Goal: Task Accomplishment & Management: Complete application form

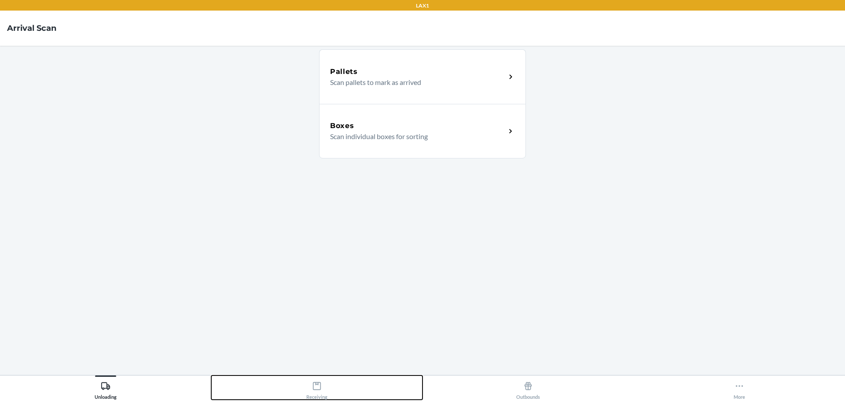
click at [330, 389] on button "Receiving" at bounding box center [316, 387] width 211 height 24
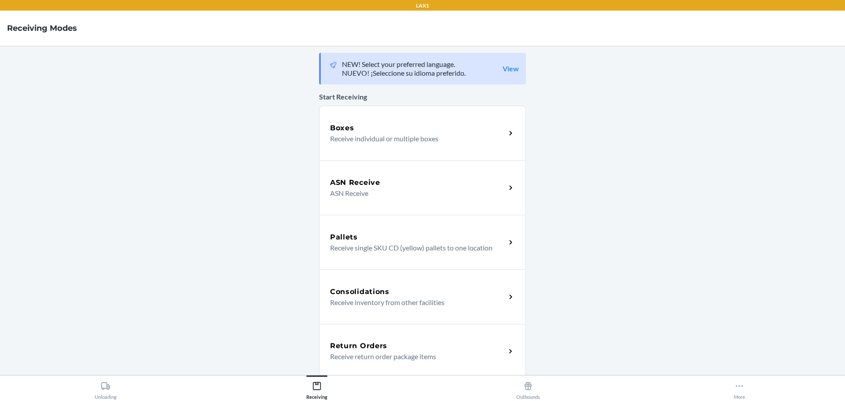
click at [484, 348] on div "Return Orders" at bounding box center [418, 346] width 176 height 11
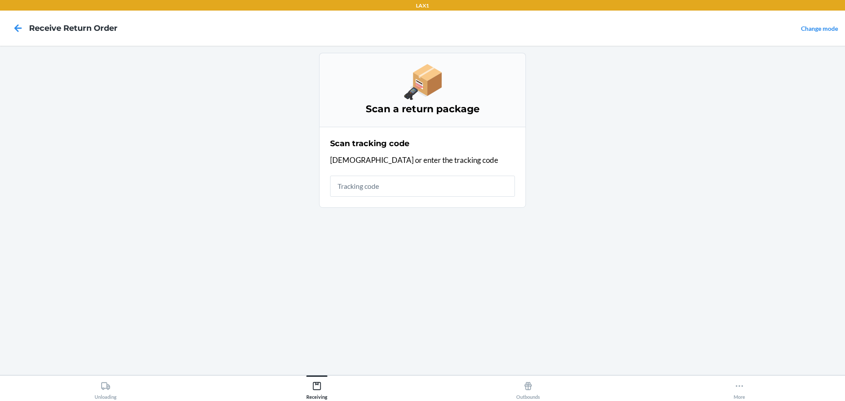
click at [452, 192] on input "text" at bounding box center [422, 186] width 185 height 21
click at [397, 192] on input "text" at bounding box center [422, 186] width 185 height 21
type input "HATCHFACTORYSEAL"
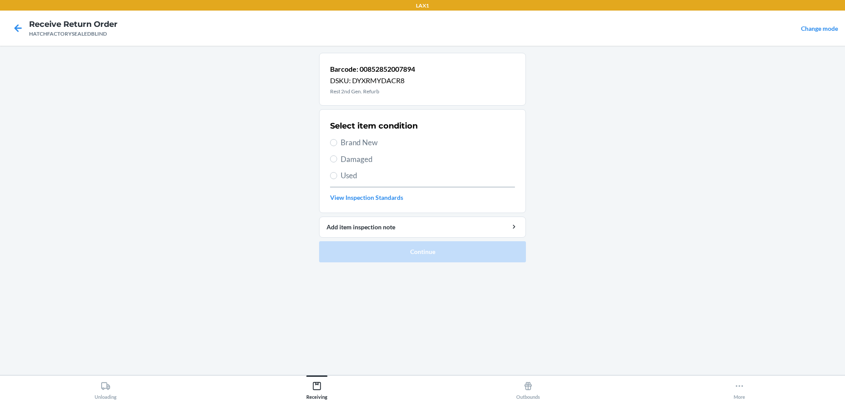
click at [352, 166] on div "Select item condition Brand New Damaged Used View Inspection Standards" at bounding box center [422, 161] width 185 height 87
click at [353, 160] on span "Damaged" at bounding box center [428, 159] width 174 height 11
click at [337, 160] on input "Damaged" at bounding box center [333, 158] width 7 height 7
radio input "true"
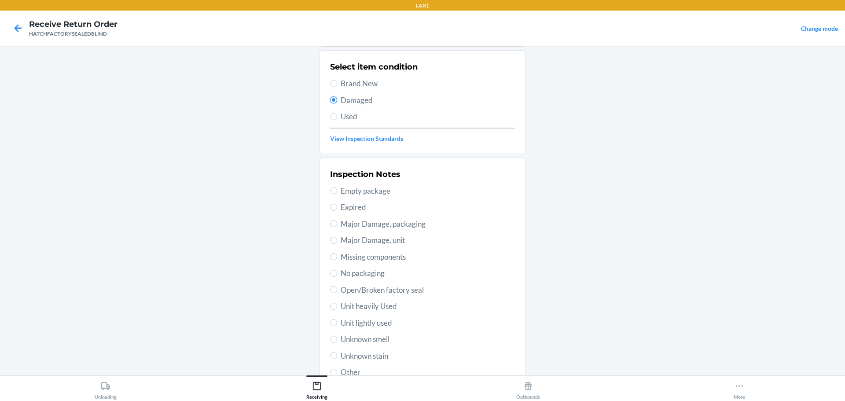
scroll to position [129, 0]
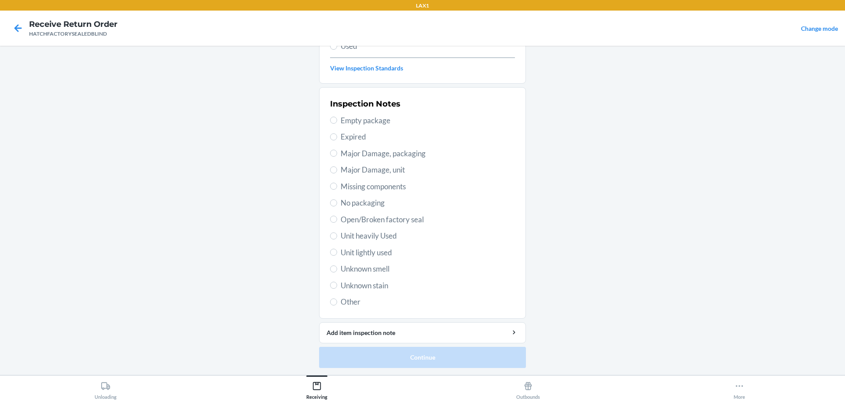
click at [352, 173] on span "Major Damage, unit" at bounding box center [428, 169] width 174 height 11
click at [337, 173] on input "Major Damage, unit" at bounding box center [333, 169] width 7 height 7
radio input "true"
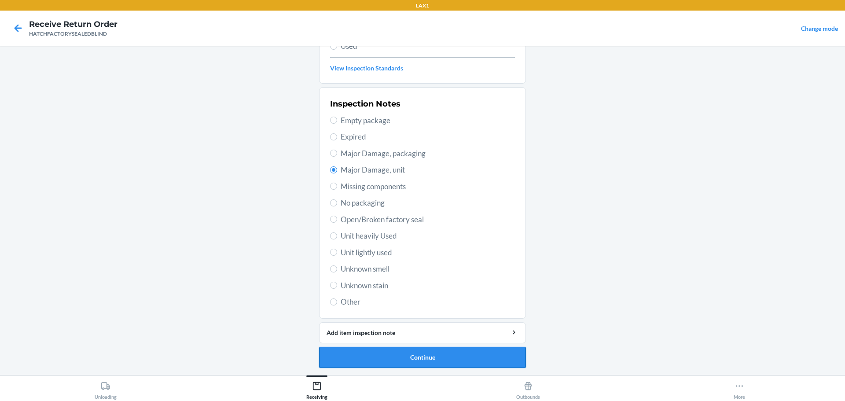
click at [421, 358] on button "Continue" at bounding box center [422, 357] width 207 height 21
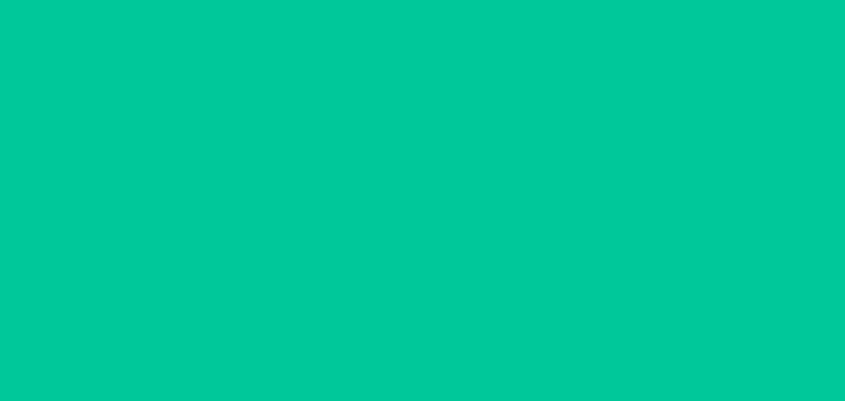
scroll to position [57, 0]
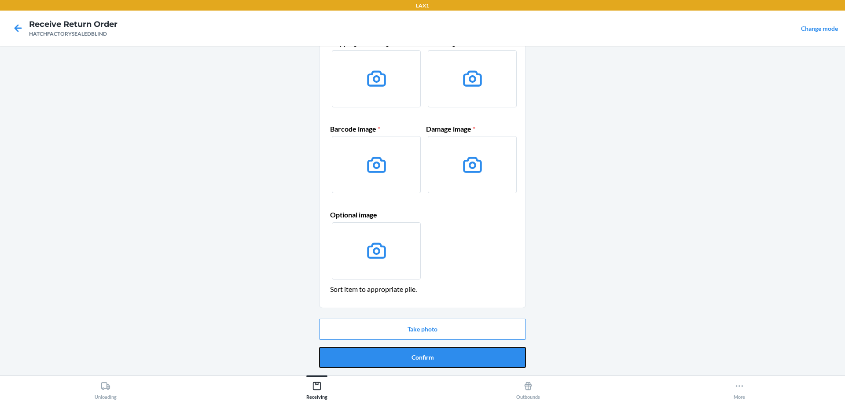
drag, startPoint x: 421, startPoint y: 358, endPoint x: 419, endPoint y: 372, distance: 13.8
click at [421, 360] on button "Confirm" at bounding box center [422, 357] width 207 height 21
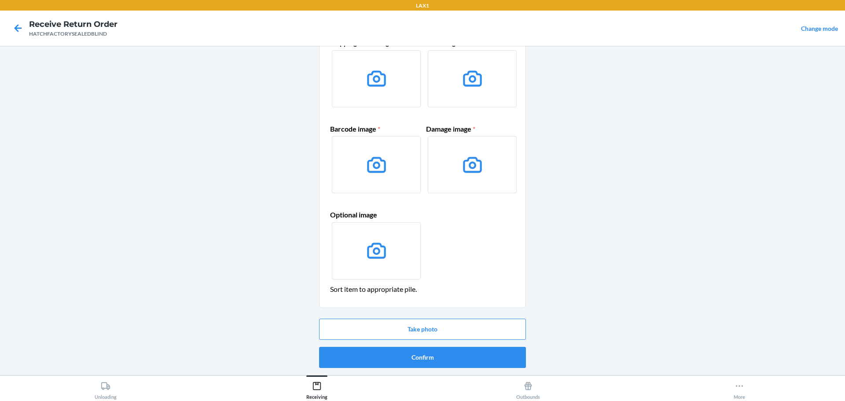
scroll to position [0, 0]
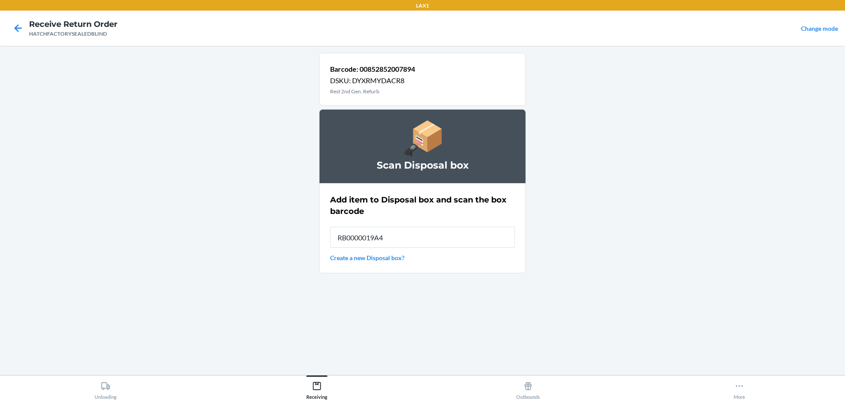
type input "RB0000019A4"
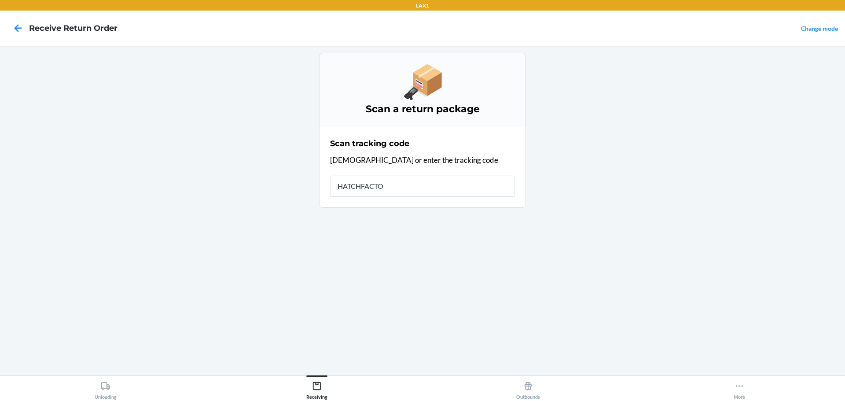
type input "HATCHFACTOR"
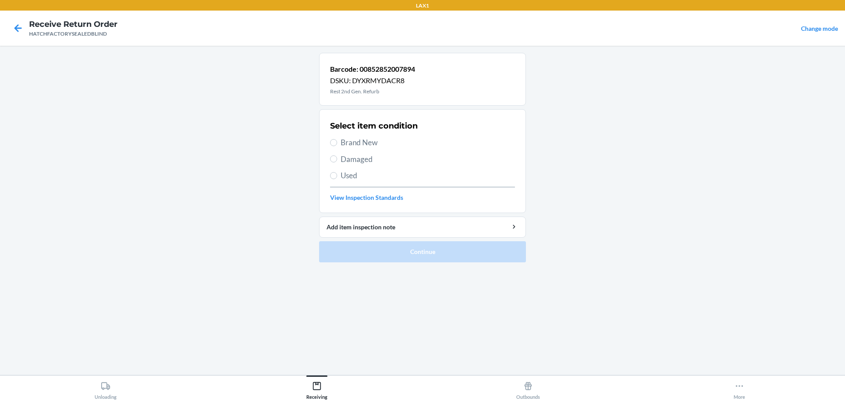
click at [378, 163] on span "Damaged" at bounding box center [428, 159] width 174 height 11
click at [337, 162] on input "Damaged" at bounding box center [333, 158] width 7 height 7
radio input "true"
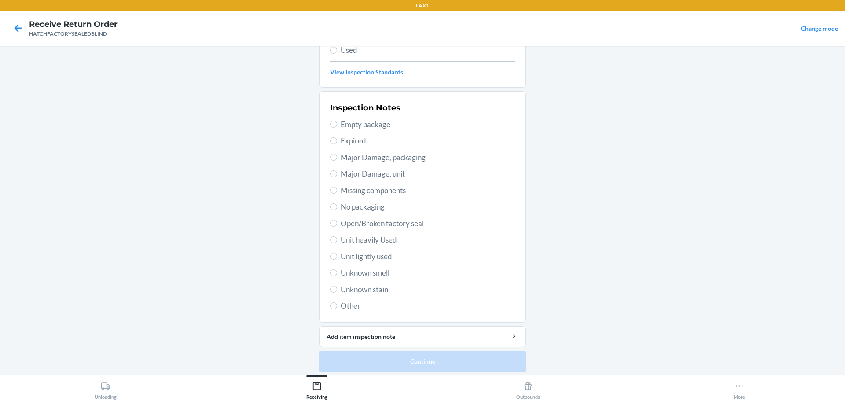
scroll to position [129, 0]
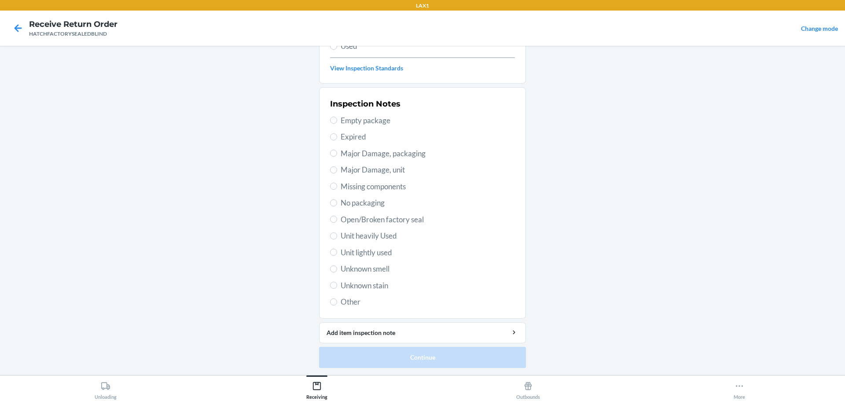
click at [357, 169] on span "Major Damage, unit" at bounding box center [428, 169] width 174 height 11
click at [337, 169] on input "Major Damage, unit" at bounding box center [333, 169] width 7 height 7
radio input "true"
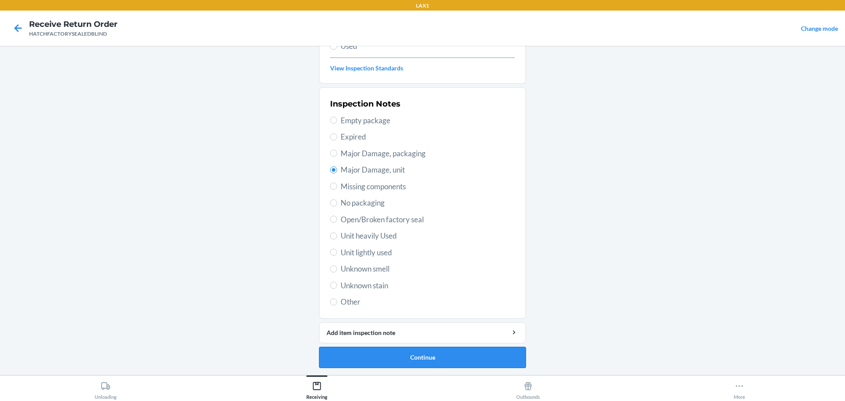
click at [434, 368] on button "Continue" at bounding box center [422, 357] width 207 height 21
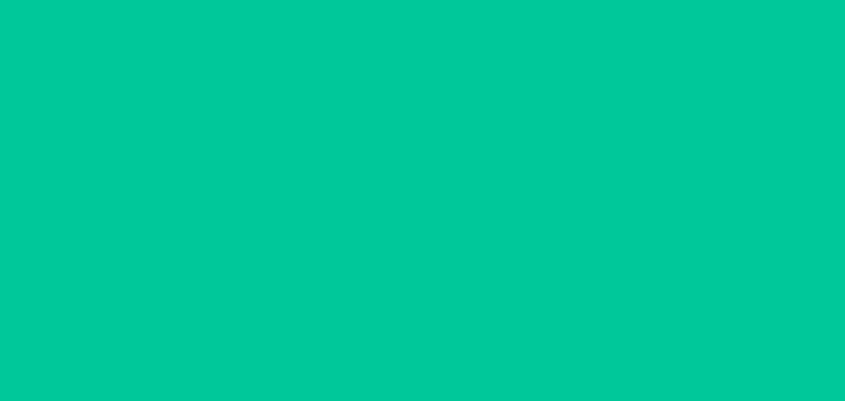
scroll to position [57, 0]
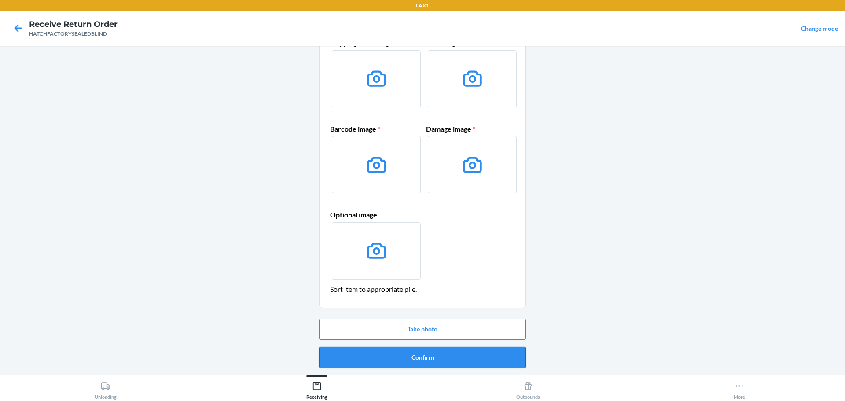
click at [434, 355] on button "Confirm" at bounding box center [422, 357] width 207 height 21
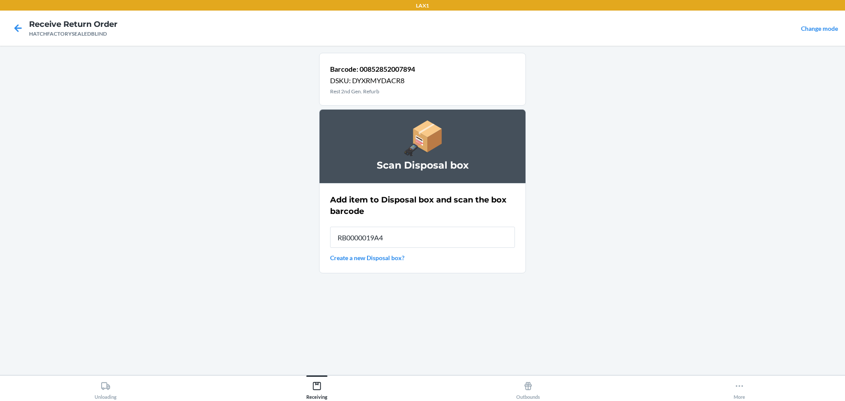
type input "RB0000019A4"
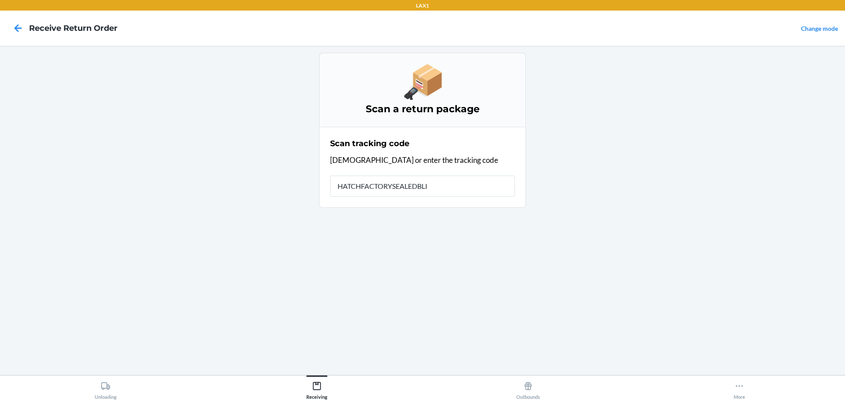
type input "HATCHFACTORYSEALEDBLIN"
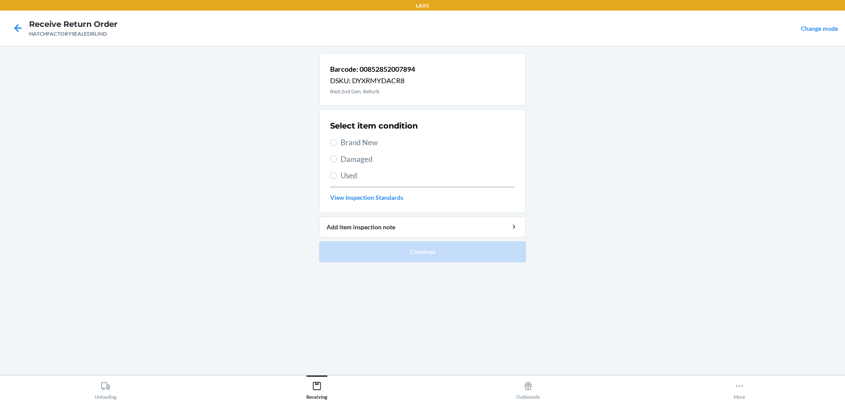
click at [362, 162] on span "Damaged" at bounding box center [428, 159] width 174 height 11
click at [337, 162] on input "Damaged" at bounding box center [333, 158] width 7 height 7
radio input "true"
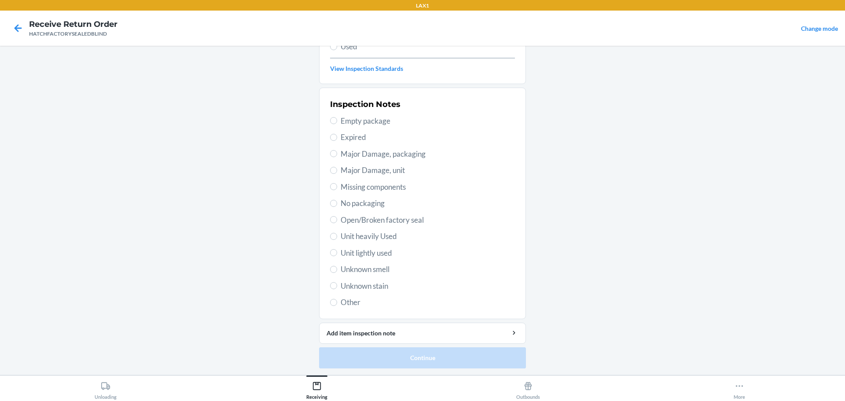
scroll to position [129, 0]
click at [386, 170] on span "Major Damage, unit" at bounding box center [428, 169] width 174 height 11
click at [337, 170] on input "Major Damage, unit" at bounding box center [333, 169] width 7 height 7
radio input "true"
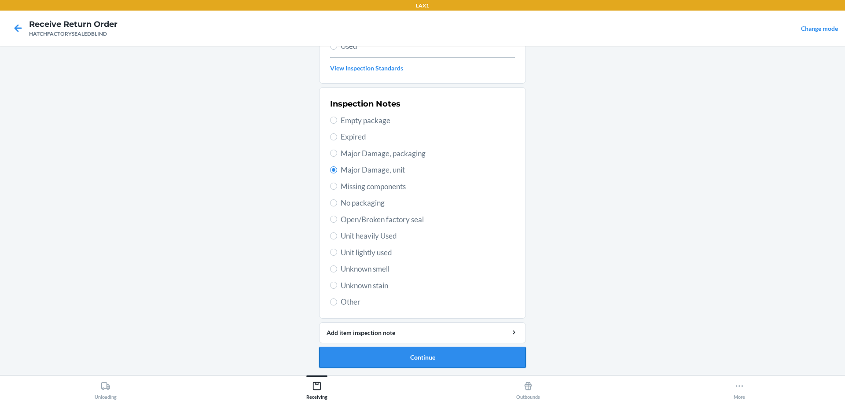
click at [482, 367] on button "Continue" at bounding box center [422, 357] width 207 height 21
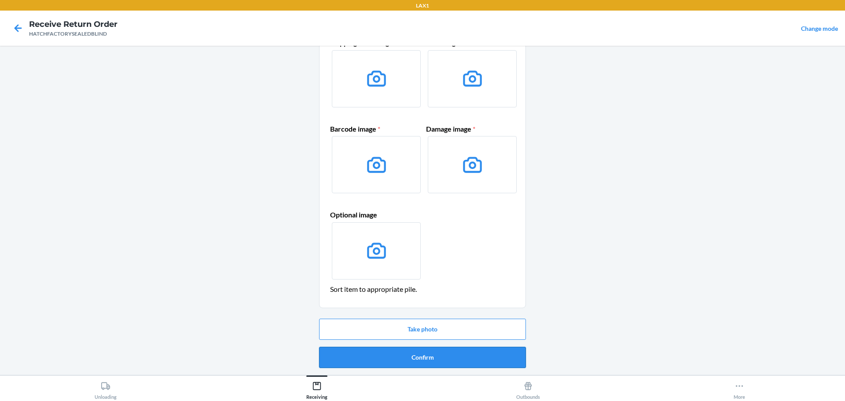
click at [443, 360] on button "Confirm" at bounding box center [422, 357] width 207 height 21
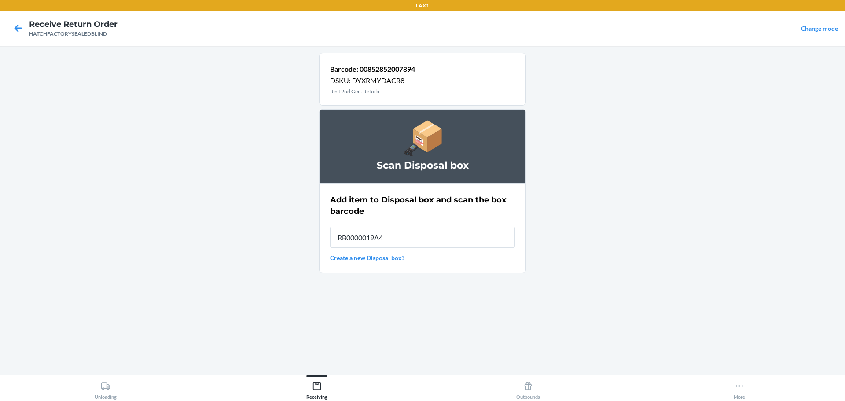
type input "RB0000019A4"
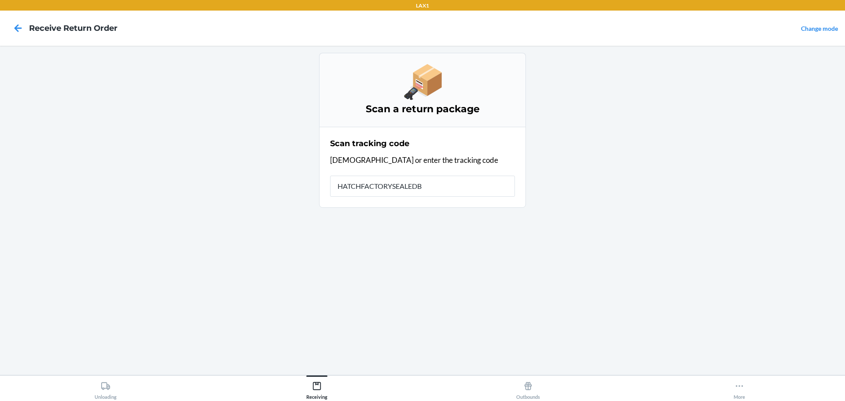
type input "HATCHFACTORYSEALEDBL"
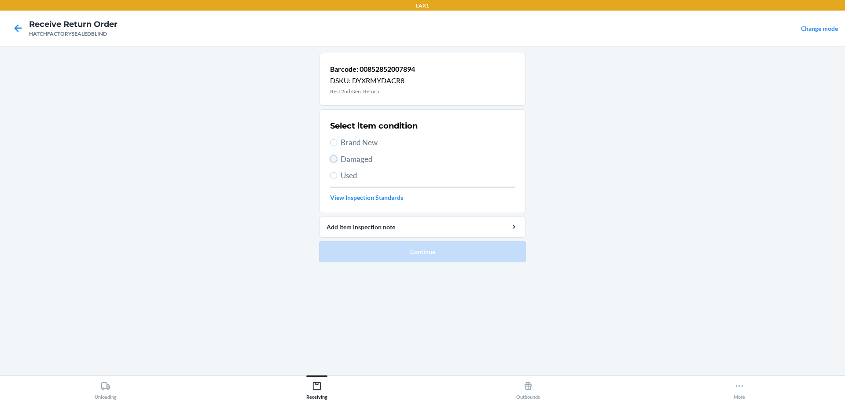
click at [336, 161] on input "Damaged" at bounding box center [333, 158] width 7 height 7
radio input "true"
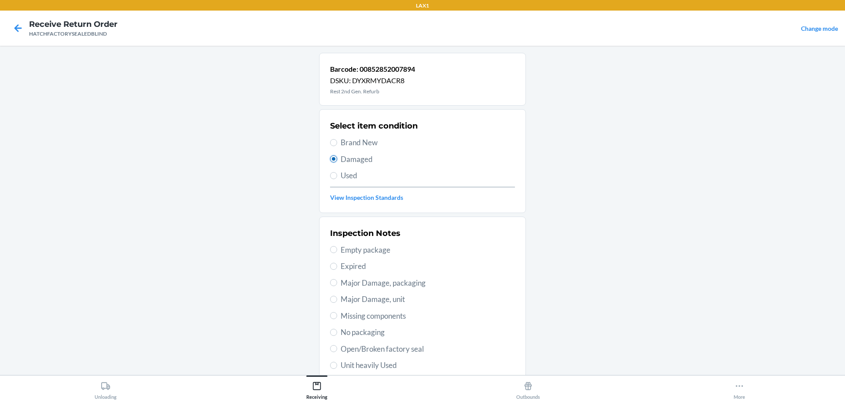
scroll to position [88, 0]
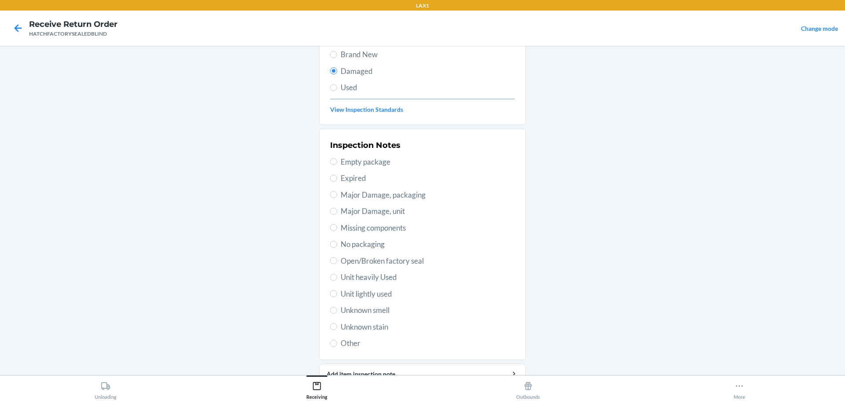
click at [367, 211] on span "Major Damage, unit" at bounding box center [428, 211] width 174 height 11
click at [337, 211] on input "Major Damage, unit" at bounding box center [333, 211] width 7 height 7
radio input "true"
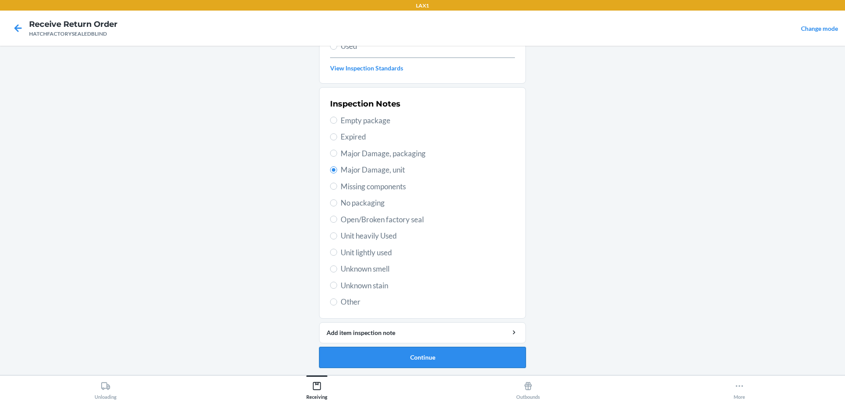
click at [433, 352] on button "Continue" at bounding box center [422, 357] width 207 height 21
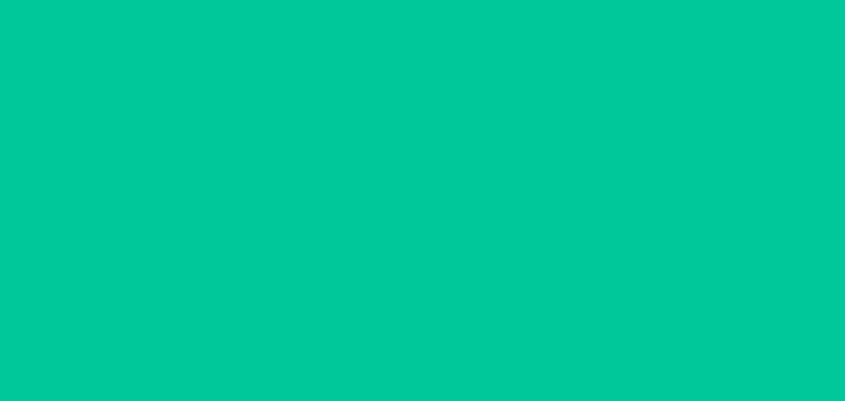
scroll to position [57, 0]
click at [433, 352] on button "Confirm" at bounding box center [422, 357] width 207 height 21
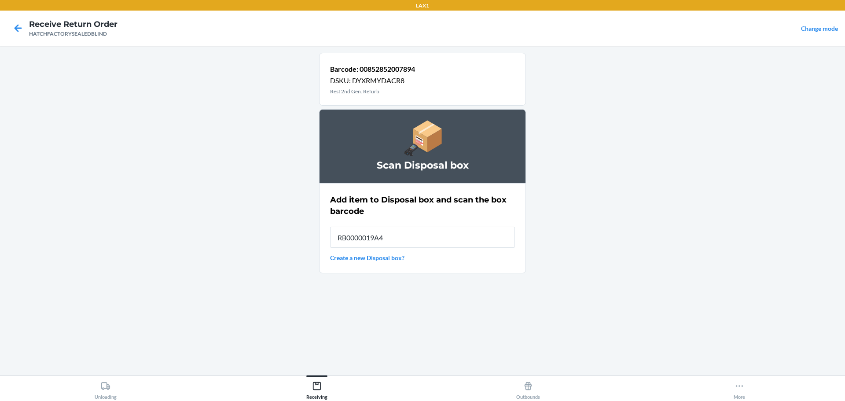
type input "RB0000019A4"
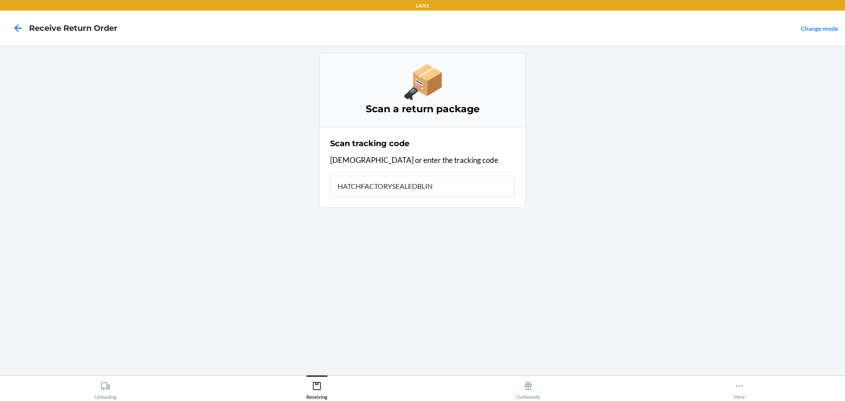
type input "HATCHFACTORYSEALEDBLIND"
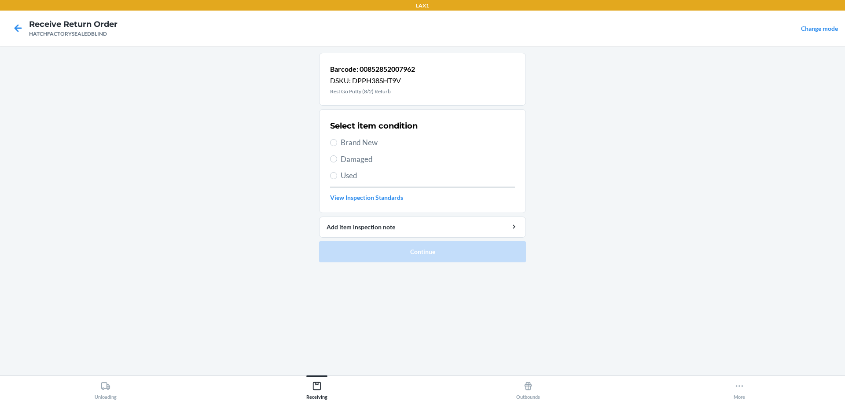
click at [350, 158] on span "Damaged" at bounding box center [428, 159] width 174 height 11
click at [337, 158] on input "Damaged" at bounding box center [333, 158] width 7 height 7
radio input "true"
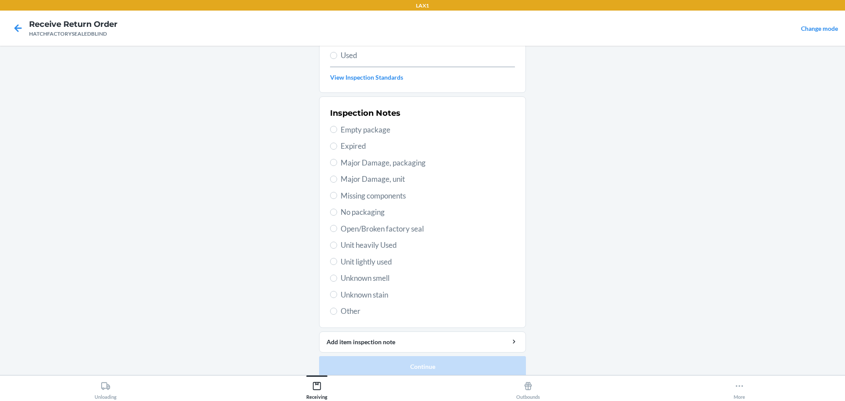
scroll to position [129, 0]
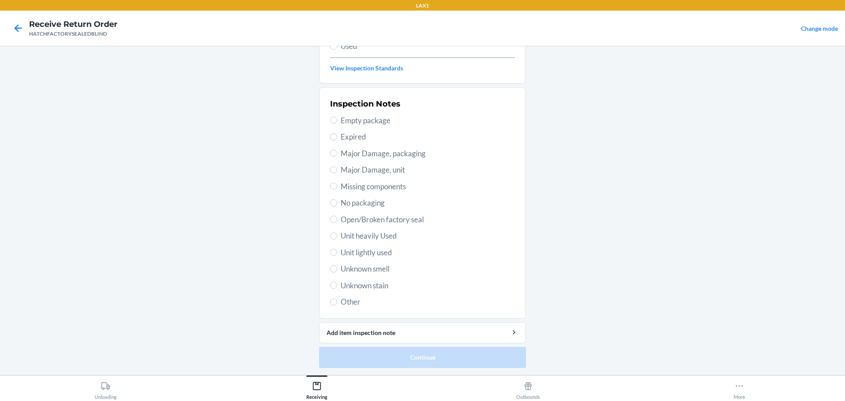
click at [375, 170] on span "Major Damage, unit" at bounding box center [428, 169] width 174 height 11
click at [337, 170] on input "Major Damage, unit" at bounding box center [333, 169] width 7 height 7
radio input "true"
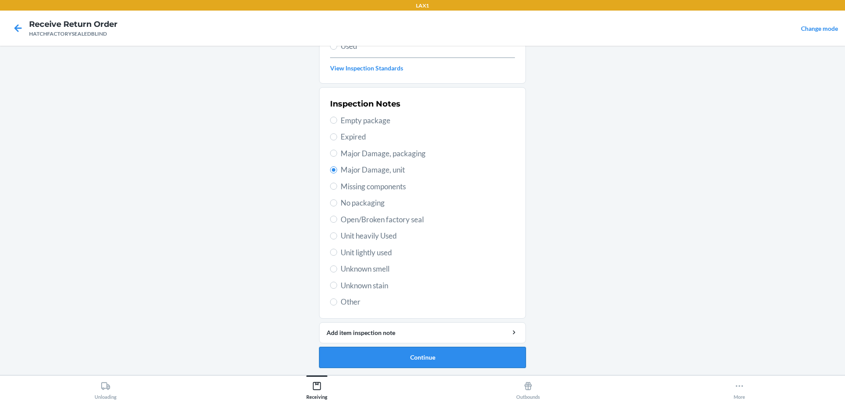
click at [465, 354] on button "Continue" at bounding box center [422, 357] width 207 height 21
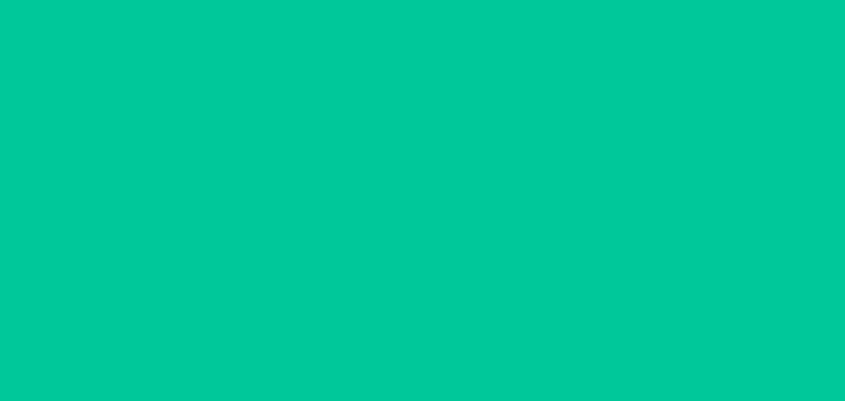
scroll to position [57, 0]
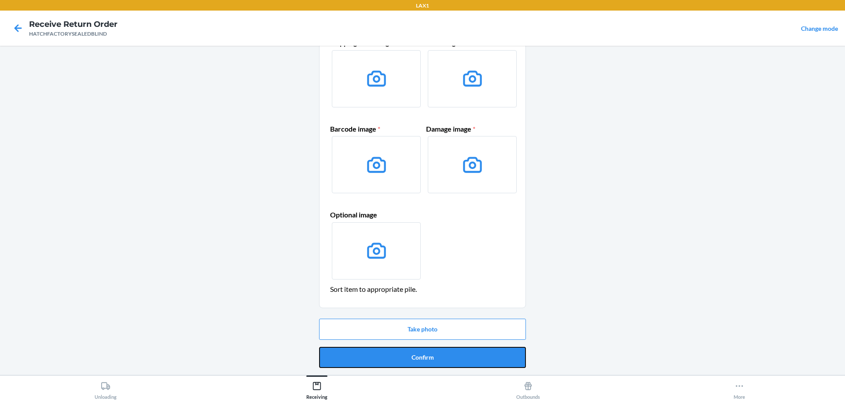
click at [465, 354] on button "Confirm" at bounding box center [422, 357] width 207 height 21
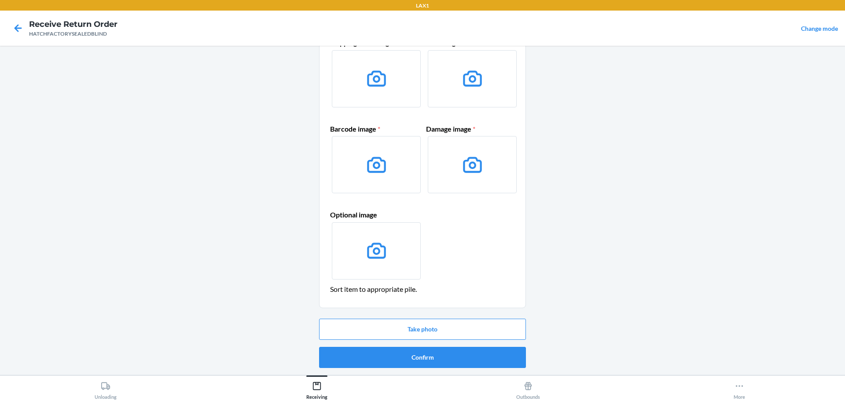
scroll to position [0, 0]
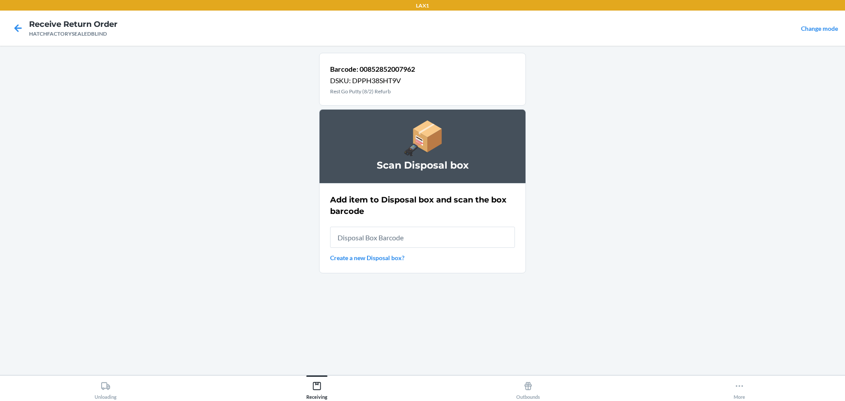
click at [449, 239] on input "text" at bounding box center [422, 237] width 185 height 21
type input "RB0000019A4"
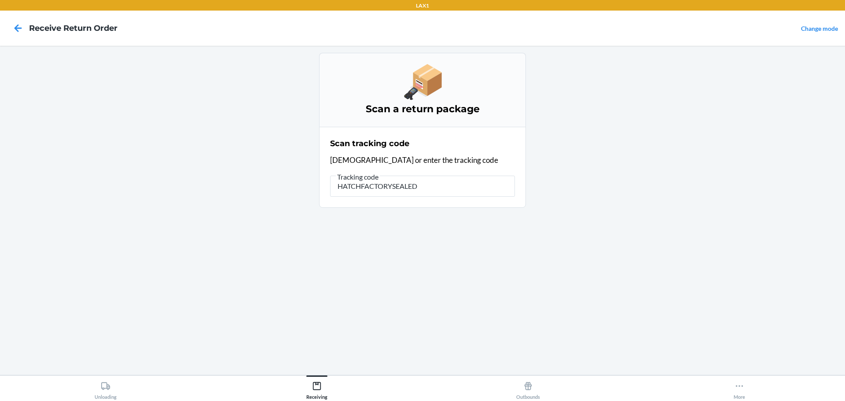
type input "HATCHFACTORYSEALEDB"
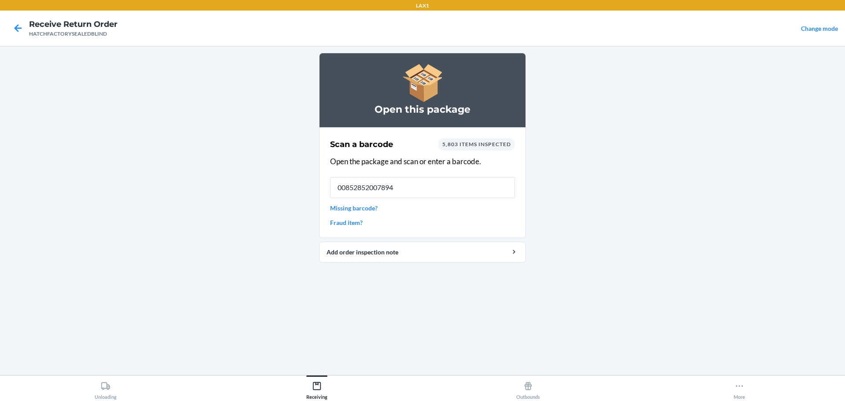
type input "00852852007894"
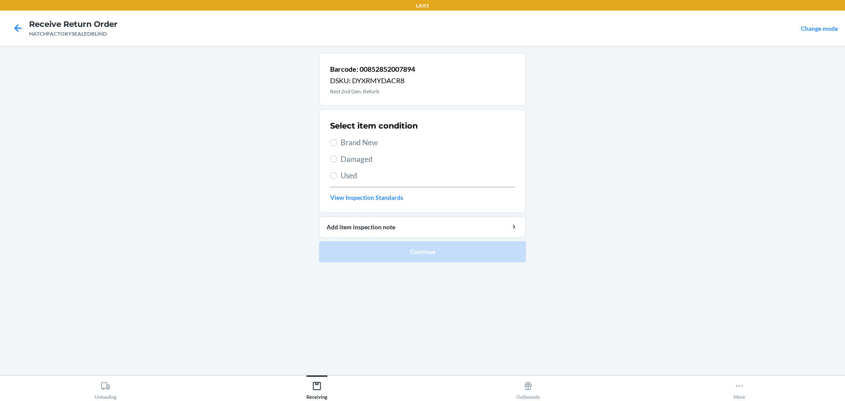
click at [362, 151] on div "Select item condition Brand New Damaged Used View Inspection Standards" at bounding box center [422, 161] width 185 height 87
click at [355, 160] on span "Damaged" at bounding box center [428, 159] width 174 height 11
click at [337, 160] on input "Damaged" at bounding box center [333, 158] width 7 height 7
radio input "true"
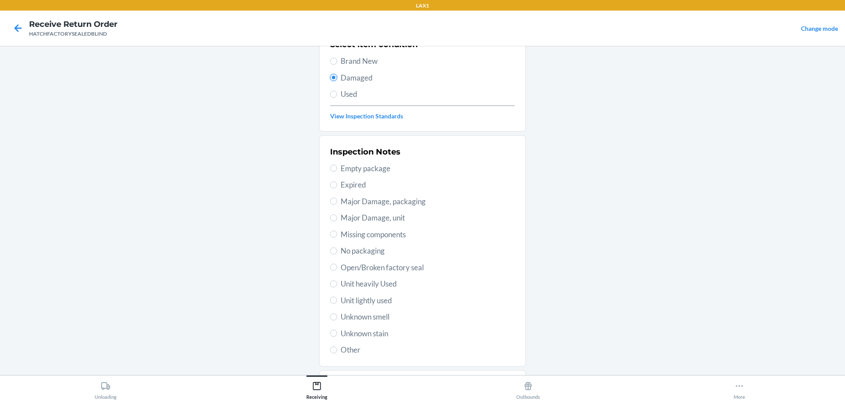
scroll to position [129, 0]
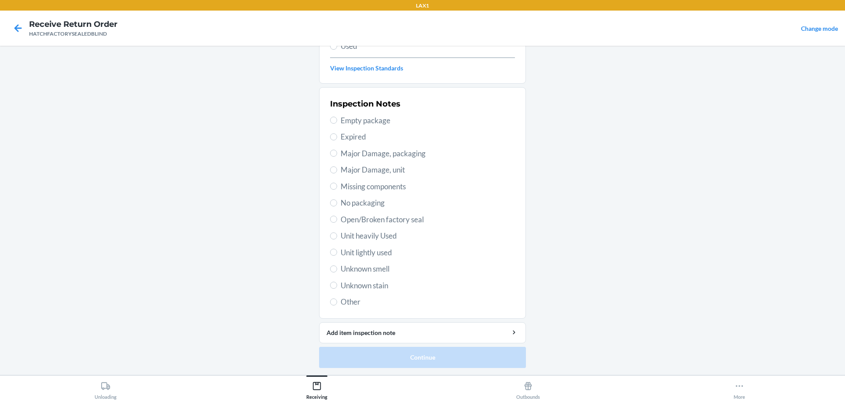
click at [362, 187] on span "Missing components" at bounding box center [428, 186] width 174 height 11
click at [337, 187] on input "Missing components" at bounding box center [333, 186] width 7 height 7
radio input "true"
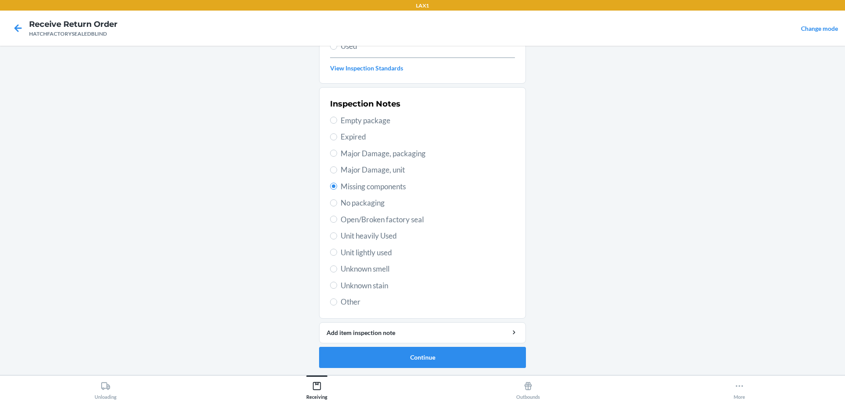
click at [372, 171] on span "Major Damage, unit" at bounding box center [428, 169] width 174 height 11
click at [337, 171] on input "Major Damage, unit" at bounding box center [333, 169] width 7 height 7
radio input "true"
radio input "false"
click at [451, 360] on button "Continue" at bounding box center [422, 357] width 207 height 21
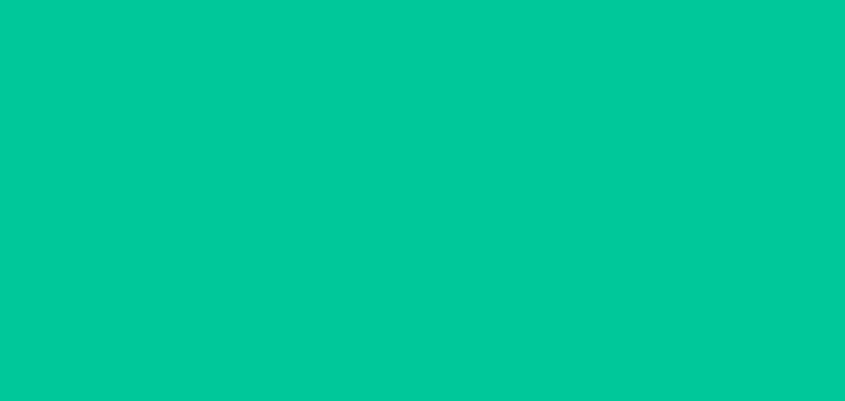
scroll to position [57, 0]
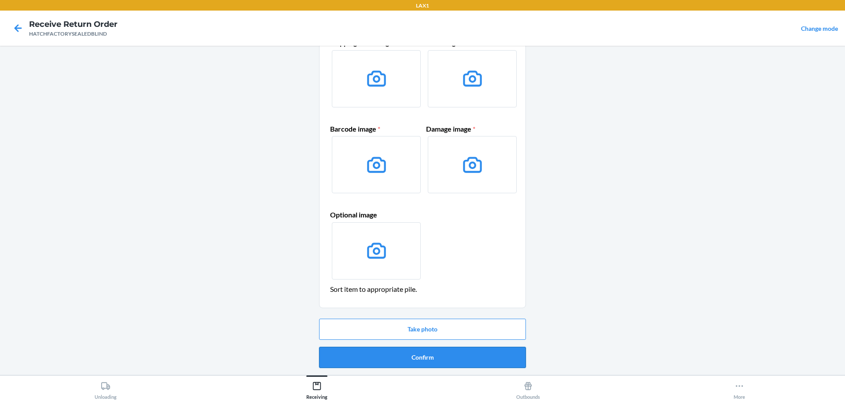
click at [489, 354] on button "Confirm" at bounding box center [422, 357] width 207 height 21
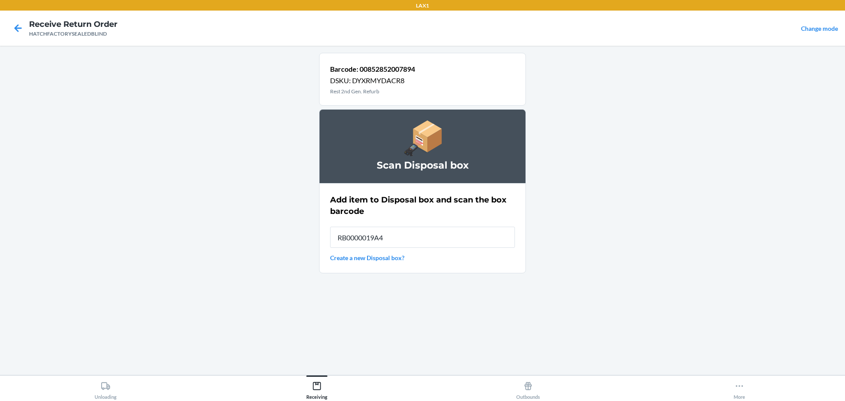
type input "RB0000019A4"
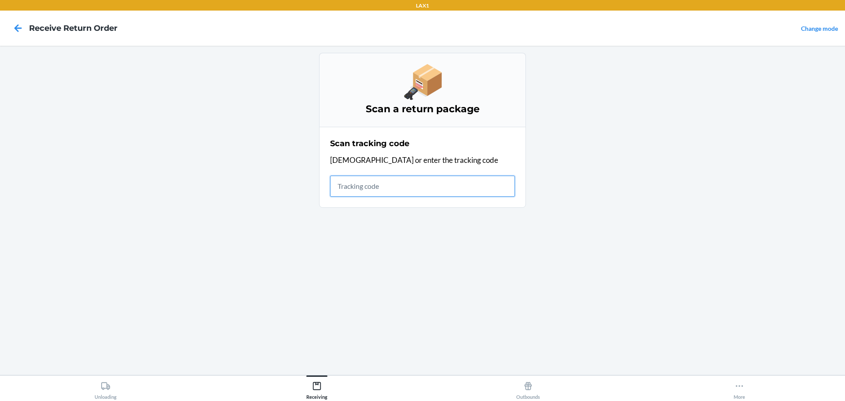
click at [421, 183] on input "text" at bounding box center [422, 186] width 185 height 21
click at [455, 193] on input "text" at bounding box center [422, 186] width 185 height 21
type input "HATCHFACTORYSEALEDBLIN"
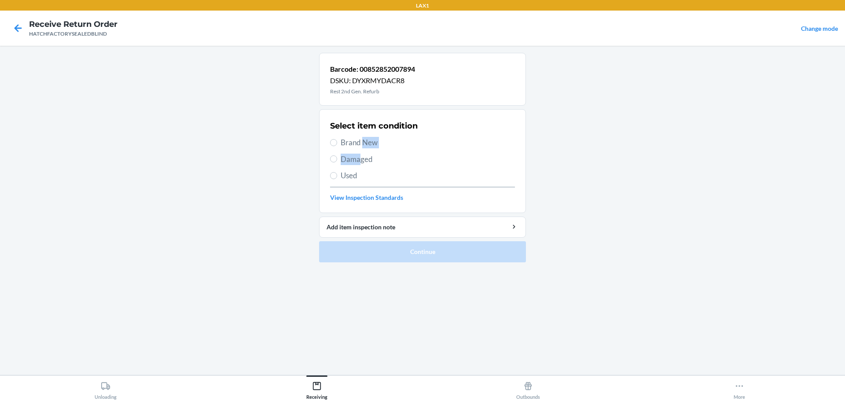
drag, startPoint x: 362, startPoint y: 149, endPoint x: 358, endPoint y: 160, distance: 11.7
click at [358, 160] on div "Select item condition Brand New Damaged Used View Inspection Standards" at bounding box center [422, 161] width 185 height 87
click at [358, 160] on span "Damaged" at bounding box center [428, 159] width 174 height 11
click at [337, 160] on input "Damaged" at bounding box center [333, 158] width 7 height 7
radio input "true"
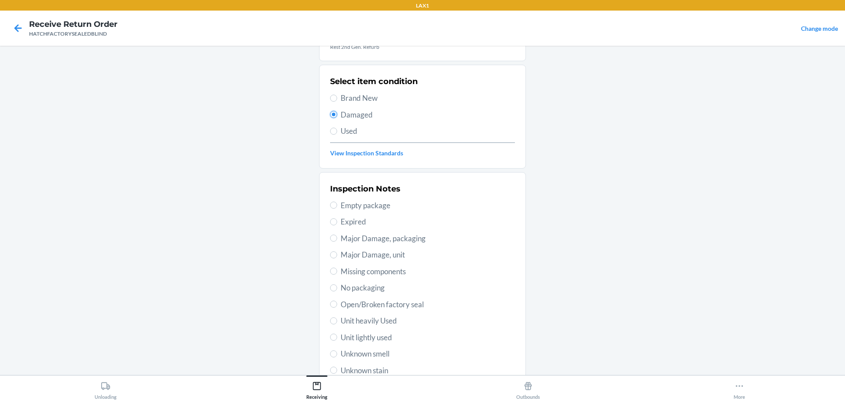
scroll to position [88, 0]
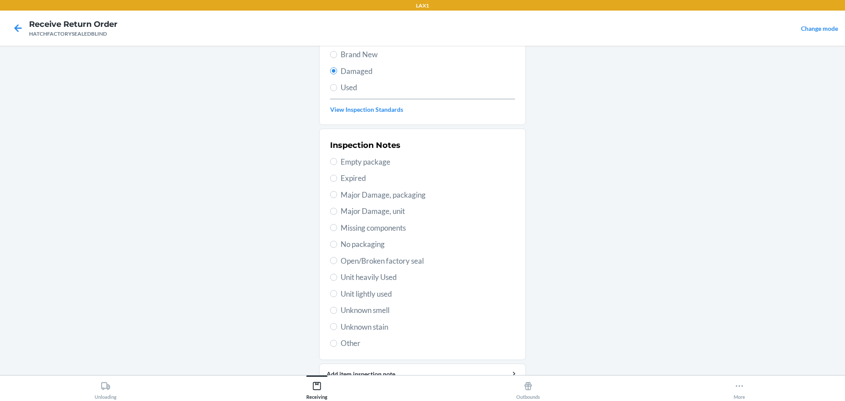
click at [374, 210] on span "Major Damage, unit" at bounding box center [428, 211] width 174 height 11
click at [337, 210] on input "Major Damage, unit" at bounding box center [333, 211] width 7 height 7
radio input "true"
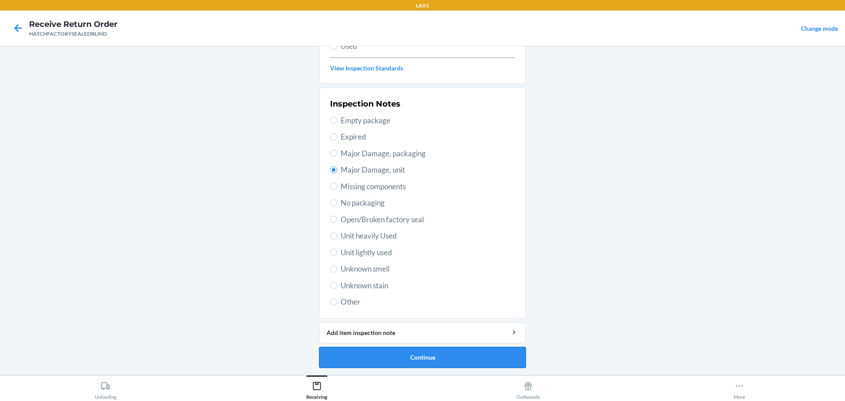
click at [458, 349] on button "Continue" at bounding box center [422, 357] width 207 height 21
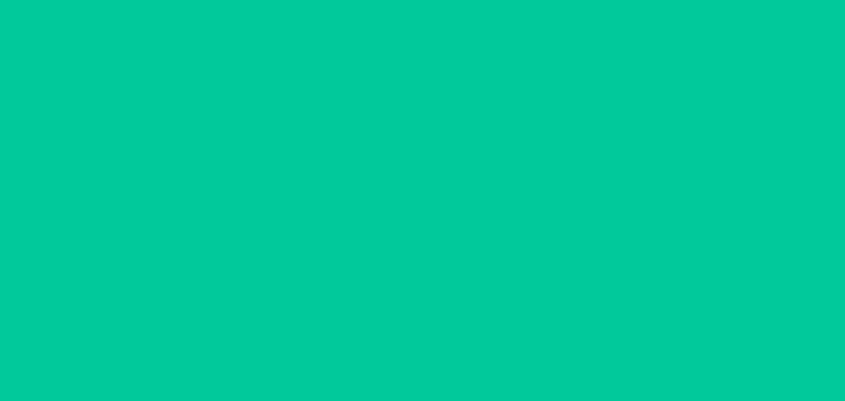
click at [458, 349] on button "Confirm" at bounding box center [422, 357] width 207 height 21
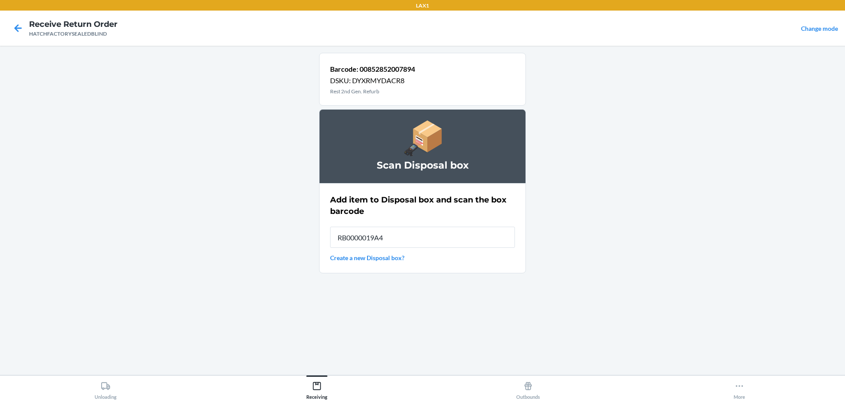
type input "RB0000019A4"
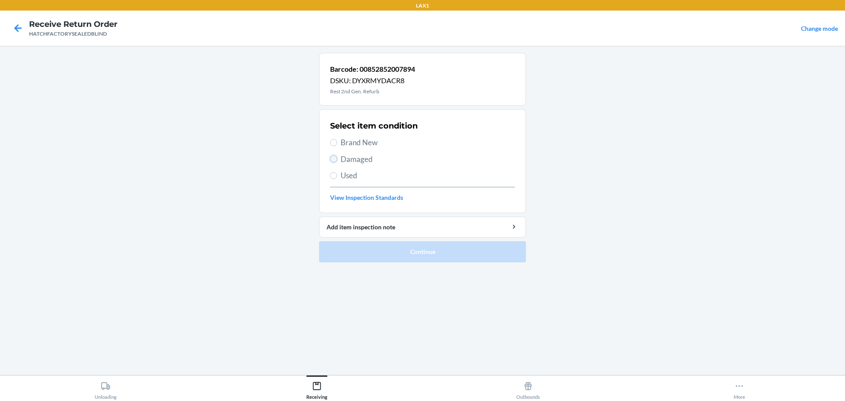
click at [333, 160] on input "Damaged" at bounding box center [333, 158] width 7 height 7
radio input "true"
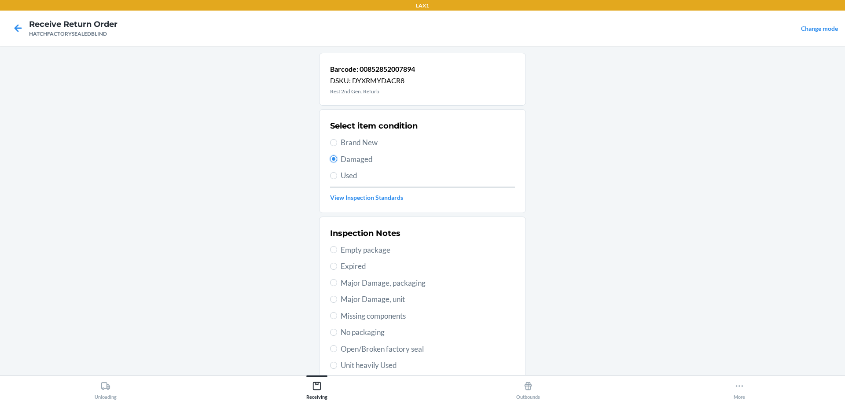
scroll to position [129, 0]
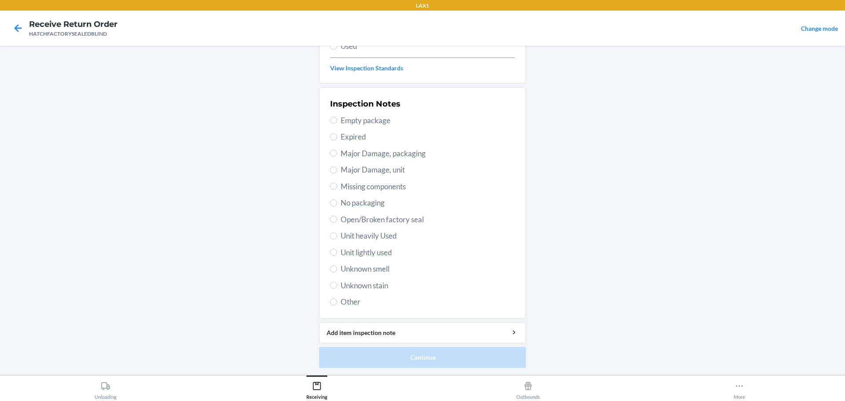
click at [379, 172] on span "Major Damage, unit" at bounding box center [428, 169] width 174 height 11
click at [337, 172] on input "Major Damage, unit" at bounding box center [333, 169] width 7 height 7
radio input "true"
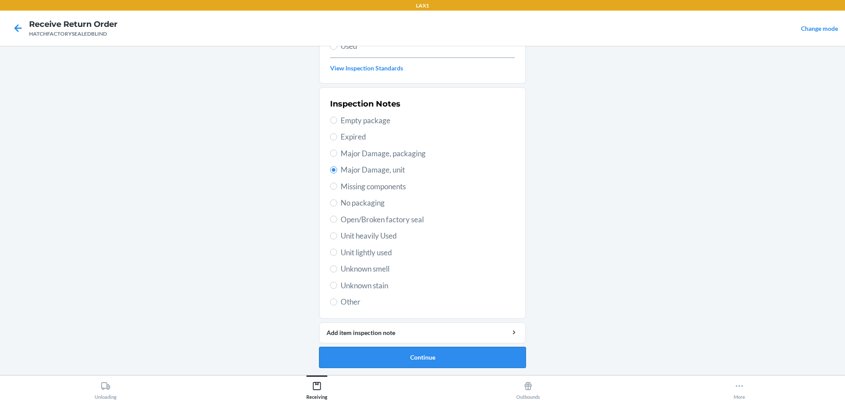
click at [478, 360] on button "Continue" at bounding box center [422, 357] width 207 height 21
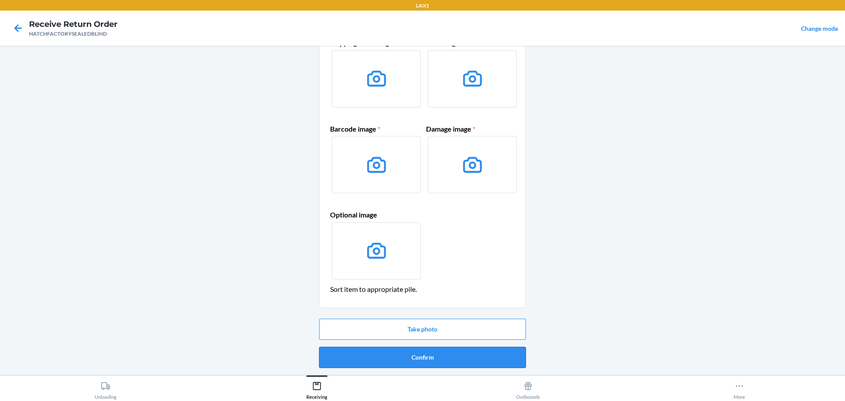
click at [477, 357] on button "Confirm" at bounding box center [422, 357] width 207 height 21
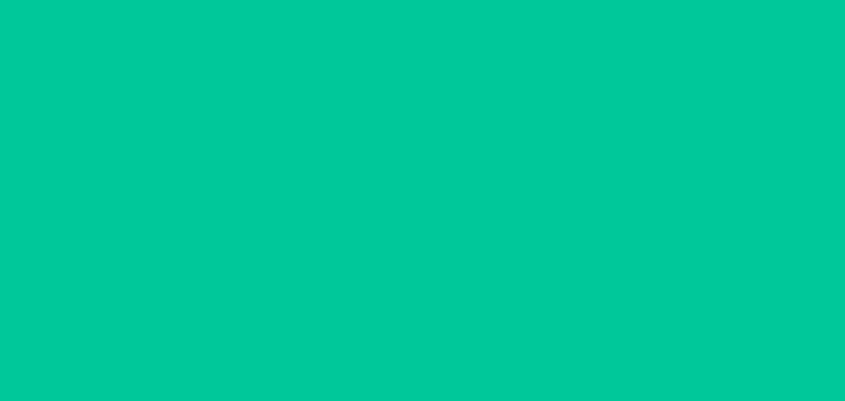
scroll to position [0, 0]
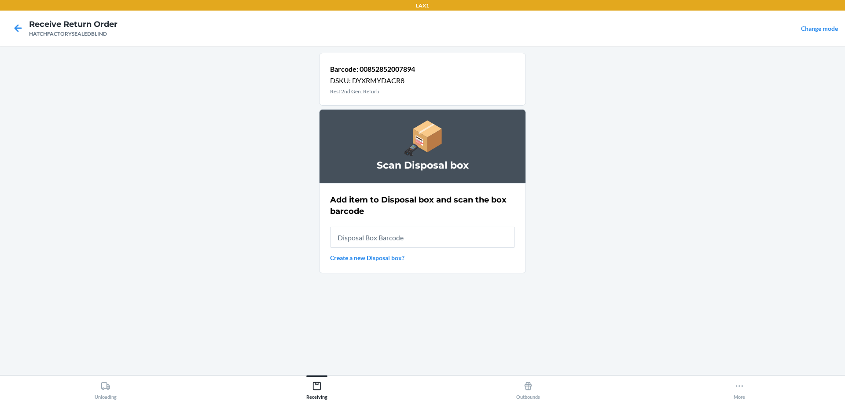
click at [451, 243] on input "text" at bounding box center [422, 237] width 185 height 21
type input "RB0000019A4"
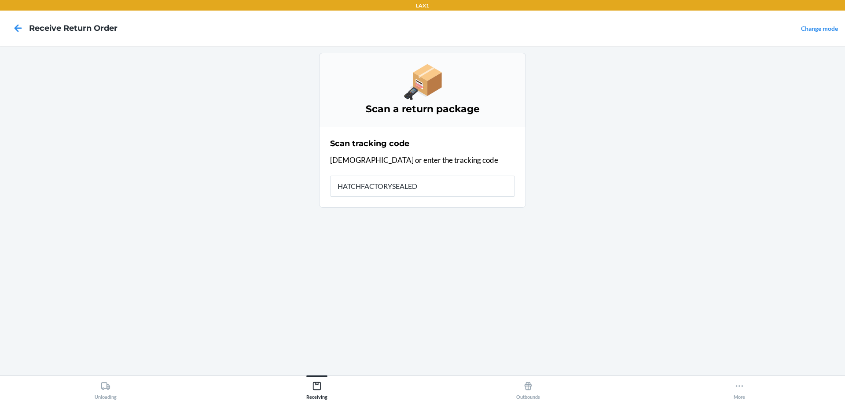
type input "HATCHFACTORYSEALEDB"
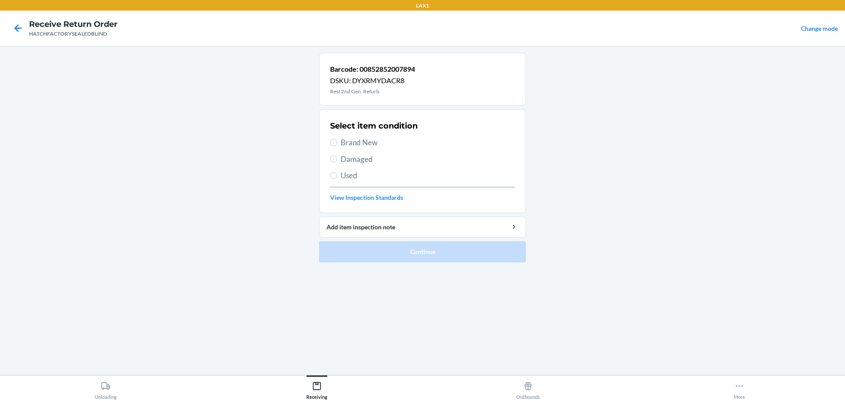
click at [359, 158] on span "Damaged" at bounding box center [428, 159] width 174 height 11
click at [337, 158] on input "Damaged" at bounding box center [333, 158] width 7 height 7
radio input "true"
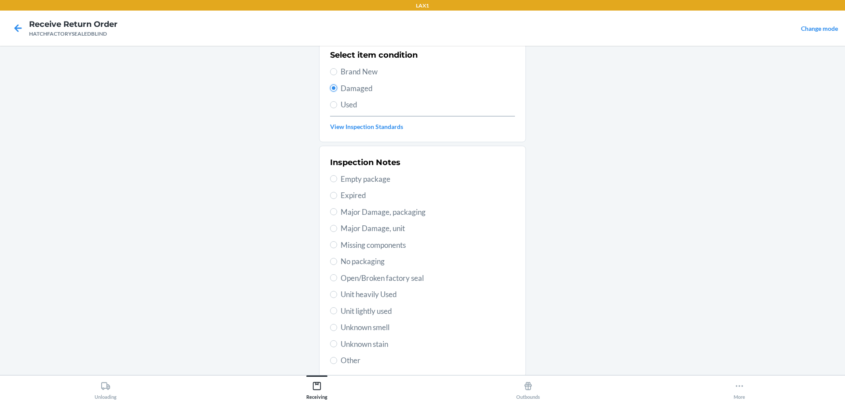
scroll to position [129, 0]
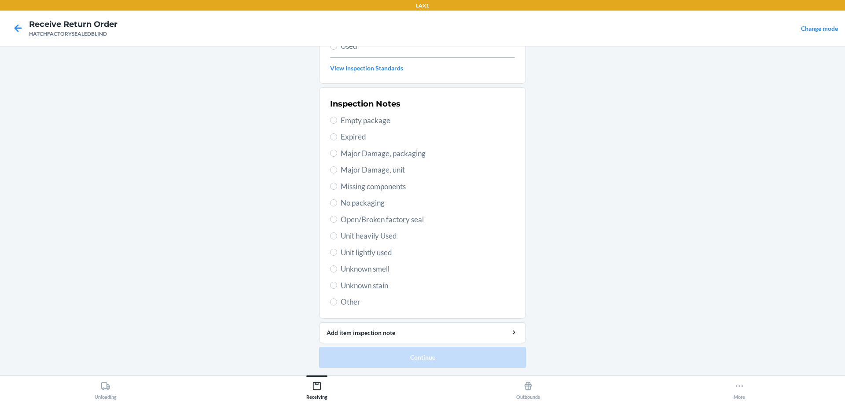
click at [371, 164] on span "Major Damage, unit" at bounding box center [428, 169] width 174 height 11
click at [337, 166] on input "Major Damage, unit" at bounding box center [333, 169] width 7 height 7
radio input "true"
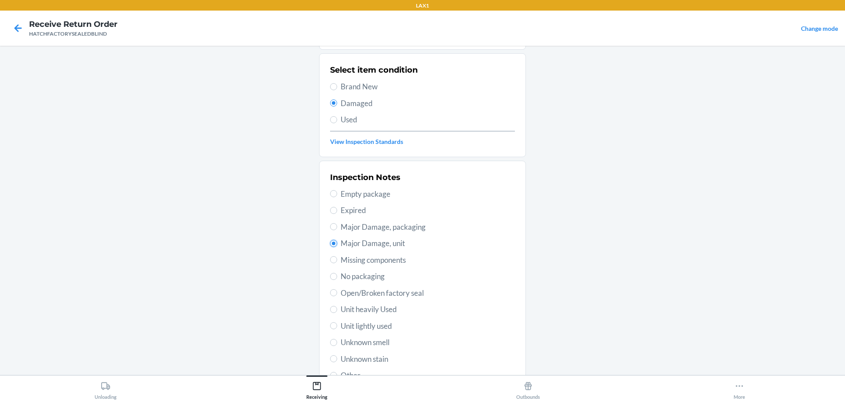
scroll to position [0, 0]
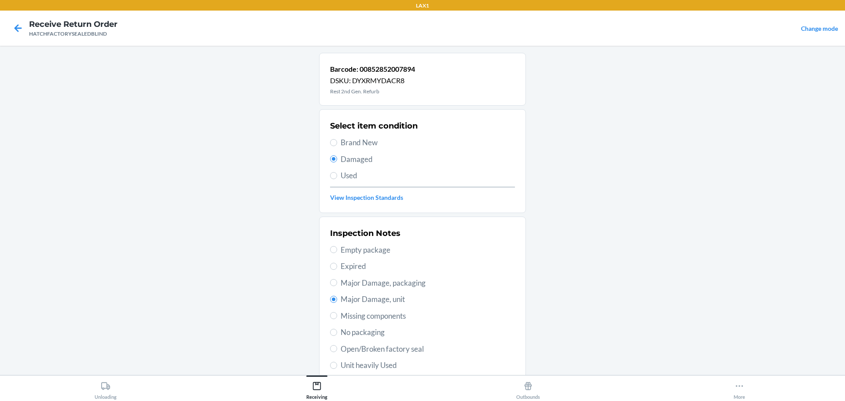
click at [335, 143] on label "Brand New" at bounding box center [422, 142] width 185 height 11
click at [335, 143] on input "Brand New" at bounding box center [333, 142] width 7 height 7
radio input "true"
radio input "false"
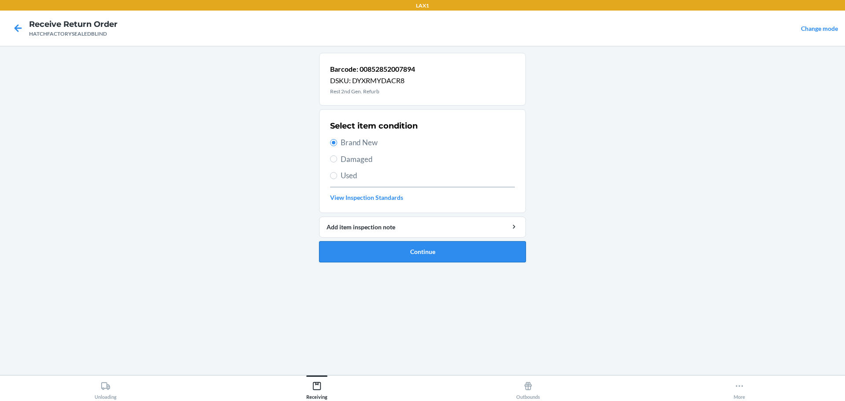
click at [467, 253] on button "Continue" at bounding box center [422, 251] width 207 height 21
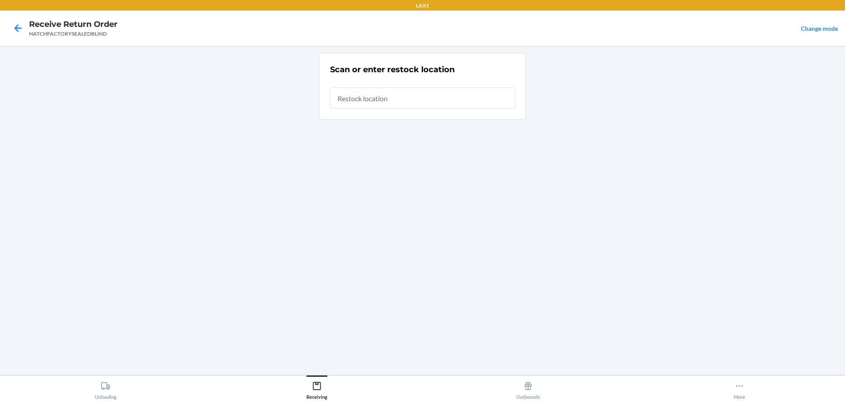
click at [367, 101] on input "text" at bounding box center [422, 98] width 185 height 21
type input "RTCART027"
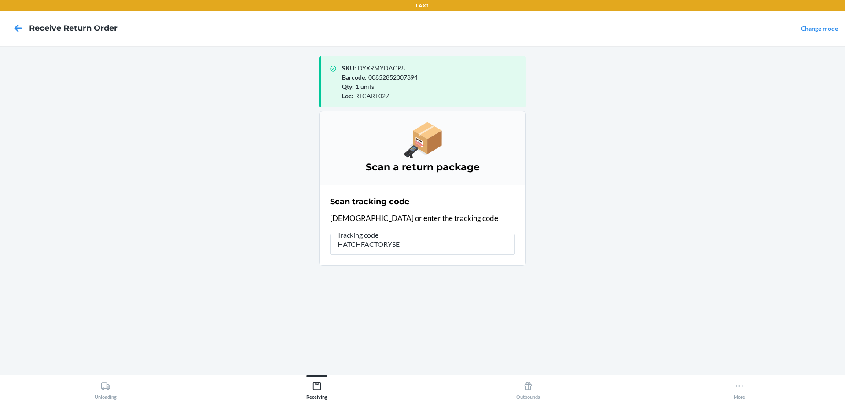
type input "HATCHFACTORYSEA"
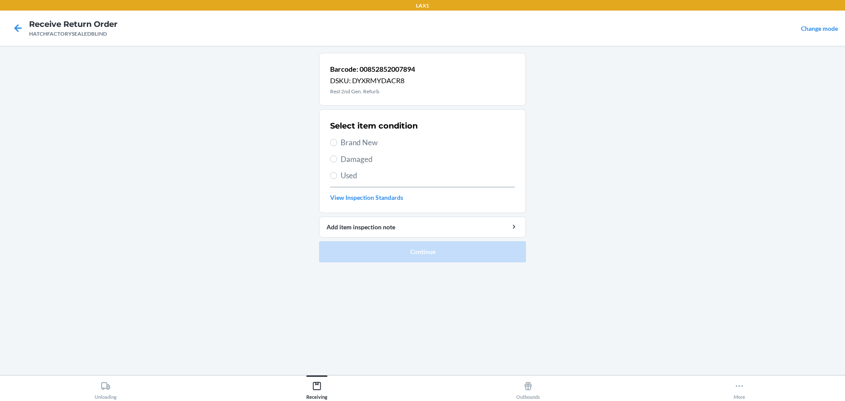
click at [354, 154] on span "Damaged" at bounding box center [428, 159] width 174 height 11
click at [337, 155] on input "Damaged" at bounding box center [333, 158] width 7 height 7
radio input "true"
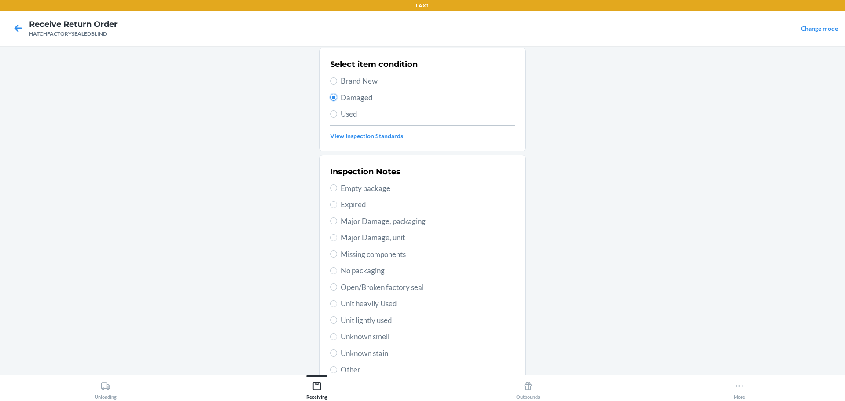
scroll to position [129, 0]
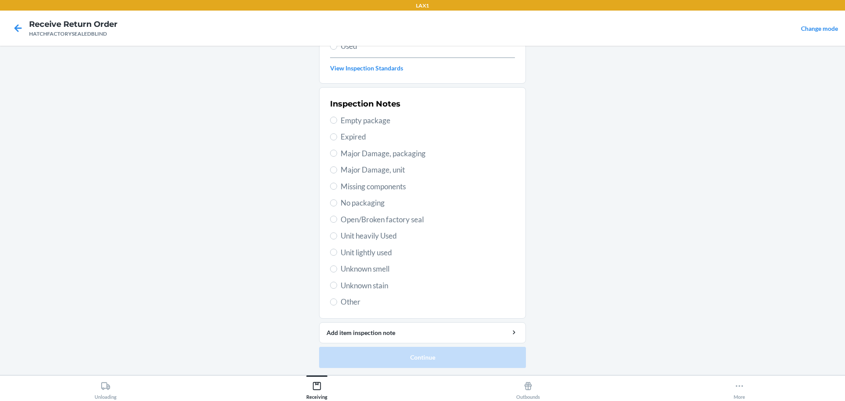
click at [384, 169] on span "Major Damage, unit" at bounding box center [428, 169] width 174 height 11
click at [337, 169] on input "Major Damage, unit" at bounding box center [333, 169] width 7 height 7
radio input "true"
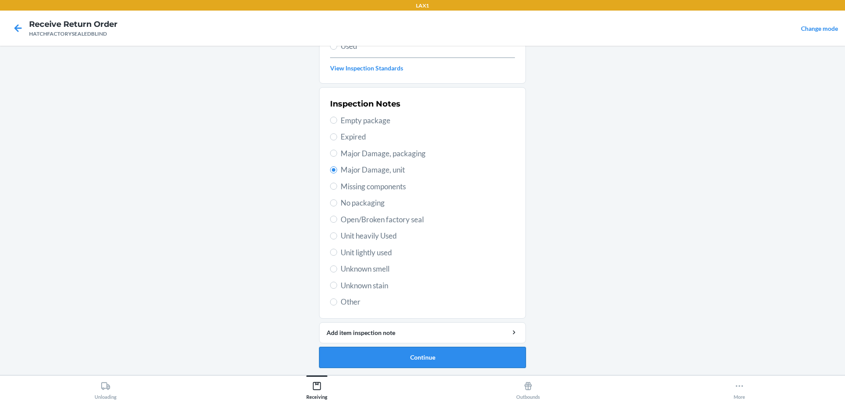
click at [514, 357] on button "Continue" at bounding box center [422, 357] width 207 height 21
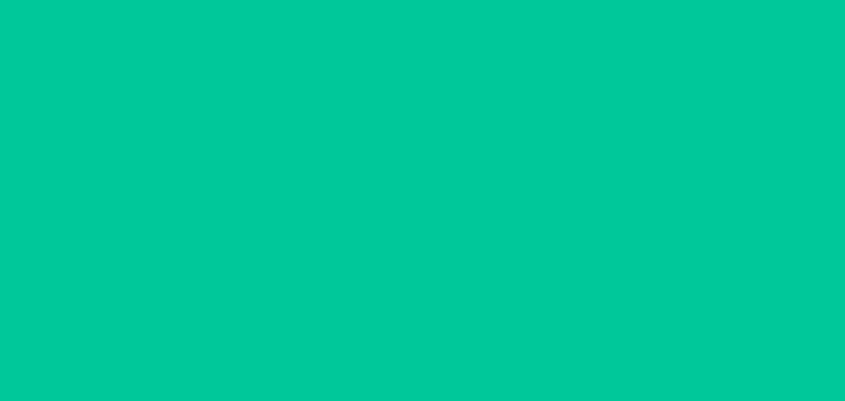
scroll to position [57, 0]
click at [514, 357] on button "Confirm" at bounding box center [422, 357] width 207 height 21
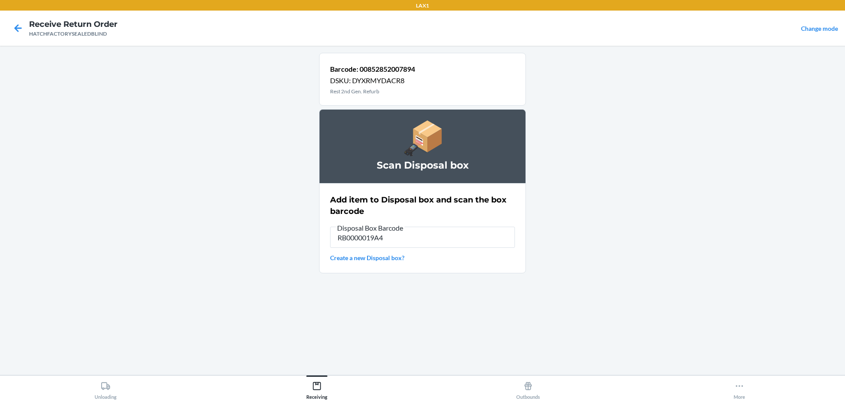
type input "RB0000019A4"
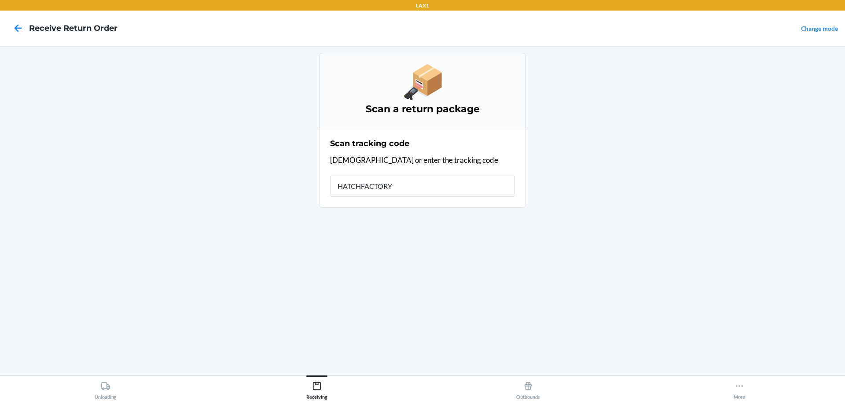
type input "HATCHFACTORYS"
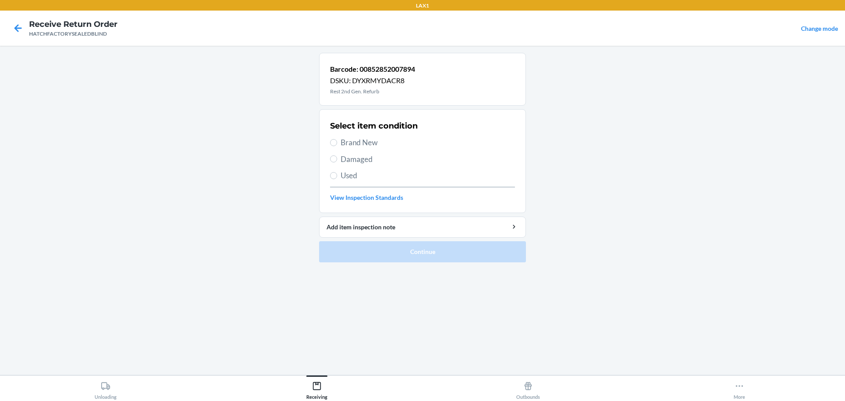
click at [355, 156] on span "Damaged" at bounding box center [428, 159] width 174 height 11
click at [337, 156] on input "Damaged" at bounding box center [333, 158] width 7 height 7
radio input "true"
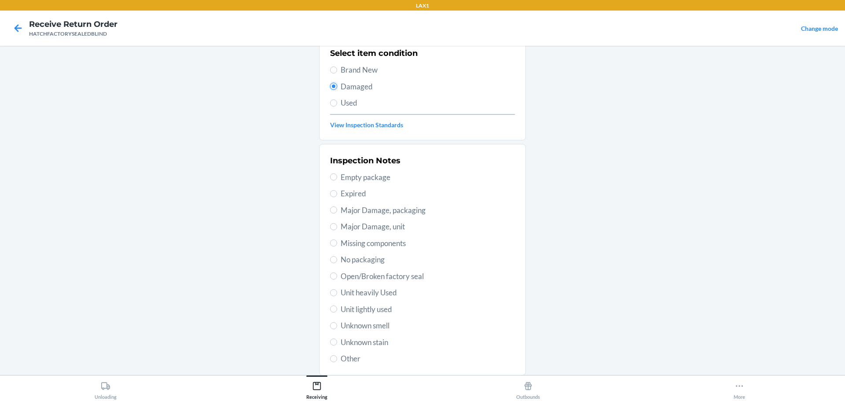
scroll to position [129, 0]
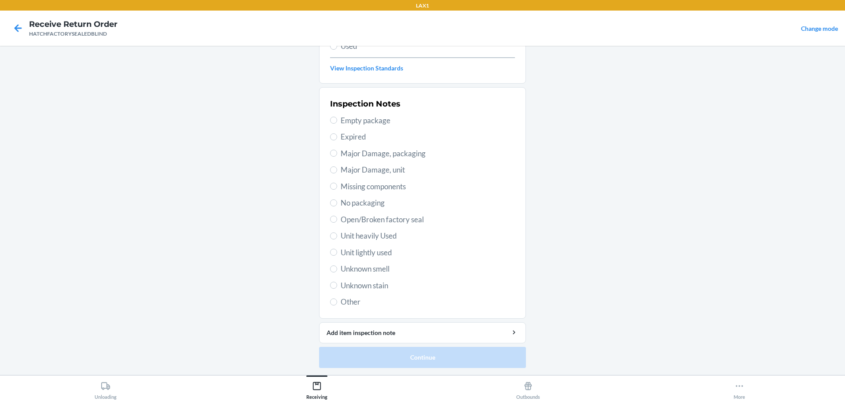
click at [360, 174] on span "Major Damage, unit" at bounding box center [428, 169] width 174 height 11
click at [337, 173] on input "Major Damage, unit" at bounding box center [333, 169] width 7 height 7
radio input "true"
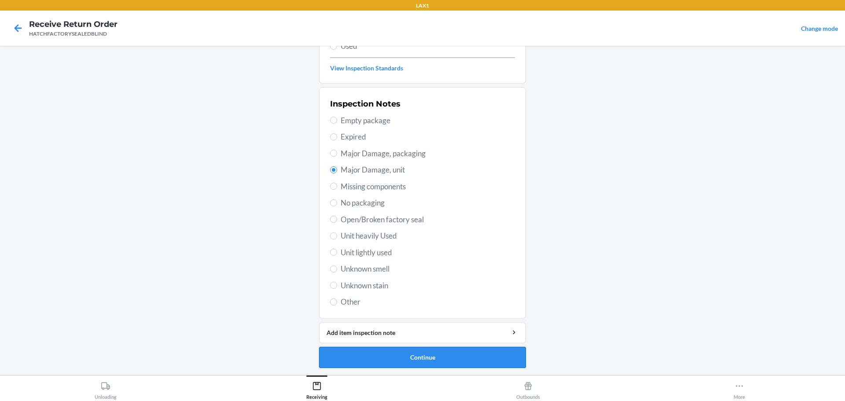
click at [437, 358] on button "Continue" at bounding box center [422, 357] width 207 height 21
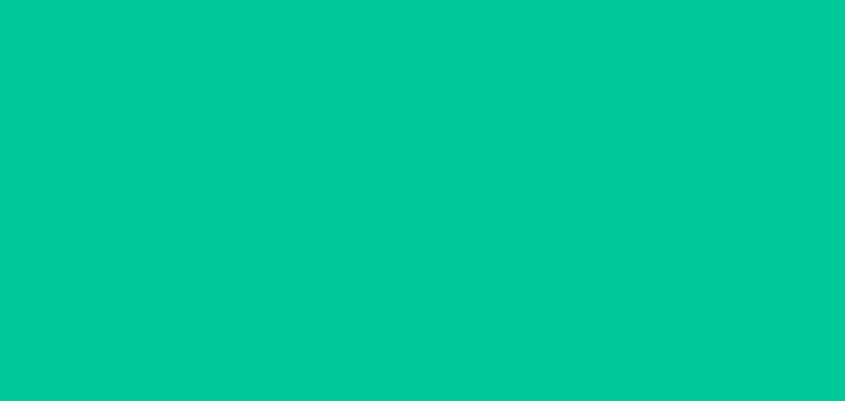
scroll to position [57, 0]
click at [437, 358] on button "Confirm" at bounding box center [422, 357] width 207 height 21
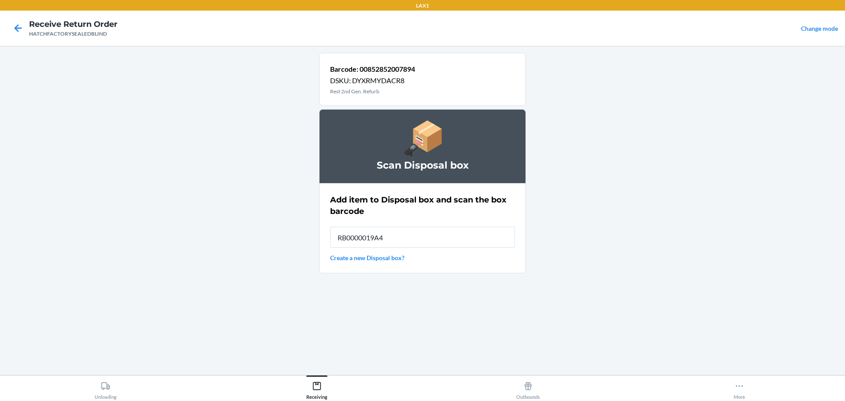
type input "RB0000019A4"
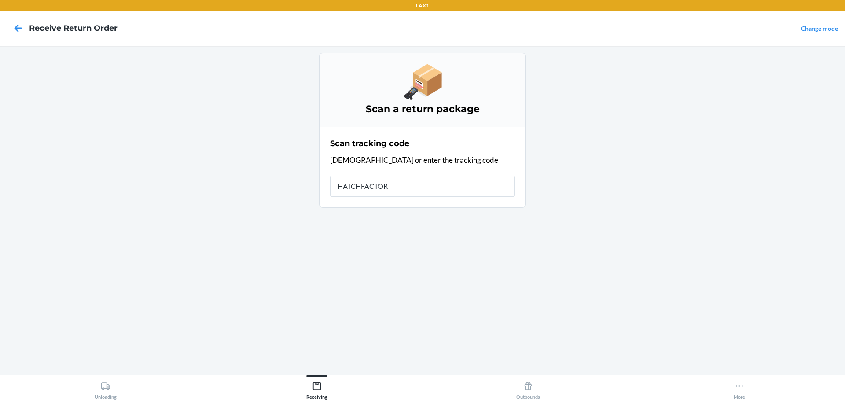
type input "HATCHFACTORY"
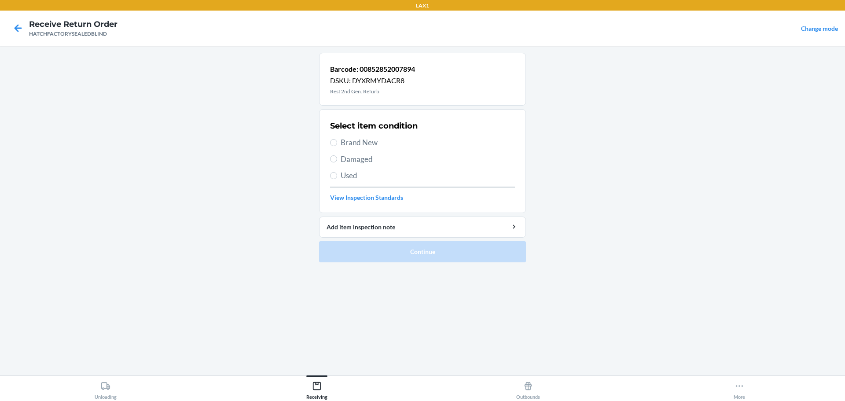
click at [362, 154] on span "Damaged" at bounding box center [428, 159] width 174 height 11
click at [337, 155] on input "Damaged" at bounding box center [333, 158] width 7 height 7
radio input "true"
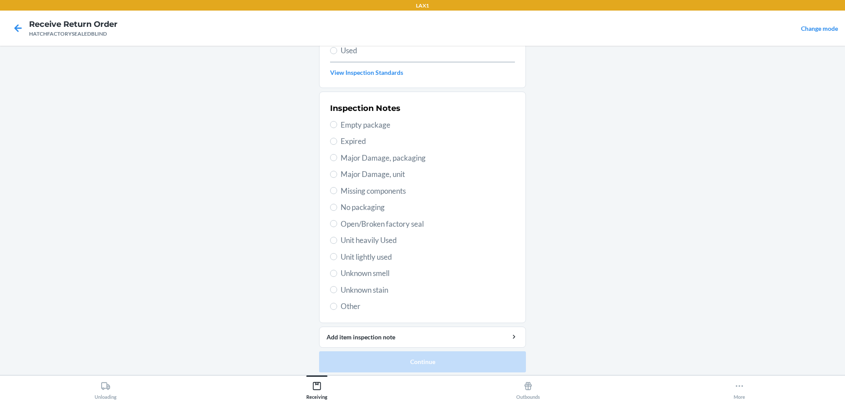
scroll to position [129, 0]
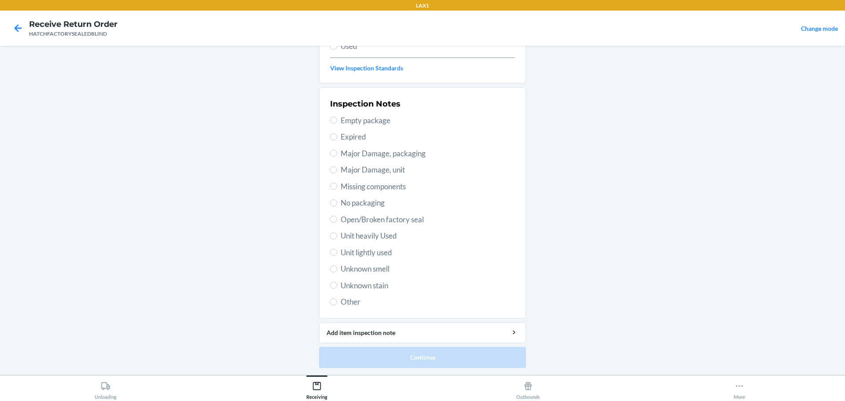
click at [348, 170] on span "Major Damage, unit" at bounding box center [428, 169] width 174 height 11
click at [337, 170] on input "Major Damage, unit" at bounding box center [333, 169] width 7 height 7
radio input "true"
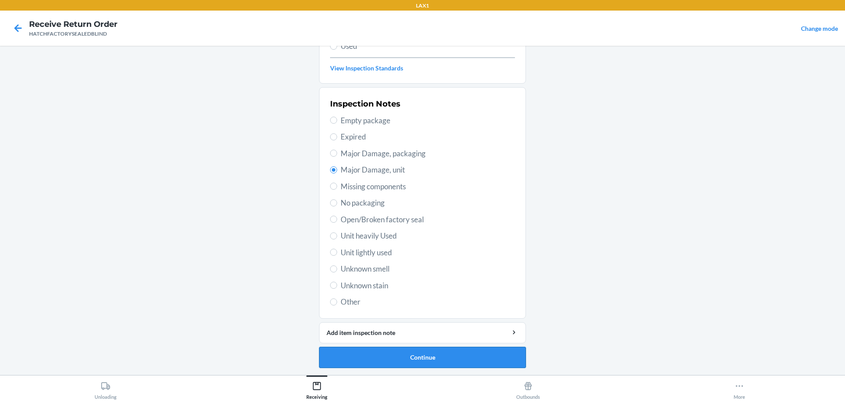
click at [437, 364] on button "Continue" at bounding box center [422, 357] width 207 height 21
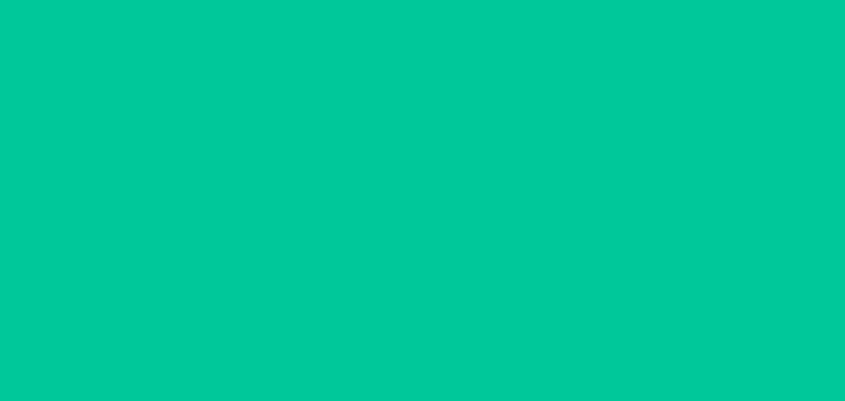
scroll to position [57, 0]
click at [437, 364] on button "Confirm" at bounding box center [422, 357] width 207 height 21
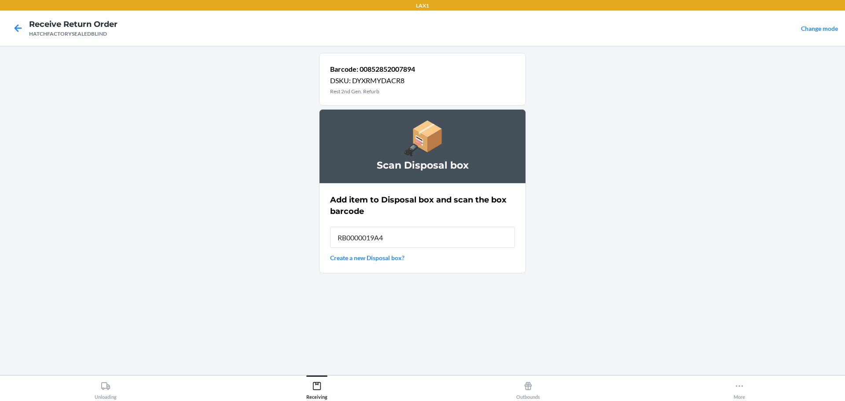
type input "RB0000019A4"
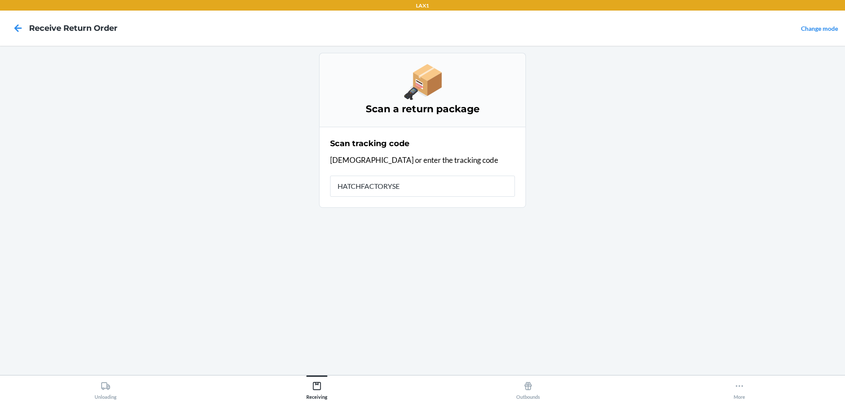
type input "HATCHFACTORYSEA"
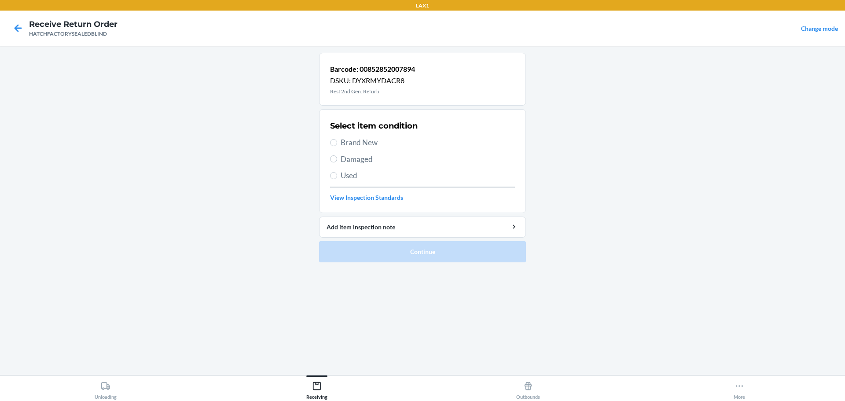
click at [358, 139] on span "Brand New" at bounding box center [428, 142] width 174 height 11
click at [337, 139] on input "Brand New" at bounding box center [333, 142] width 7 height 7
radio input "true"
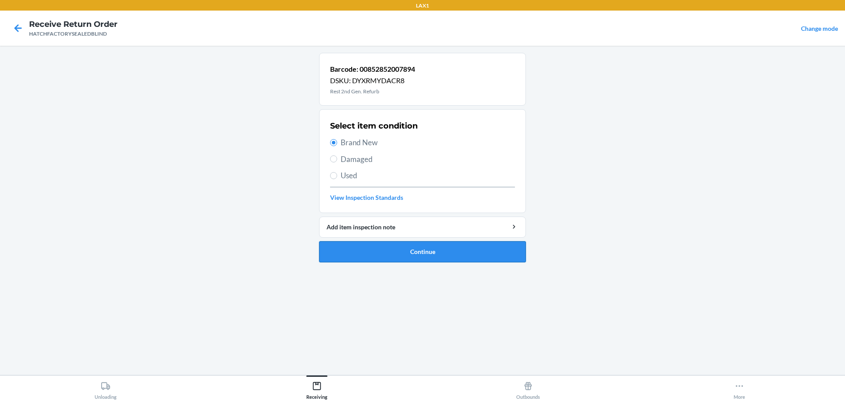
drag, startPoint x: 426, startPoint y: 248, endPoint x: 423, endPoint y: 221, distance: 27.4
click at [426, 246] on button "Continue" at bounding box center [422, 251] width 207 height 21
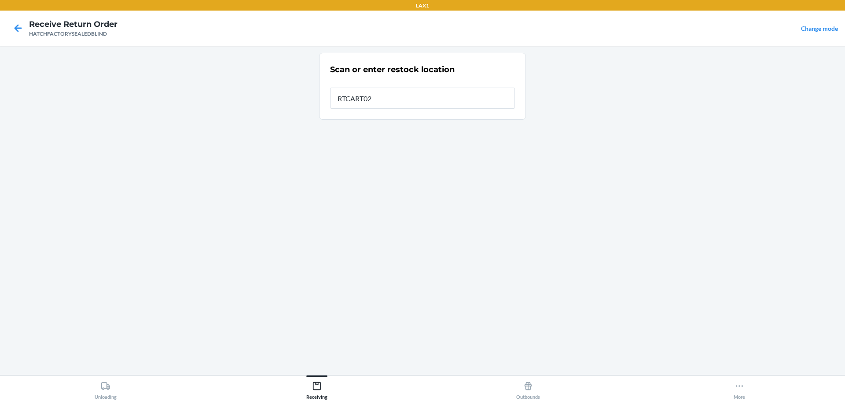
type input "RTCART027"
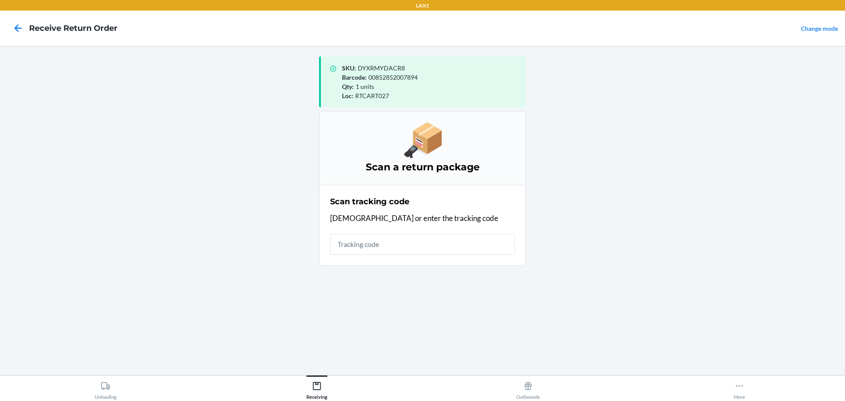
click at [487, 249] on input "text" at bounding box center [422, 244] width 185 height 21
click at [489, 249] on input "text" at bounding box center [422, 244] width 185 height 21
type input "HATCHFACTORYS"
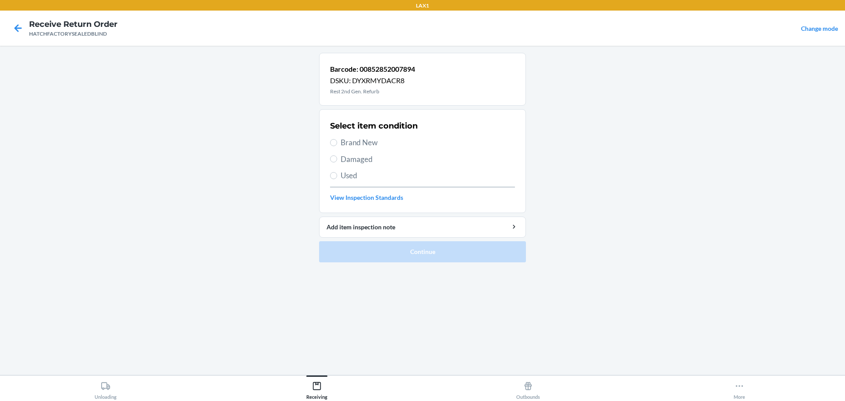
click at [371, 143] on span "Brand New" at bounding box center [428, 142] width 174 height 11
click at [337, 143] on input "Brand New" at bounding box center [333, 142] width 7 height 7
radio input "true"
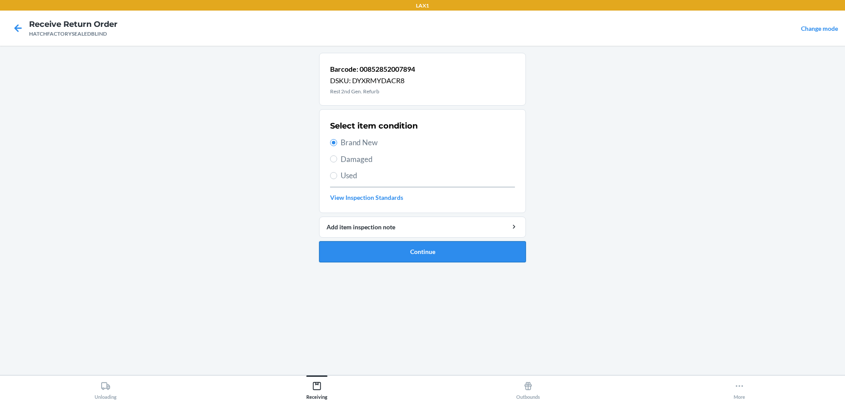
click at [426, 249] on button "Continue" at bounding box center [422, 251] width 207 height 21
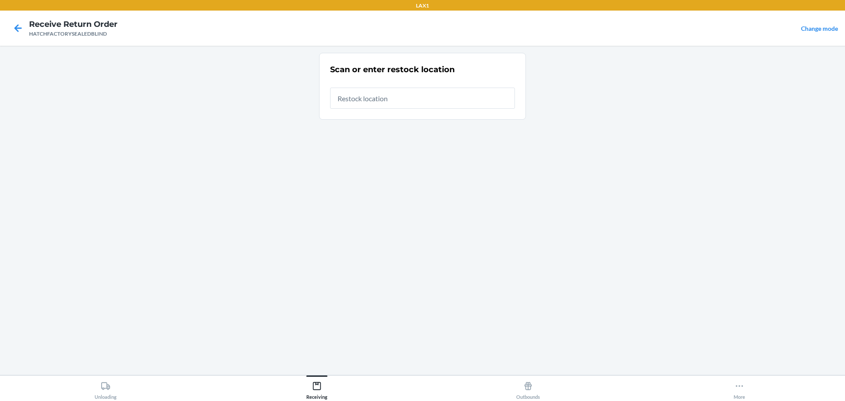
click at [383, 98] on input "text" at bounding box center [422, 98] width 185 height 21
type input "RTCART027"
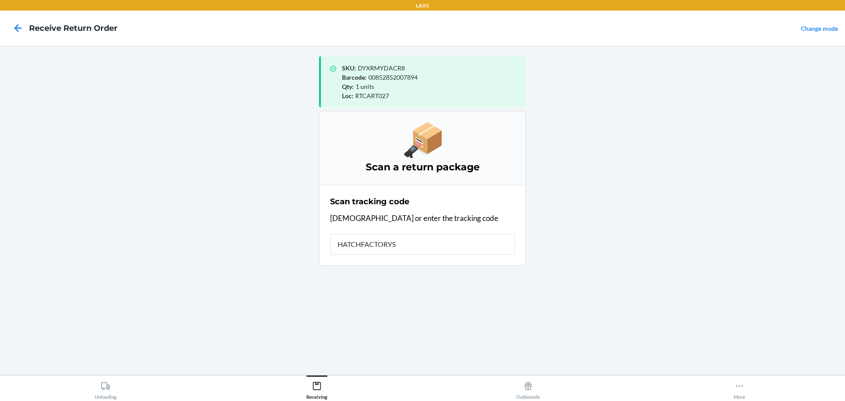
type input "HATCHFACTORYSE"
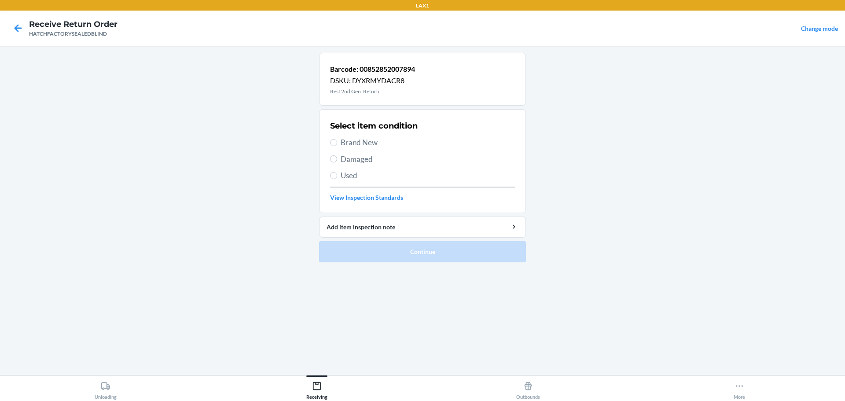
click at [336, 137] on label "Brand New" at bounding box center [422, 142] width 185 height 11
click at [336, 139] on input "Brand New" at bounding box center [333, 142] width 7 height 7
radio input "true"
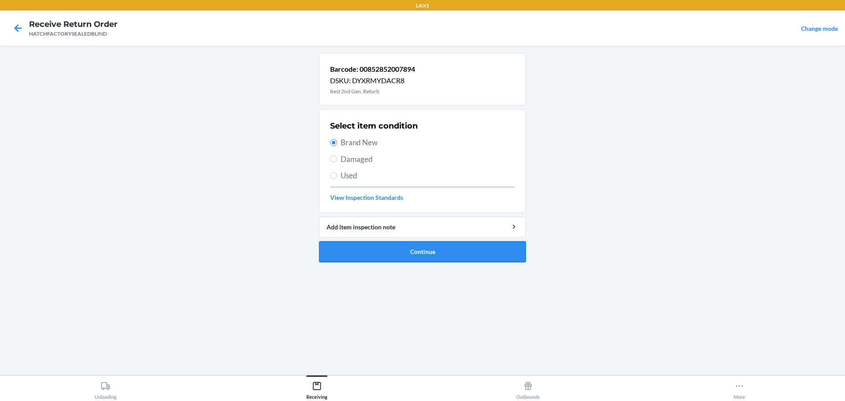
click at [424, 257] on button "Continue" at bounding box center [422, 251] width 207 height 21
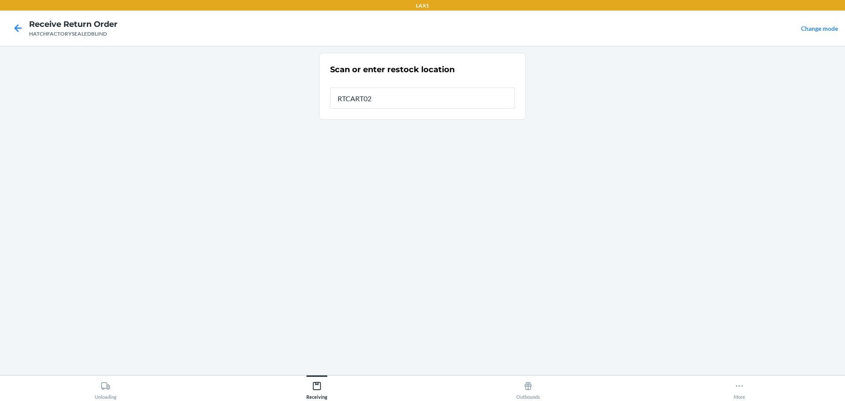
type input "RTCART027"
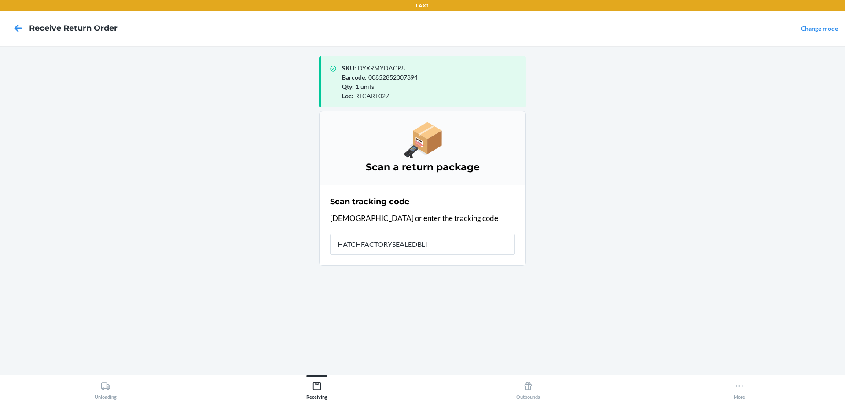
type input "HATCHFACTORYSEALEDBLIN"
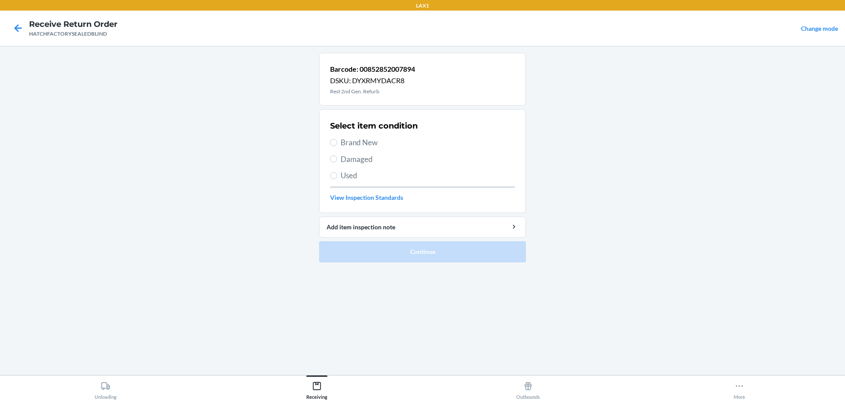
click at [353, 159] on span "Damaged" at bounding box center [428, 159] width 174 height 11
click at [337, 159] on input "Damaged" at bounding box center [333, 158] width 7 height 7
radio input "true"
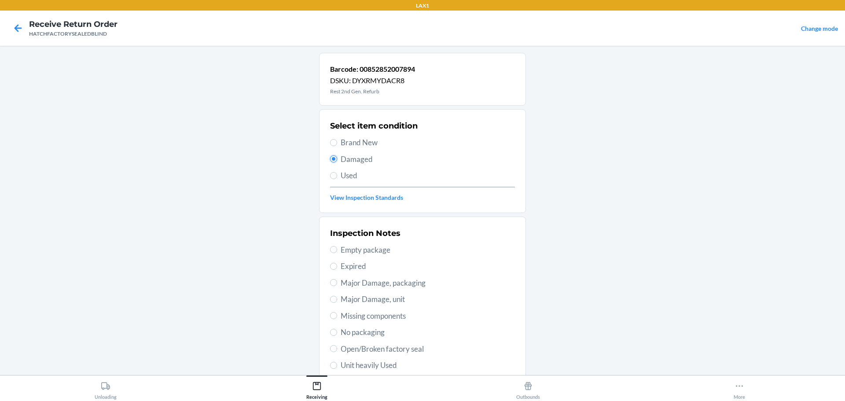
scroll to position [88, 0]
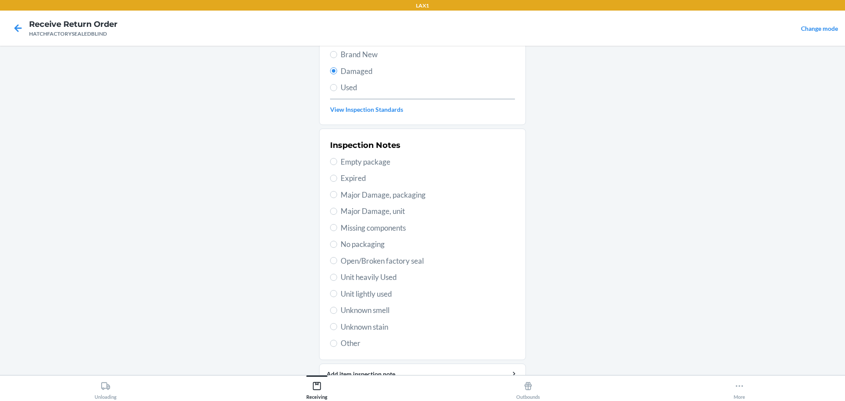
click at [377, 216] on span "Major Damage, unit" at bounding box center [428, 211] width 174 height 11
click at [337, 215] on input "Major Damage, unit" at bounding box center [333, 211] width 7 height 7
radio input "true"
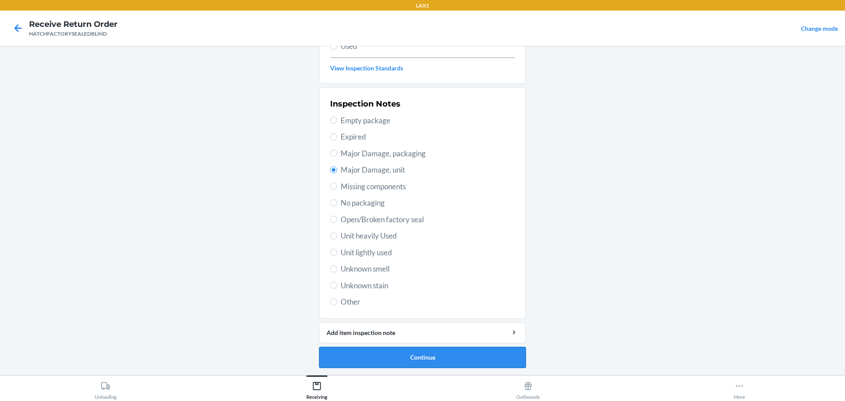
click at [457, 353] on button "Continue" at bounding box center [422, 357] width 207 height 21
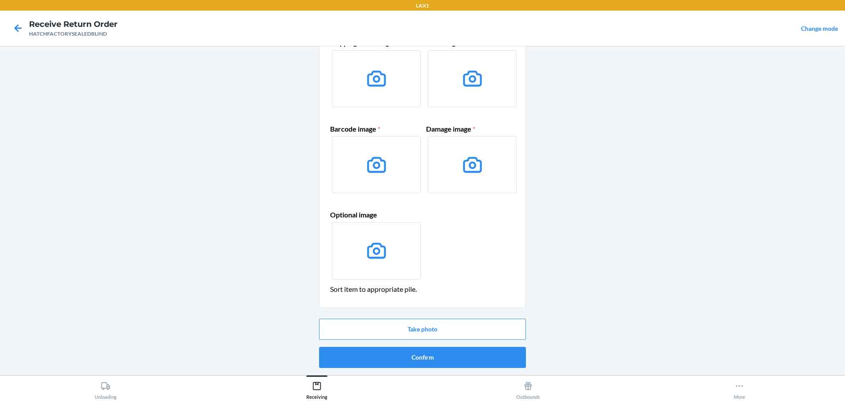
click at [457, 353] on button "Confirm" at bounding box center [422, 357] width 207 height 21
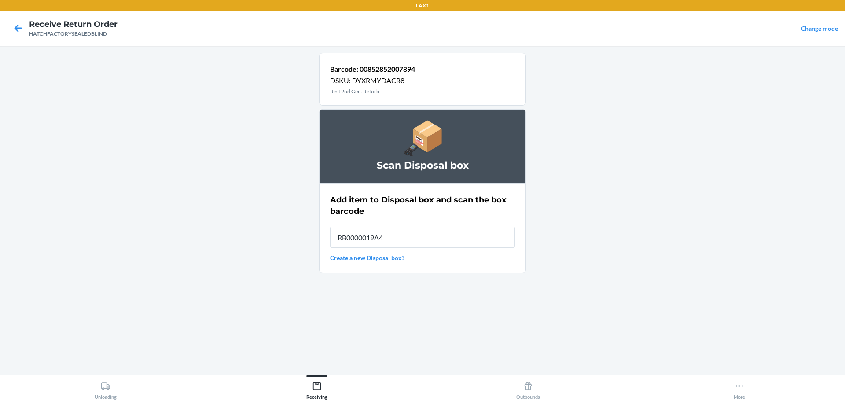
type input "RB0000019A4"
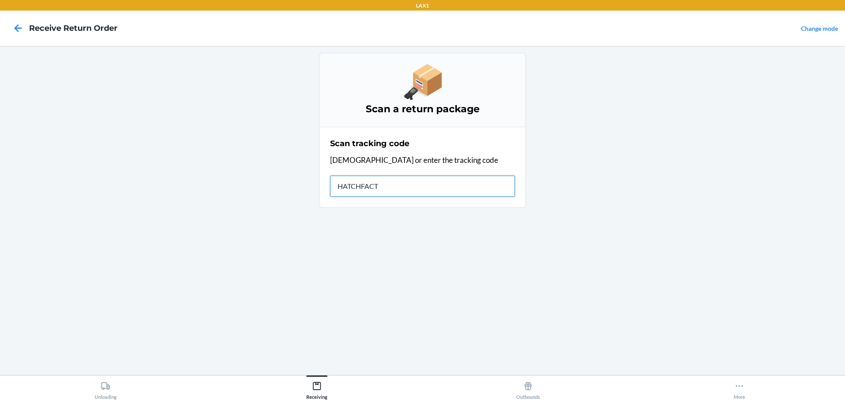
type input "HATCHFACTO"
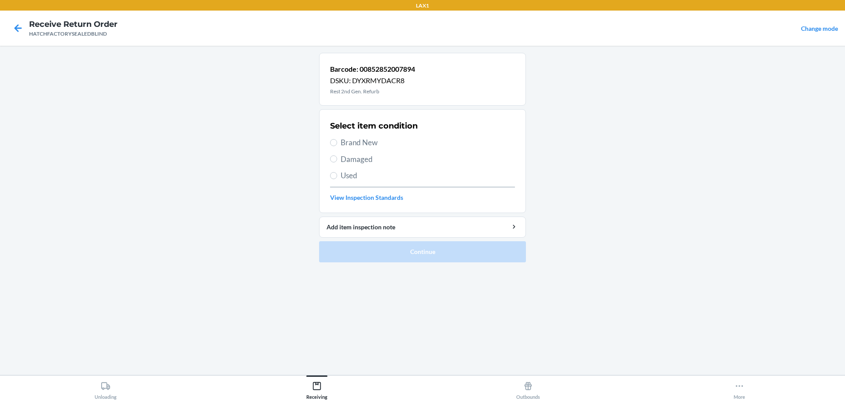
click at [359, 133] on div "Select item condition Brand New Damaged Used View Inspection Standards" at bounding box center [422, 161] width 185 height 87
click at [360, 140] on span "Brand New" at bounding box center [428, 142] width 174 height 11
click at [337, 140] on input "Brand New" at bounding box center [333, 142] width 7 height 7
radio input "true"
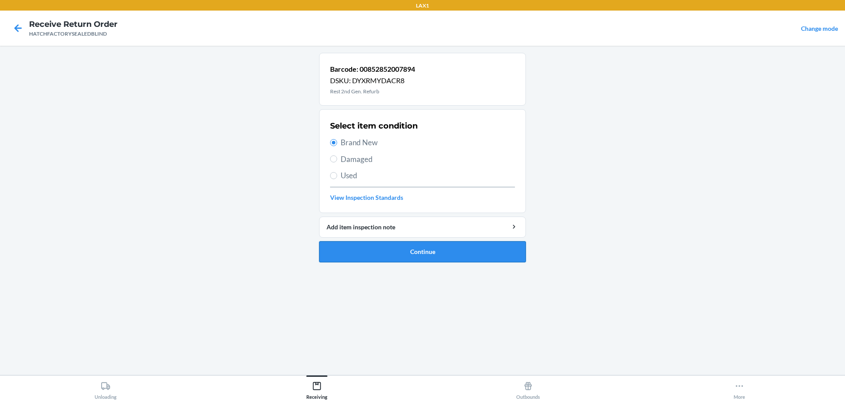
click at [412, 252] on button "Continue" at bounding box center [422, 251] width 207 height 21
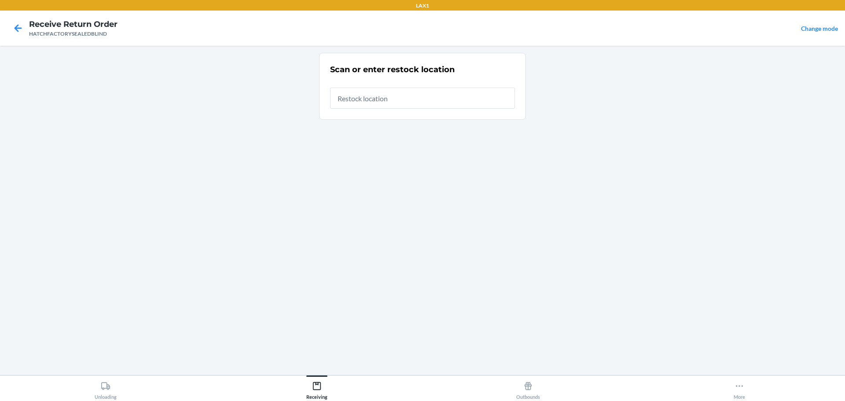
click at [343, 96] on input "text" at bounding box center [422, 98] width 185 height 21
type input "RTCART027"
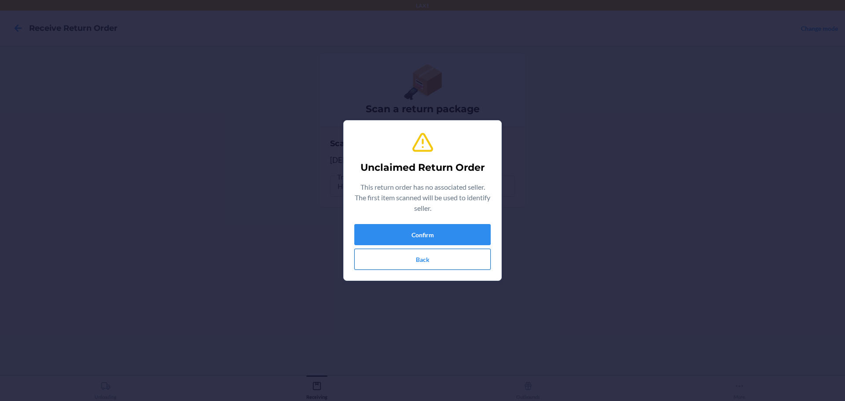
click at [454, 253] on button "Back" at bounding box center [422, 259] width 136 height 21
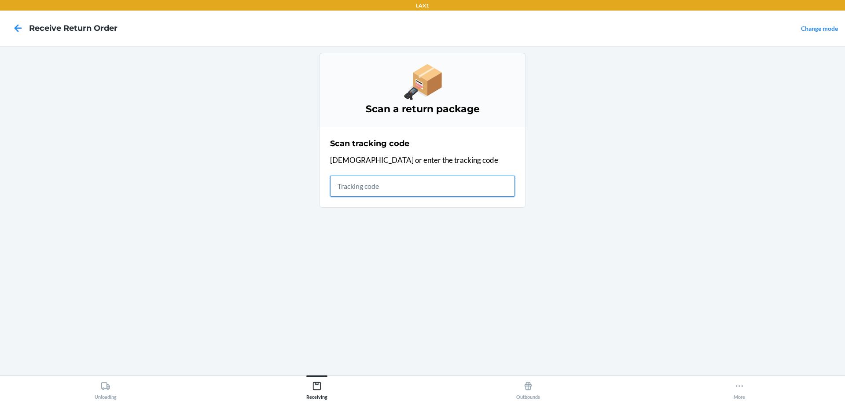
click at [414, 192] on input "text" at bounding box center [422, 186] width 185 height 21
type input "HATCHFACTORYS"
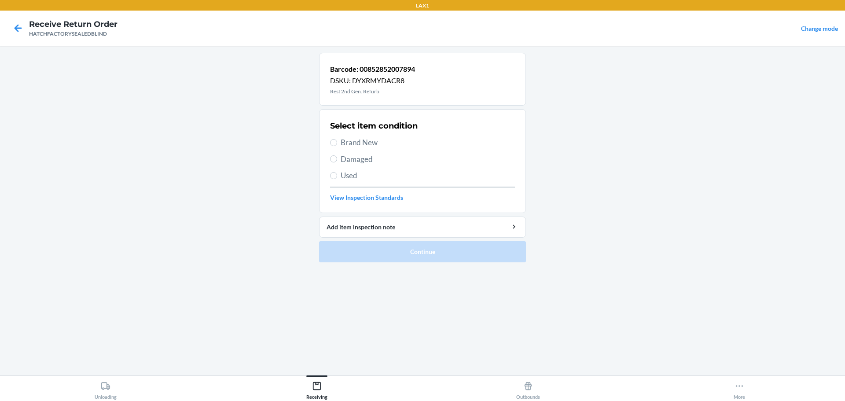
click at [357, 143] on span "Brand New" at bounding box center [428, 142] width 174 height 11
click at [337, 143] on input "Brand New" at bounding box center [333, 142] width 7 height 7
radio input "true"
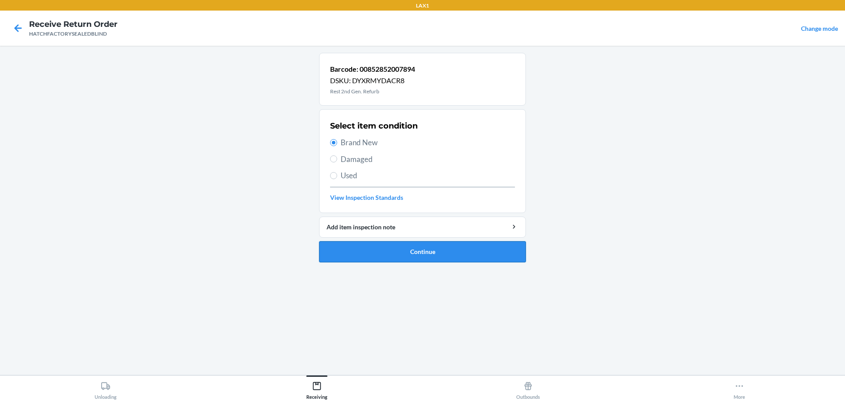
click at [376, 252] on button "Continue" at bounding box center [422, 251] width 207 height 21
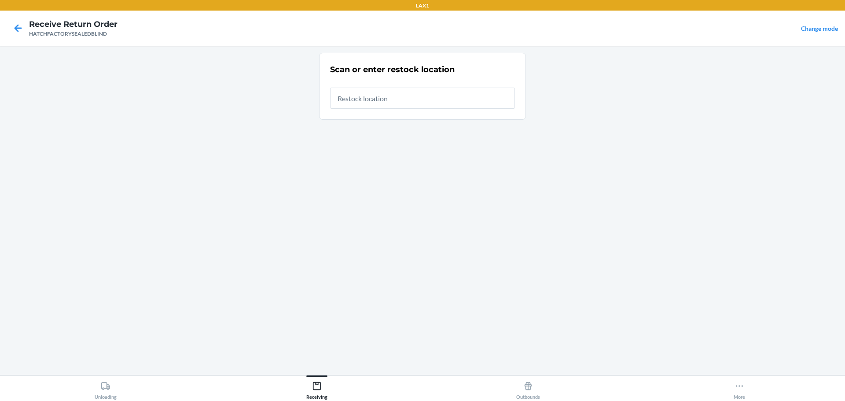
click at [375, 100] on input "text" at bounding box center [422, 98] width 185 height 21
type input "RTCART027"
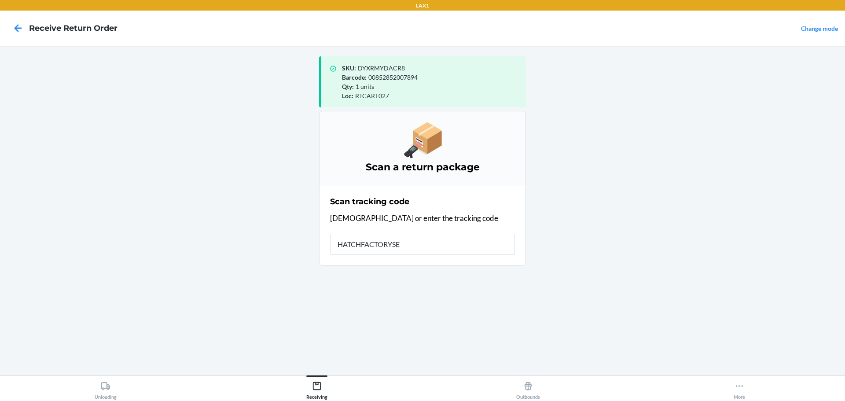
type input "HATCHFACTORYSEA"
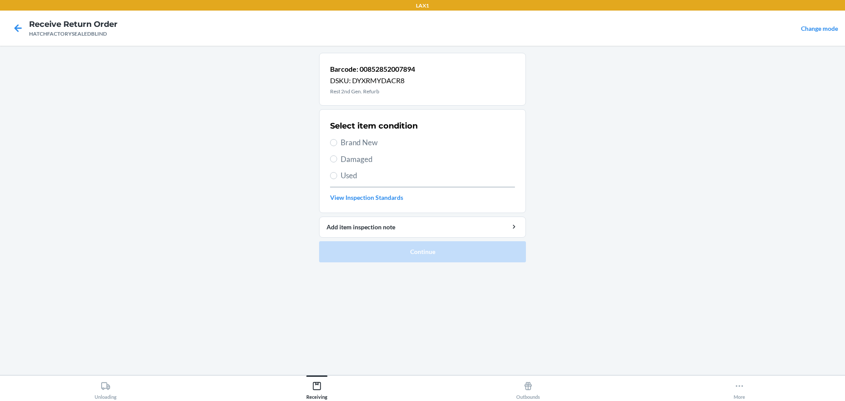
click at [342, 157] on span "Damaged" at bounding box center [428, 159] width 174 height 11
click at [337, 157] on input "Damaged" at bounding box center [333, 158] width 7 height 7
radio input "true"
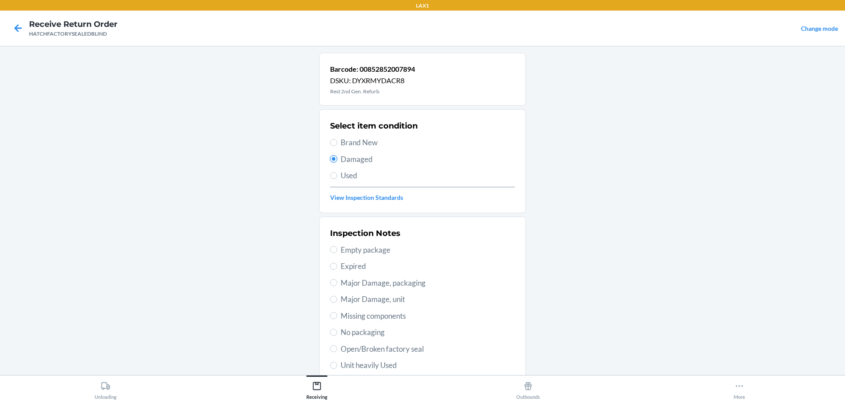
scroll to position [129, 0]
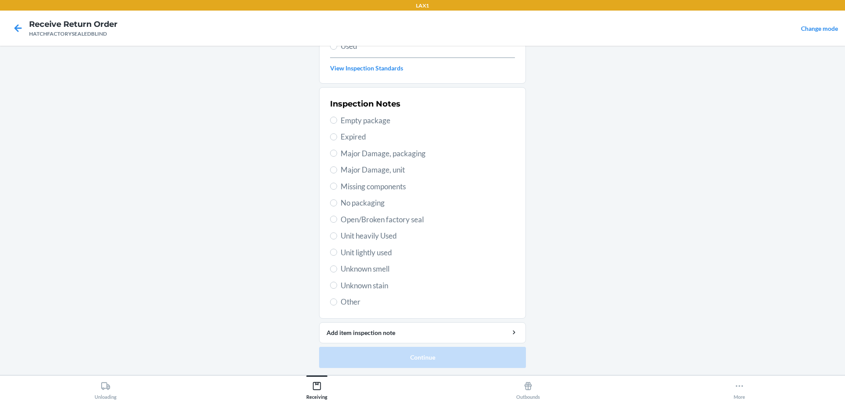
click at [381, 177] on div "Inspection Notes Empty package Expired Major Damage, packaging Major Damage, un…" at bounding box center [422, 203] width 185 height 215
click at [376, 173] on span "Major Damage, unit" at bounding box center [428, 169] width 174 height 11
click at [337, 173] on input "Major Damage, unit" at bounding box center [333, 169] width 7 height 7
radio input "true"
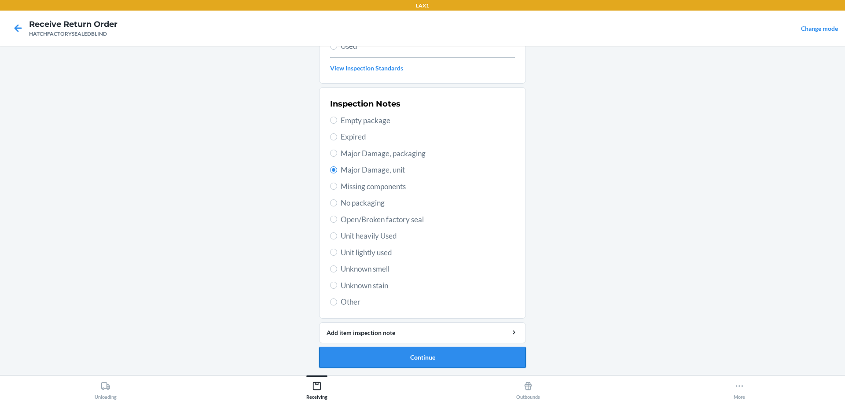
click at [465, 355] on button "Continue" at bounding box center [422, 357] width 207 height 21
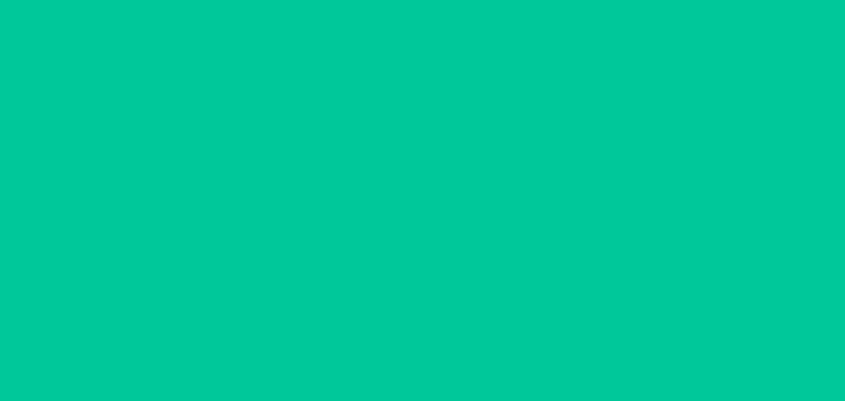
scroll to position [57, 0]
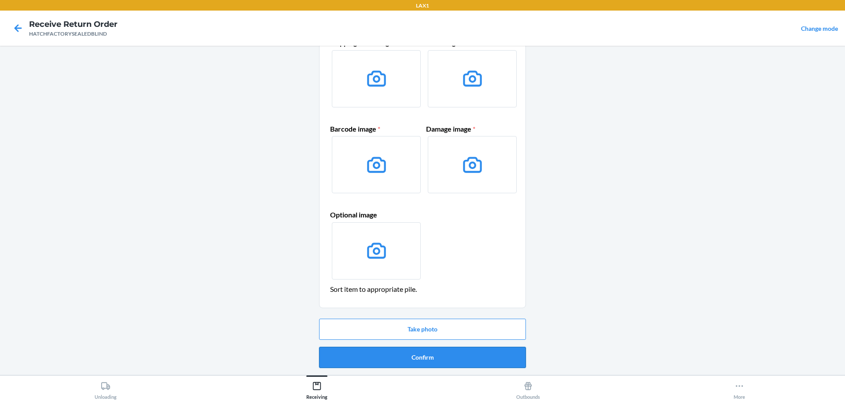
click at [428, 358] on button "Confirm" at bounding box center [422, 357] width 207 height 21
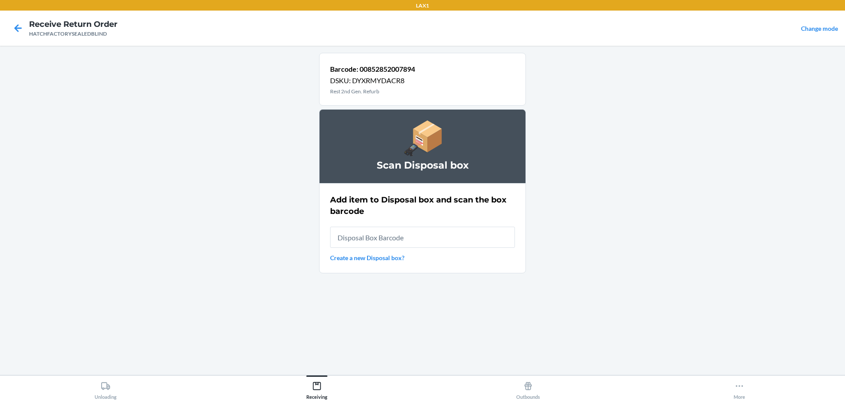
click at [390, 236] on input "text" at bounding box center [422, 237] width 185 height 21
type input "RB0000019A4"
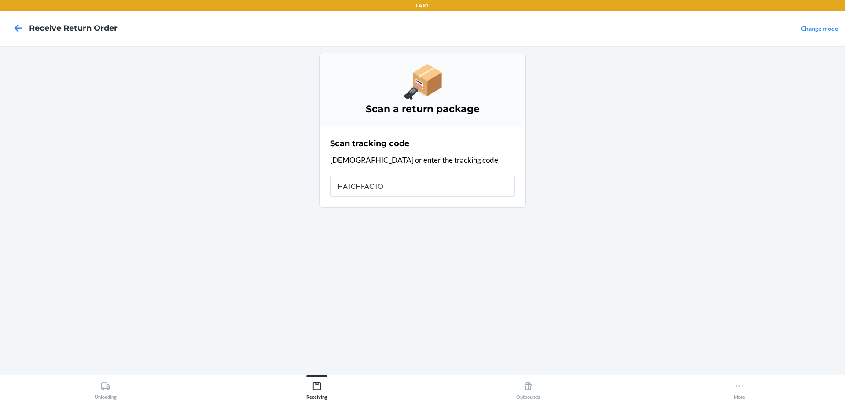
type input "HATCHFACTOR"
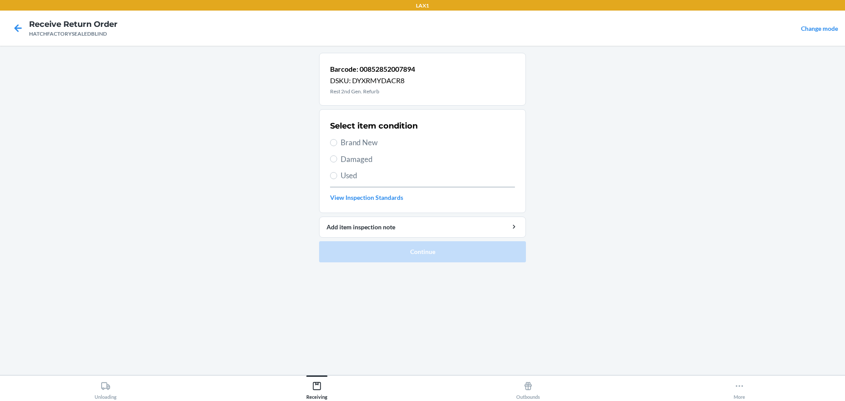
click at [350, 140] on span "Brand New" at bounding box center [428, 142] width 174 height 11
click at [337, 140] on input "Brand New" at bounding box center [333, 142] width 7 height 7
radio input "true"
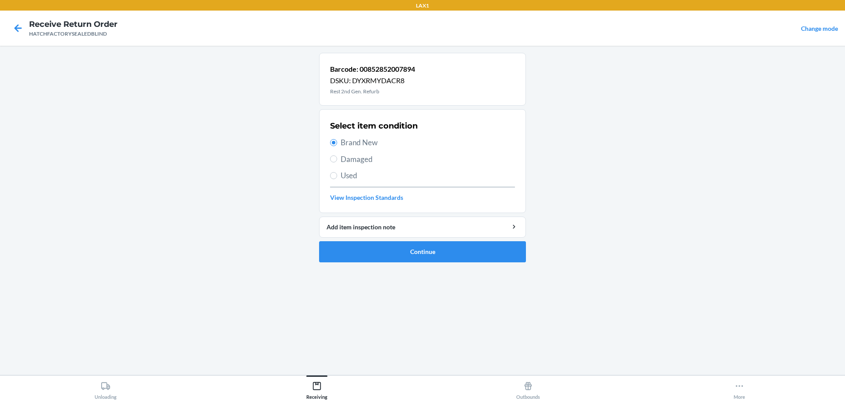
click at [434, 264] on ol "Barcode: 00852852007894 DSKU: DYXRMYDACR8 Rest 2nd Gen. Refurb Select item cond…" at bounding box center [422, 161] width 207 height 217
click at [431, 255] on button "Continue" at bounding box center [422, 251] width 207 height 21
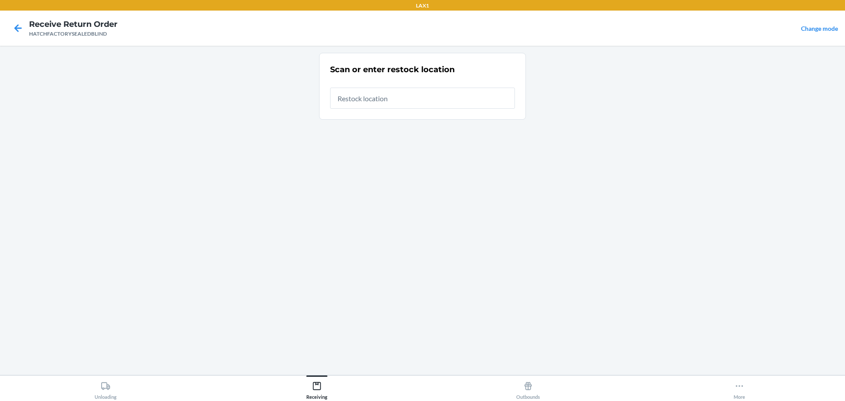
click at [364, 95] on input "text" at bounding box center [422, 98] width 185 height 21
type input "RTCART027"
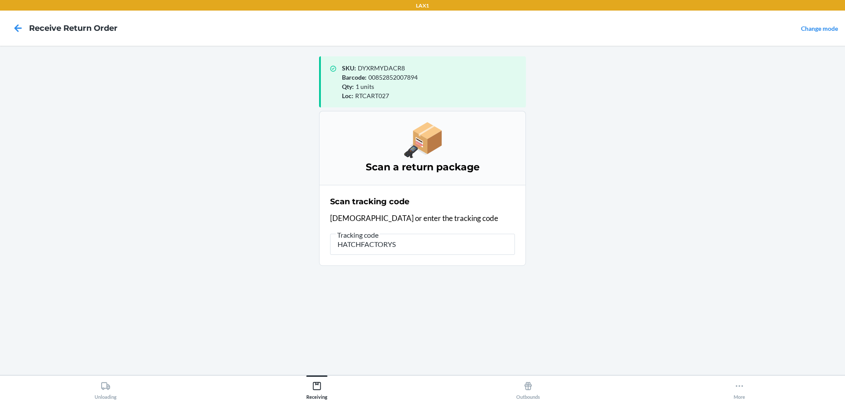
type input "HATCHFACTORYSE"
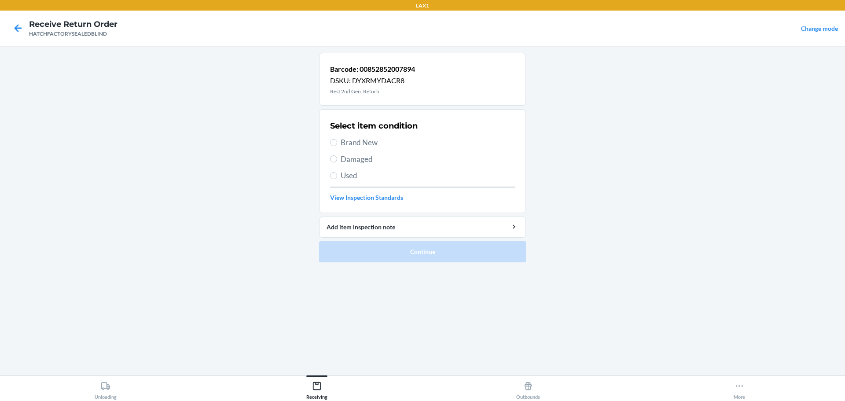
click at [364, 139] on span "Brand New" at bounding box center [428, 142] width 174 height 11
click at [337, 139] on input "Brand New" at bounding box center [333, 142] width 7 height 7
radio input "true"
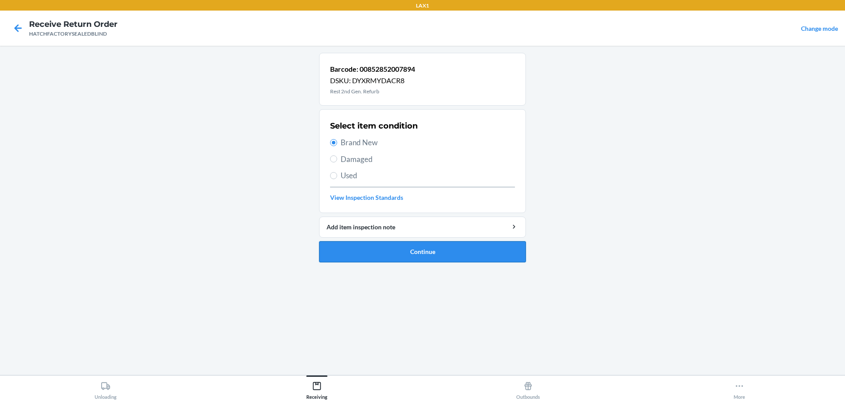
click at [439, 254] on button "Continue" at bounding box center [422, 251] width 207 height 21
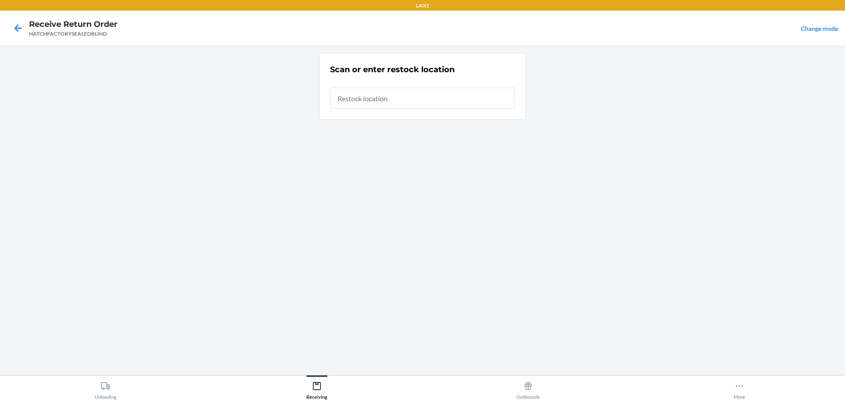
click at [399, 94] on input "text" at bounding box center [422, 98] width 185 height 21
type input "RTCART027"
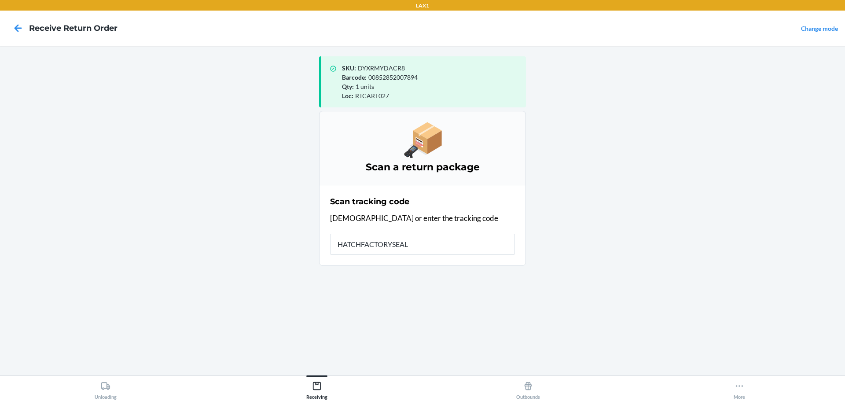
type input "HATCHFACTORYSEALE"
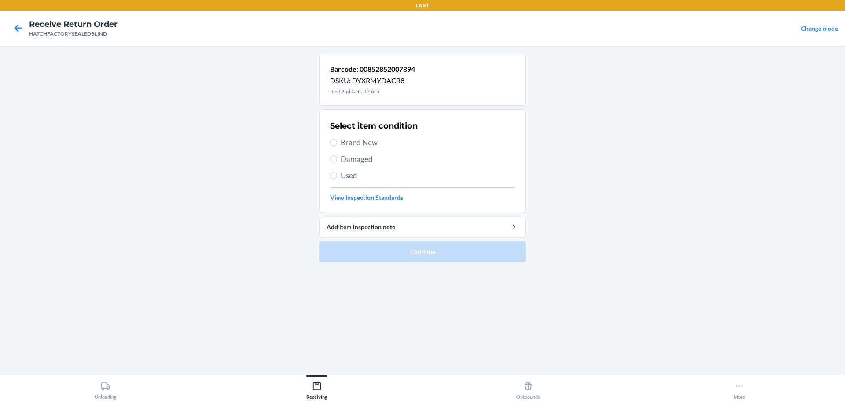
click at [370, 145] on span "Brand New" at bounding box center [428, 142] width 174 height 11
click at [337, 145] on input "Brand New" at bounding box center [333, 142] width 7 height 7
radio input "true"
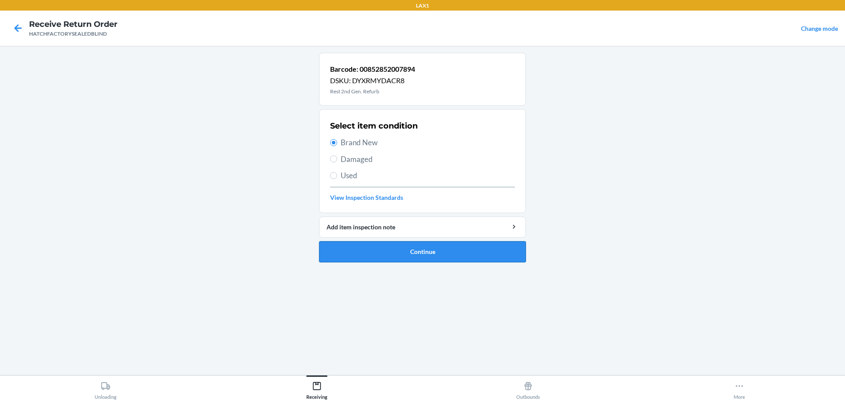
click at [427, 252] on button "Continue" at bounding box center [422, 251] width 207 height 21
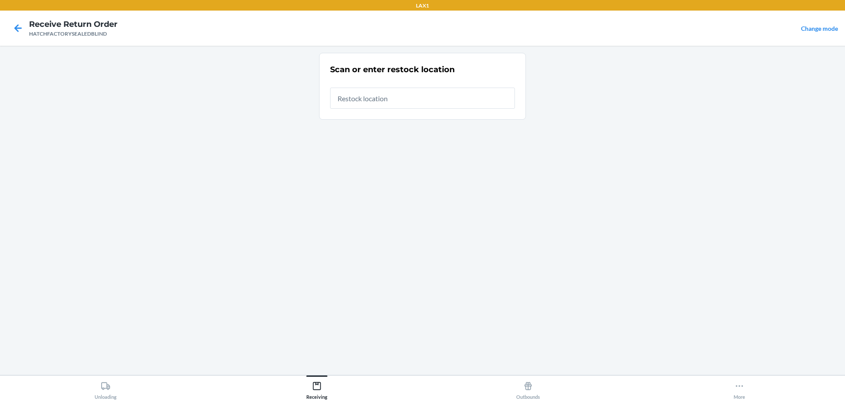
click at [403, 100] on input "text" at bounding box center [422, 98] width 185 height 21
type input "RTCART027"
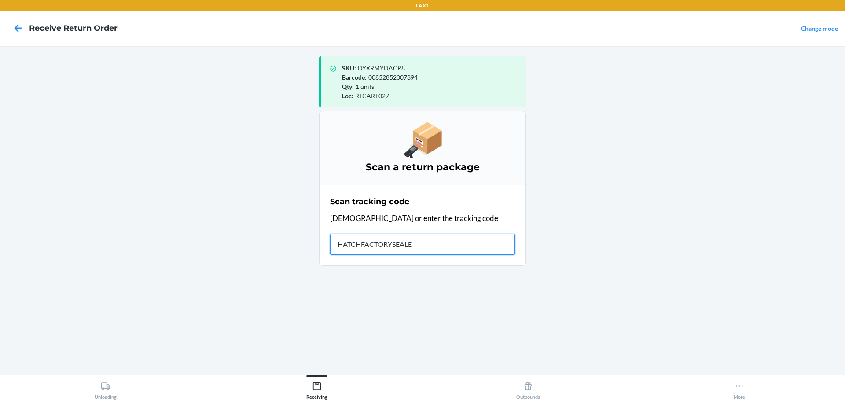
type input "HATCHFACTORYSEALED"
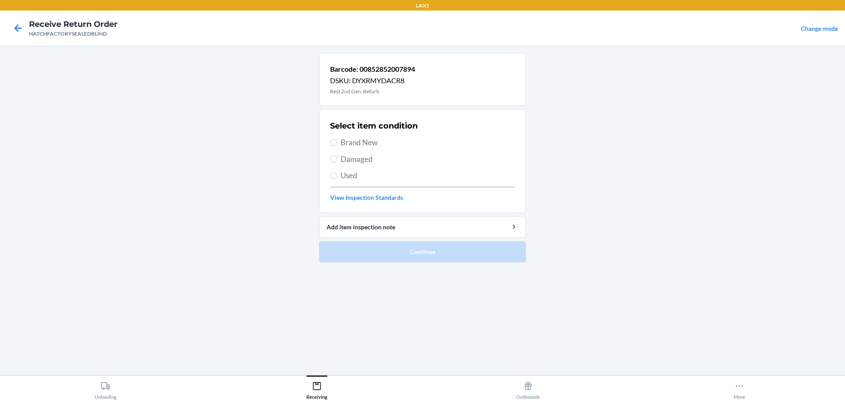
click at [371, 157] on span "Damaged" at bounding box center [428, 159] width 174 height 11
click at [337, 157] on input "Damaged" at bounding box center [333, 158] width 7 height 7
radio input "true"
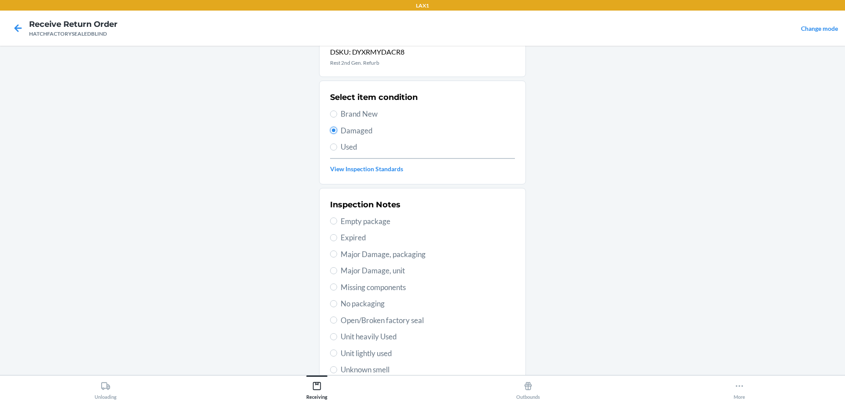
scroll to position [44, 0]
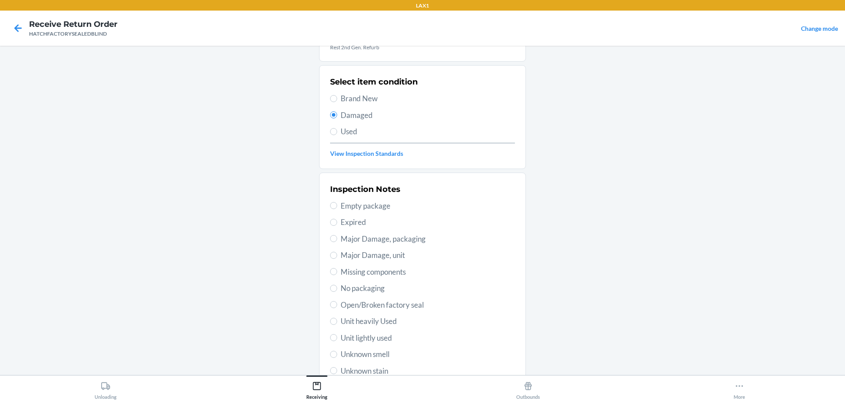
click at [369, 251] on span "Major Damage, unit" at bounding box center [428, 255] width 174 height 11
click at [337, 252] on input "Major Damage, unit" at bounding box center [333, 255] width 7 height 7
radio input "true"
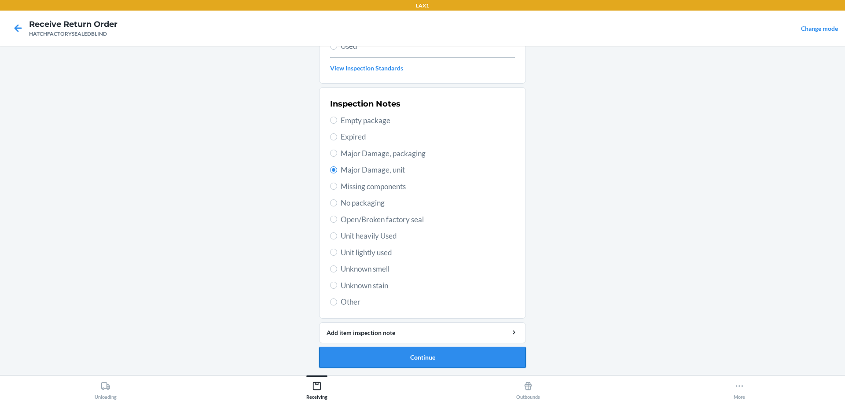
click at [431, 358] on button "Continue" at bounding box center [422, 357] width 207 height 21
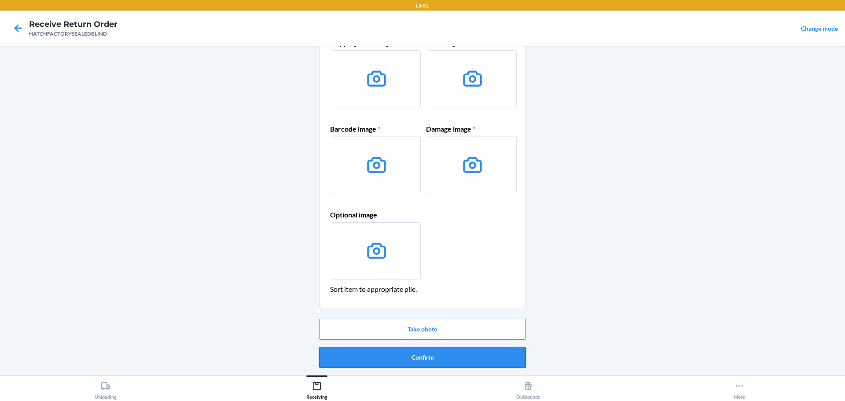
click at [430, 360] on button "Confirm" at bounding box center [422, 357] width 207 height 21
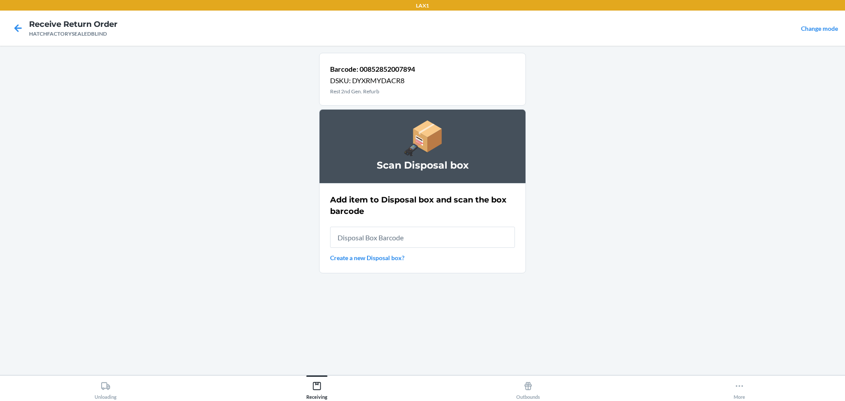
click at [364, 232] on input "text" at bounding box center [422, 237] width 185 height 21
type input "RB0000019A4"
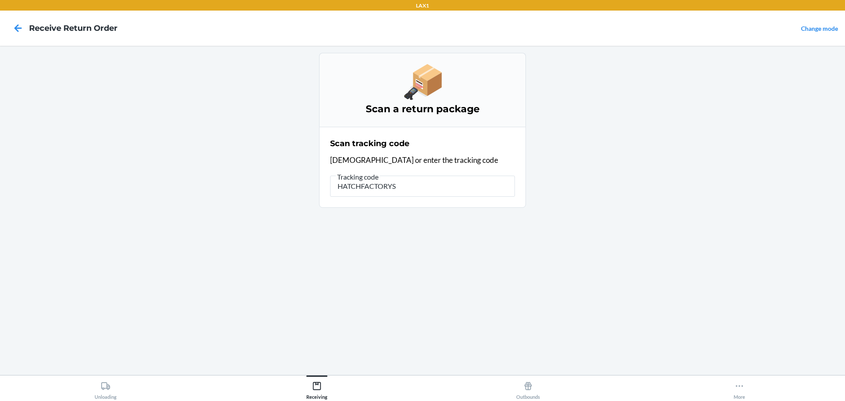
type input "HATCHFACTORYSE"
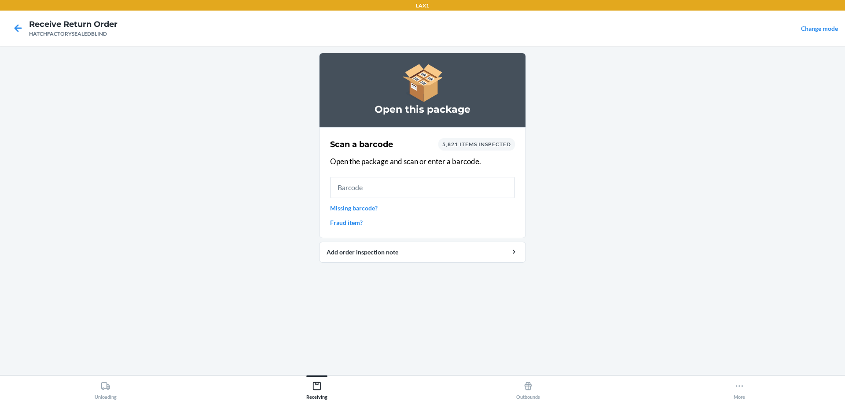
click at [428, 187] on input "text" at bounding box center [422, 187] width 185 height 21
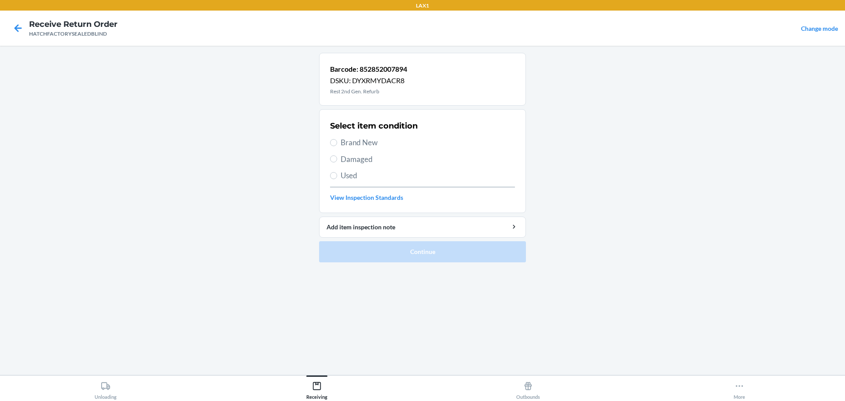
click at [357, 141] on span "Brand New" at bounding box center [428, 142] width 174 height 11
click at [337, 141] on input "Brand New" at bounding box center [333, 142] width 7 height 7
radio input "true"
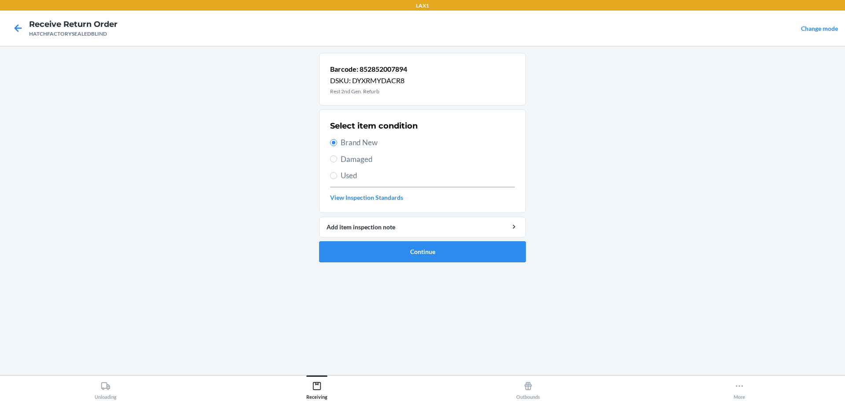
click at [358, 156] on span "Damaged" at bounding box center [428, 159] width 174 height 11
click at [337, 156] on input "Damaged" at bounding box center [333, 158] width 7 height 7
radio input "true"
radio input "false"
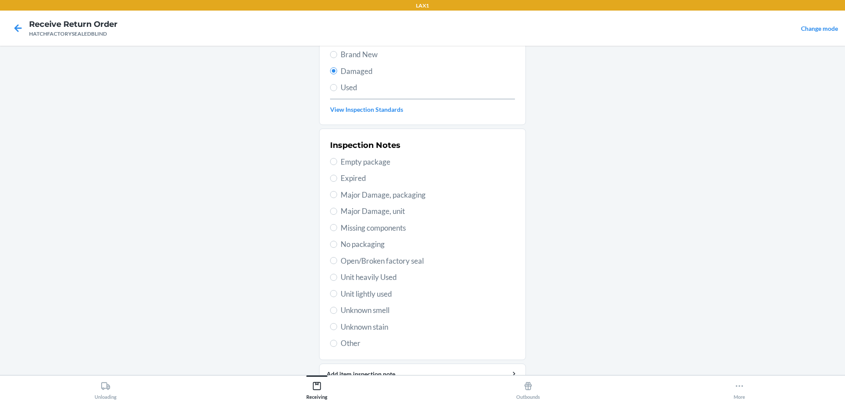
click at [382, 212] on span "Major Damage, unit" at bounding box center [428, 211] width 174 height 11
click at [337, 212] on input "Major Damage, unit" at bounding box center [333, 211] width 7 height 7
radio input "true"
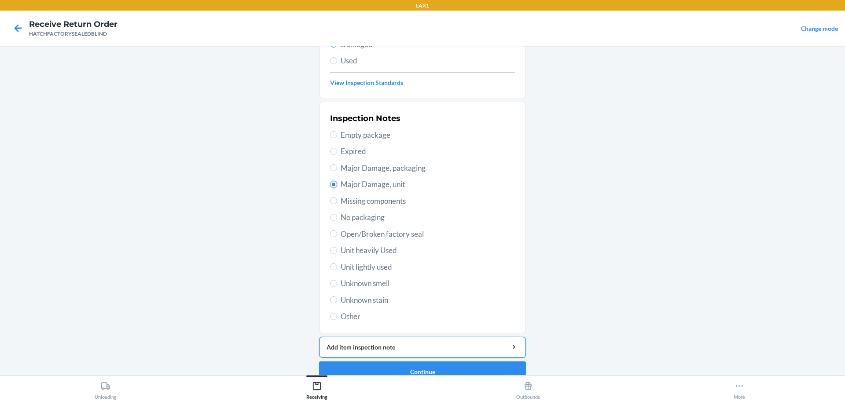
scroll to position [129, 0]
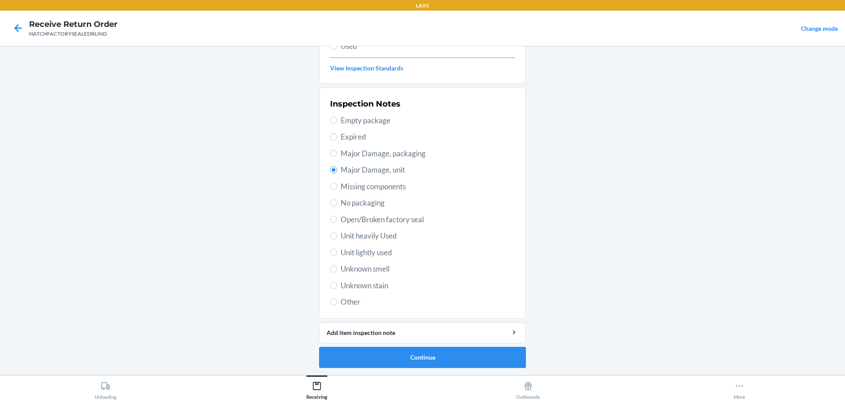
click at [446, 344] on li "Barcode: 852852007894 DSKU: DYXRMYDACR8 Rest 2nd Gen. Refurb Select item condit…" at bounding box center [422, 145] width 207 height 445
click at [445, 359] on button "Continue" at bounding box center [422, 357] width 207 height 21
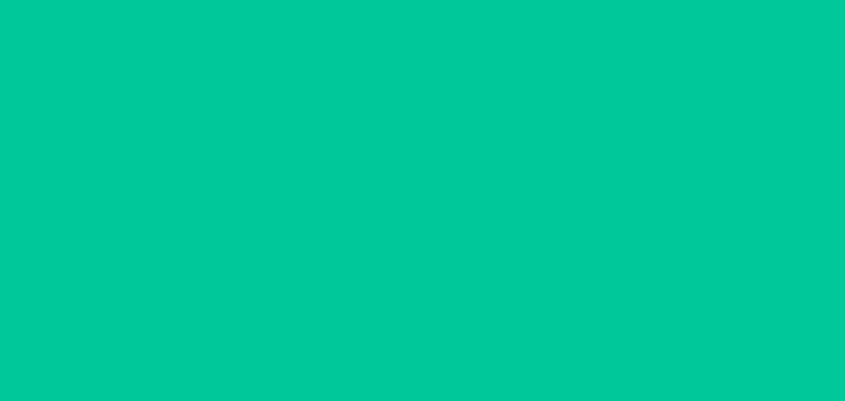
scroll to position [57, 0]
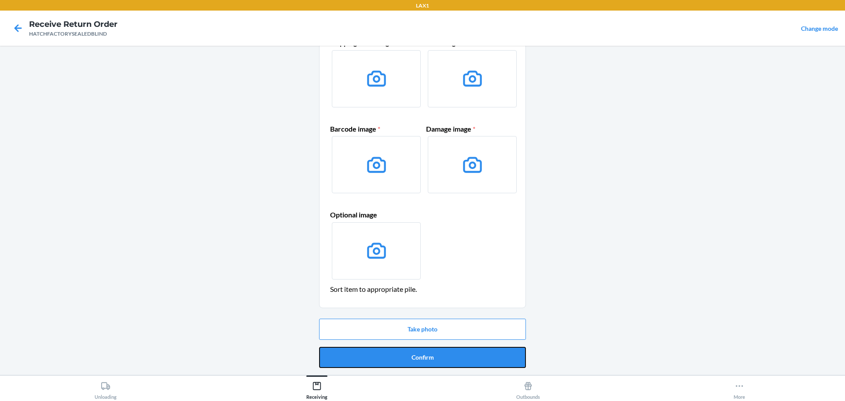
click at [445, 359] on button "Confirm" at bounding box center [422, 357] width 207 height 21
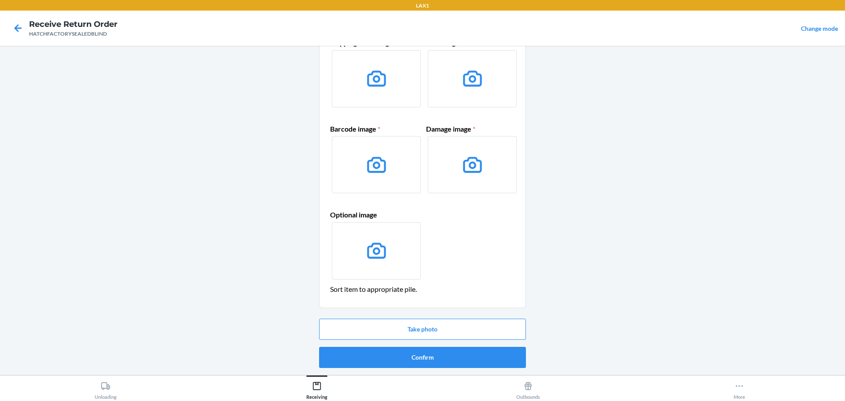
scroll to position [0, 0]
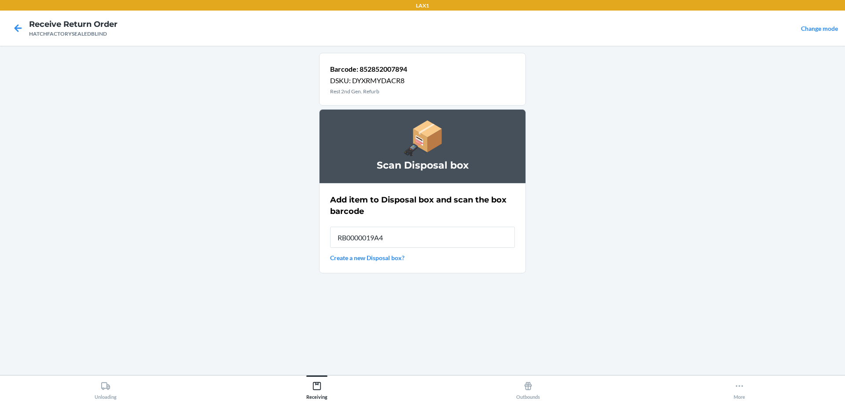
type input "RB0000019A4"
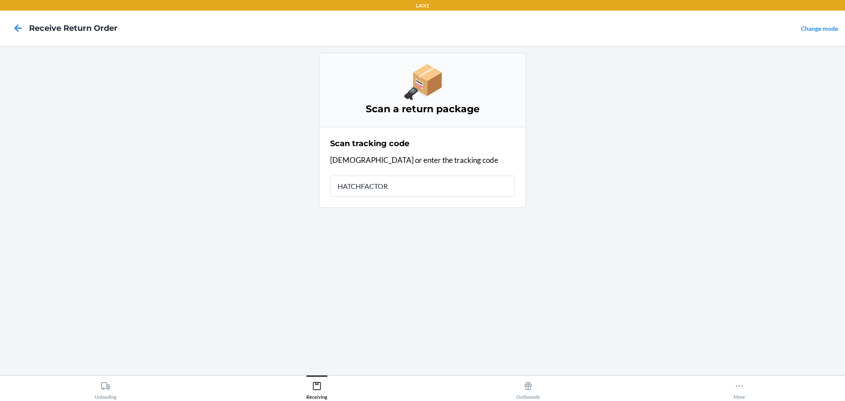
type input "HATCHFACTORY"
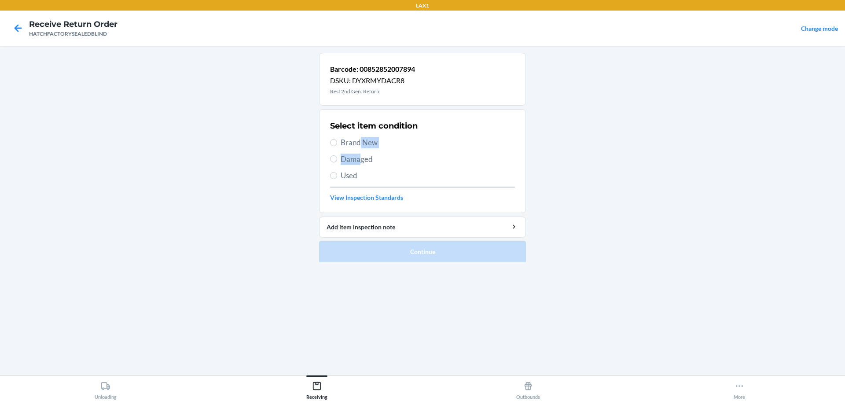
drag, startPoint x: 361, startPoint y: 151, endPoint x: 363, endPoint y: 143, distance: 8.1
click at [362, 143] on div "Select item condition Brand New Damaged Used View Inspection Standards" at bounding box center [422, 161] width 185 height 87
click at [363, 143] on span "Brand New" at bounding box center [428, 142] width 174 height 11
click at [337, 143] on input "Brand New" at bounding box center [333, 142] width 7 height 7
radio input "true"
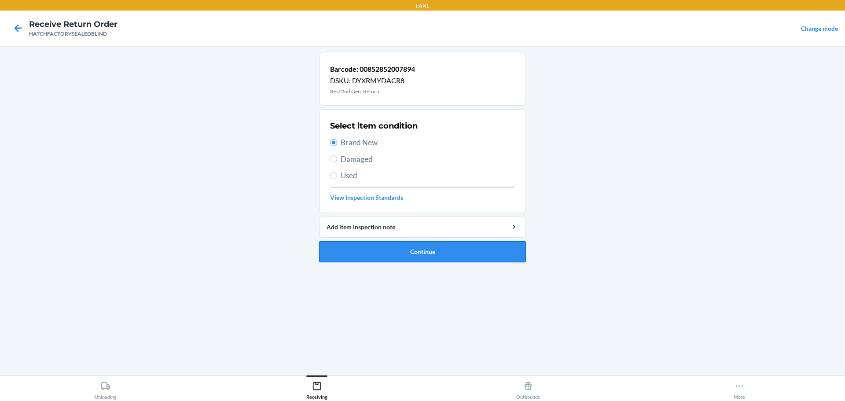
click at [415, 246] on button "Continue" at bounding box center [422, 251] width 207 height 21
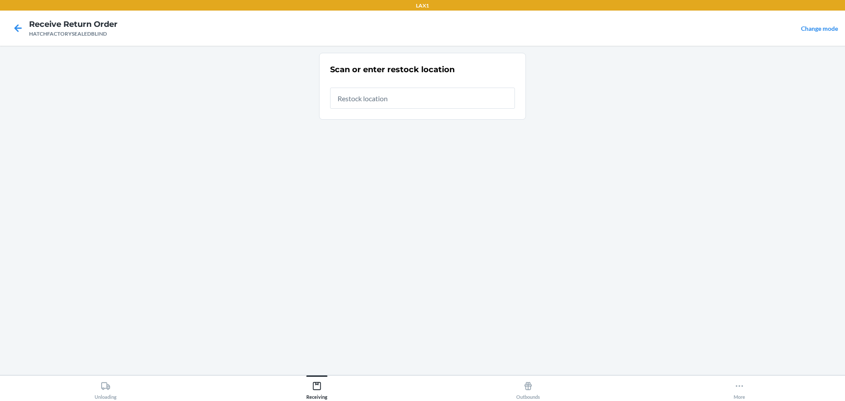
click at [392, 100] on input "text" at bounding box center [422, 98] width 185 height 21
type input "RTCART027"
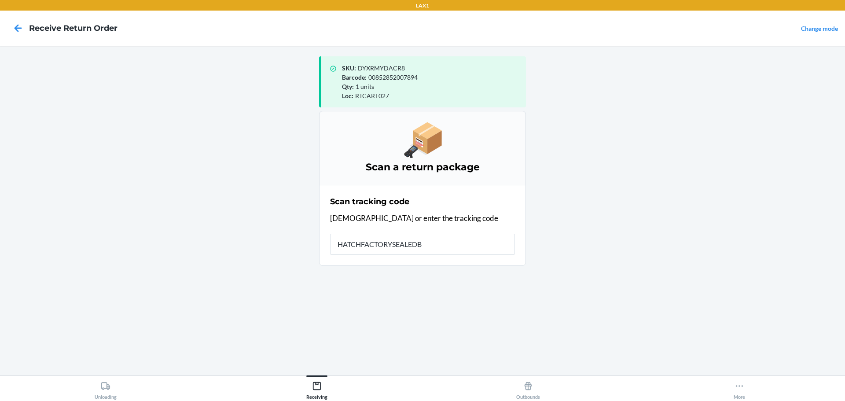
type input "HATCHFACTORYSEALEDBL"
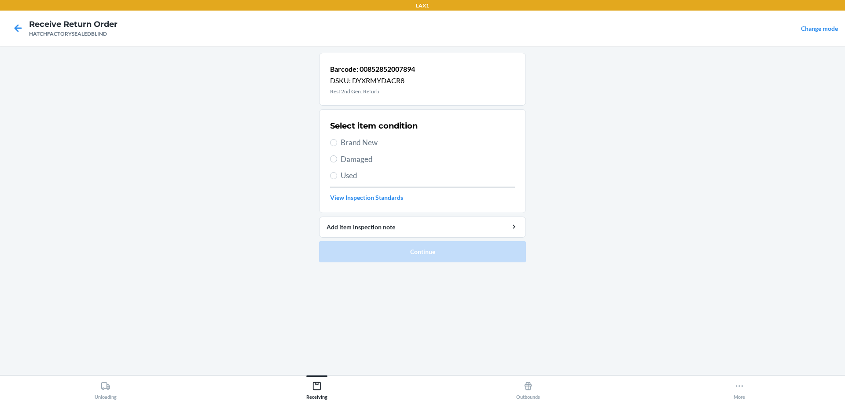
click at [366, 142] on span "Brand New" at bounding box center [428, 142] width 174 height 11
click at [337, 142] on input "Brand New" at bounding box center [333, 142] width 7 height 7
radio input "true"
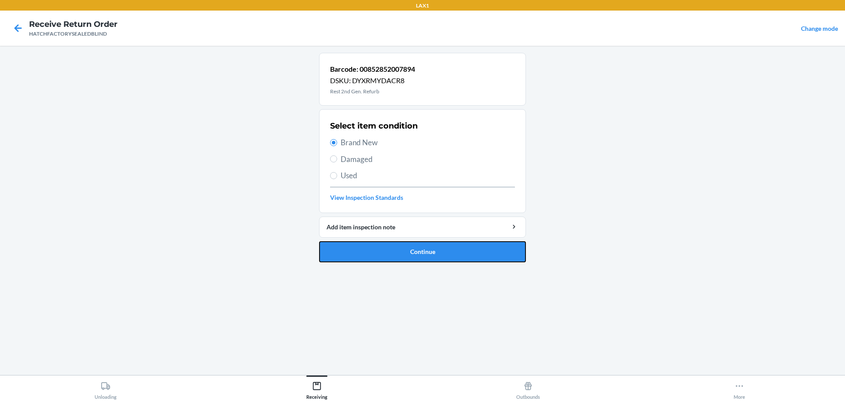
drag, startPoint x: 422, startPoint y: 260, endPoint x: 414, endPoint y: 228, distance: 32.6
click at [422, 260] on button "Continue" at bounding box center [422, 251] width 207 height 21
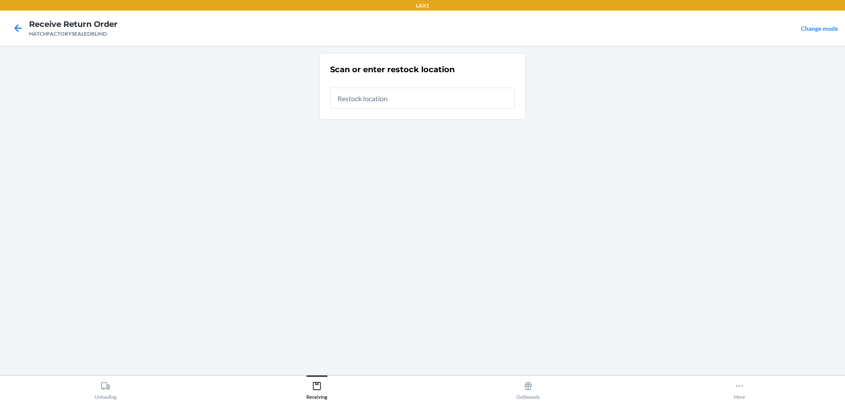
click at [411, 101] on input "text" at bounding box center [422, 98] width 185 height 21
type input "RTCART027"
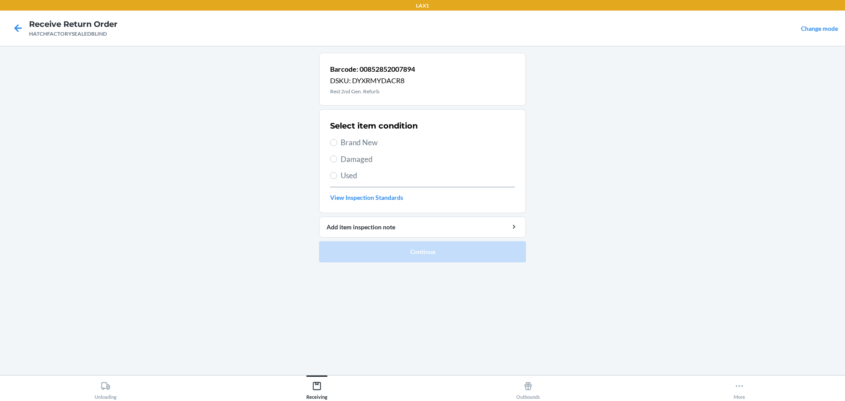
click at [353, 138] on span "Brand New" at bounding box center [428, 142] width 174 height 11
click at [337, 139] on input "Brand New" at bounding box center [333, 142] width 7 height 7
radio input "true"
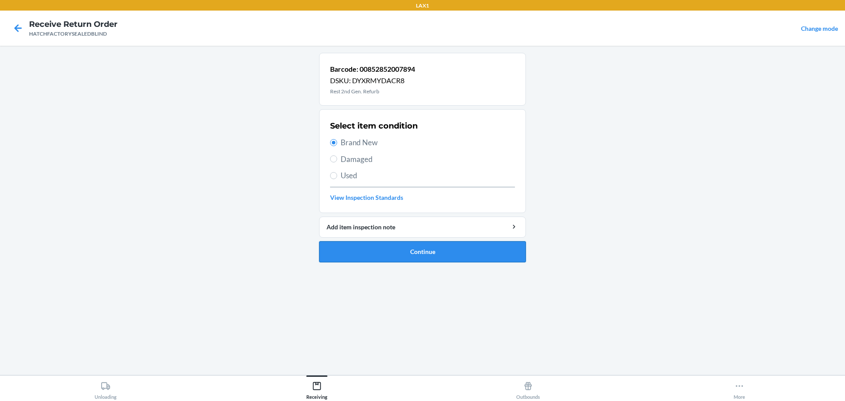
click at [459, 256] on button "Continue" at bounding box center [422, 251] width 207 height 21
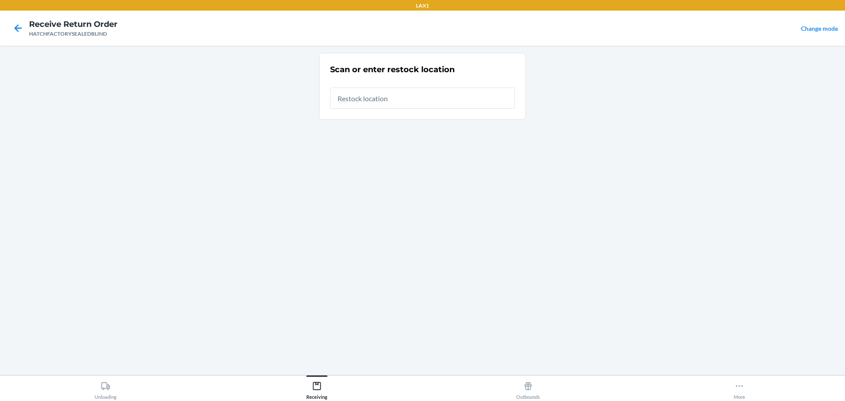
click at [389, 104] on input "text" at bounding box center [422, 98] width 185 height 21
type input "RTCART027"
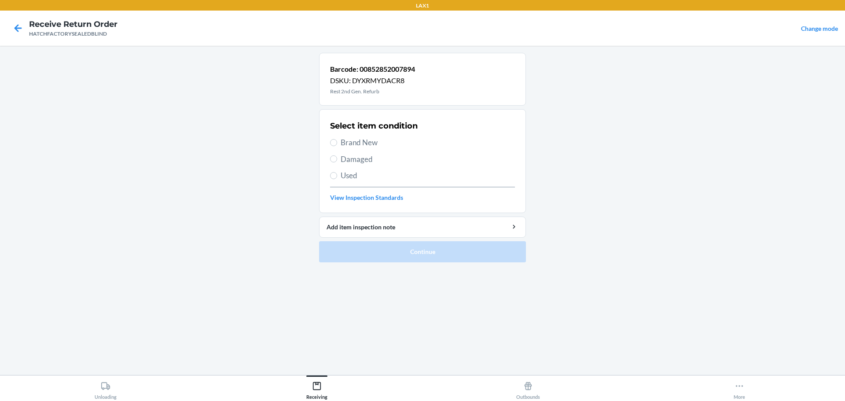
click at [352, 162] on span "Damaged" at bounding box center [428, 159] width 174 height 11
click at [337, 162] on input "Damaged" at bounding box center [333, 158] width 7 height 7
radio input "true"
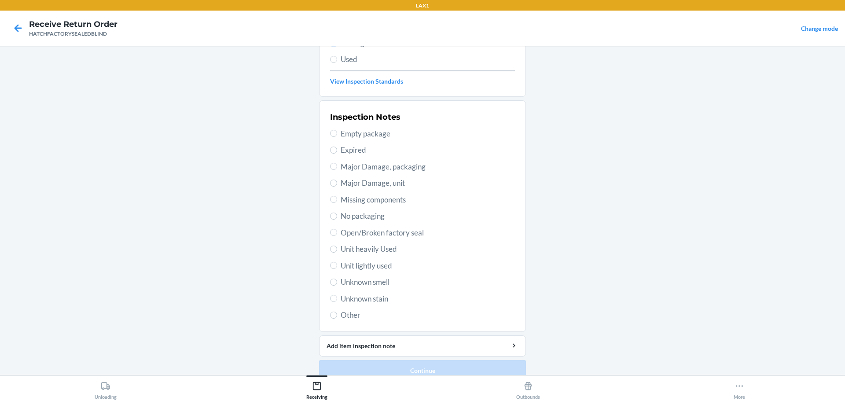
scroll to position [129, 0]
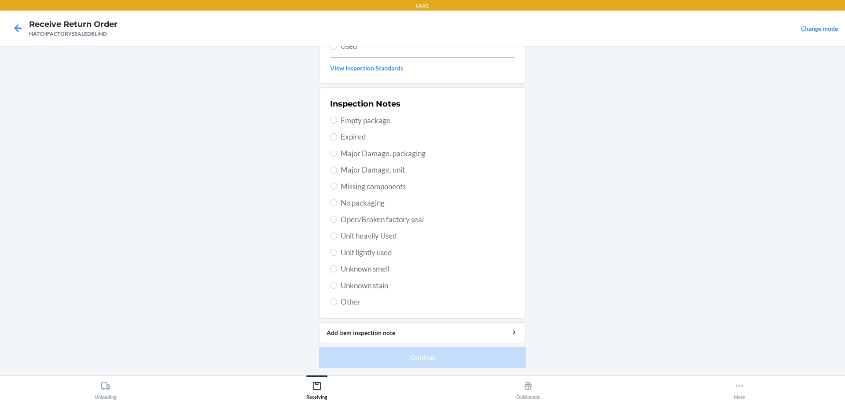
click at [382, 172] on span "Major Damage, unit" at bounding box center [428, 169] width 174 height 11
click at [337, 172] on input "Major Damage, unit" at bounding box center [333, 169] width 7 height 7
radio input "true"
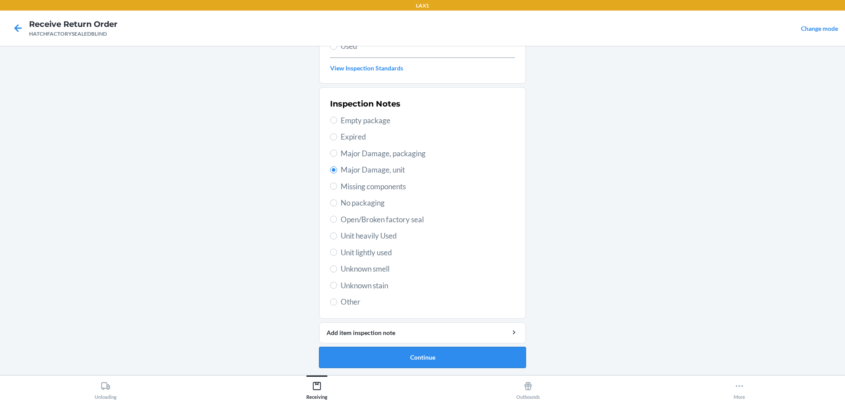
click at [458, 351] on button "Continue" at bounding box center [422, 357] width 207 height 21
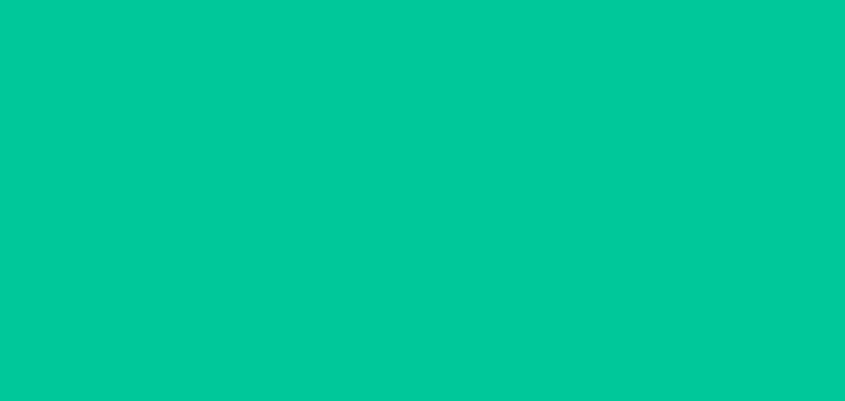
scroll to position [57, 0]
click at [458, 351] on button "Confirm" at bounding box center [422, 357] width 207 height 21
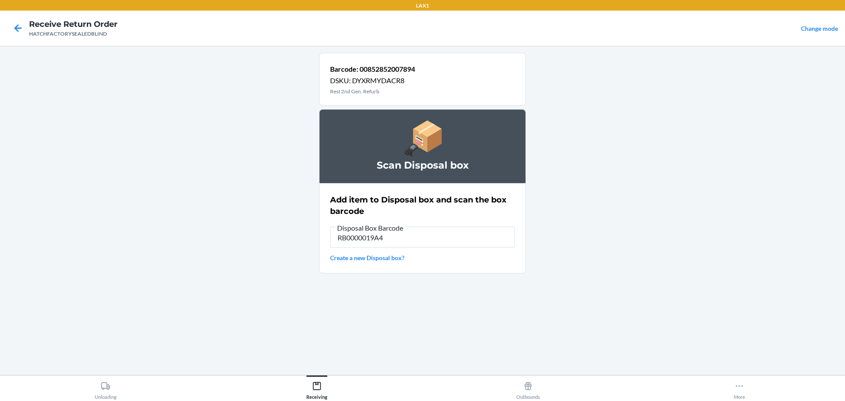
type input "RB0000019A4"
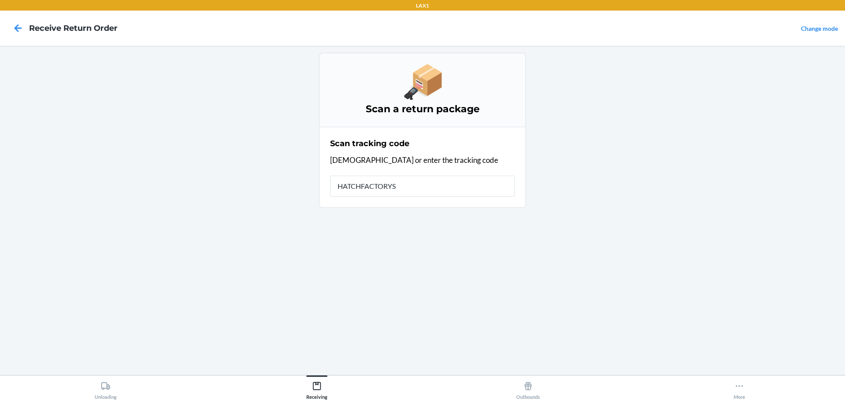
type input "HATCHFACTORYSE"
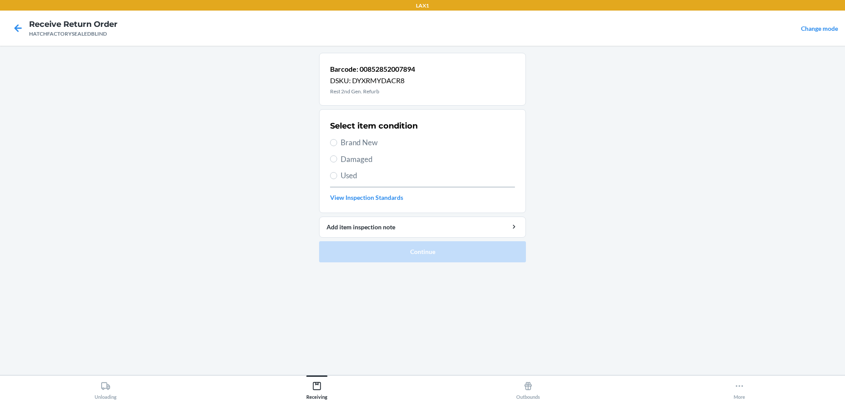
click at [338, 142] on label "Brand New" at bounding box center [422, 142] width 185 height 11
click at [337, 142] on input "Brand New" at bounding box center [333, 142] width 7 height 7
radio input "true"
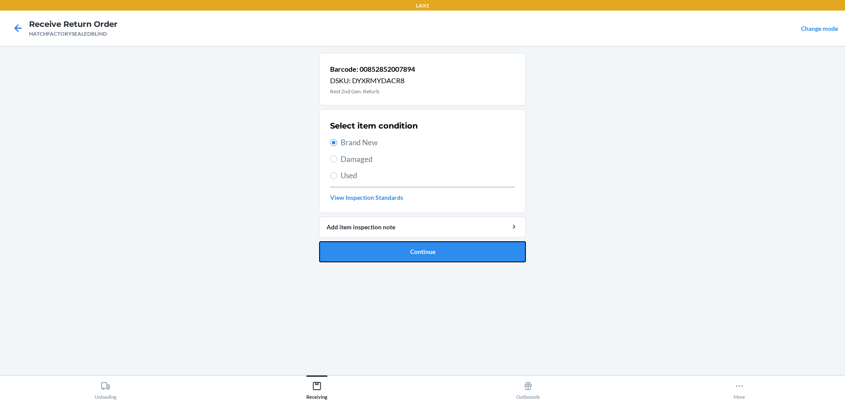
click at [383, 245] on button "Continue" at bounding box center [422, 251] width 207 height 21
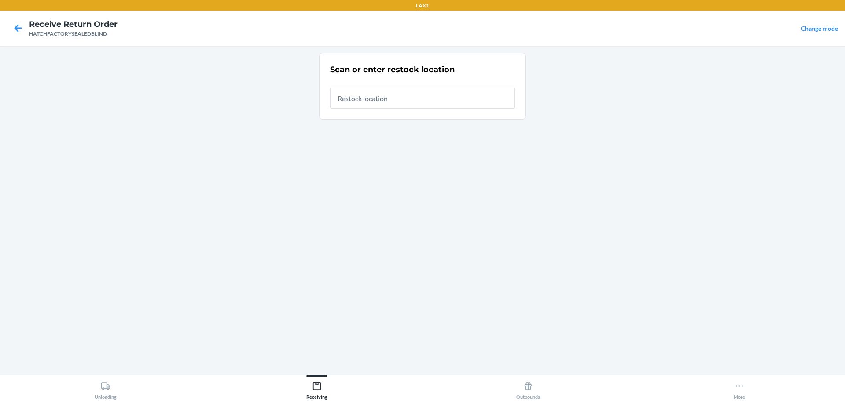
click at [378, 89] on input "text" at bounding box center [422, 98] width 185 height 21
type input "RTCART027"
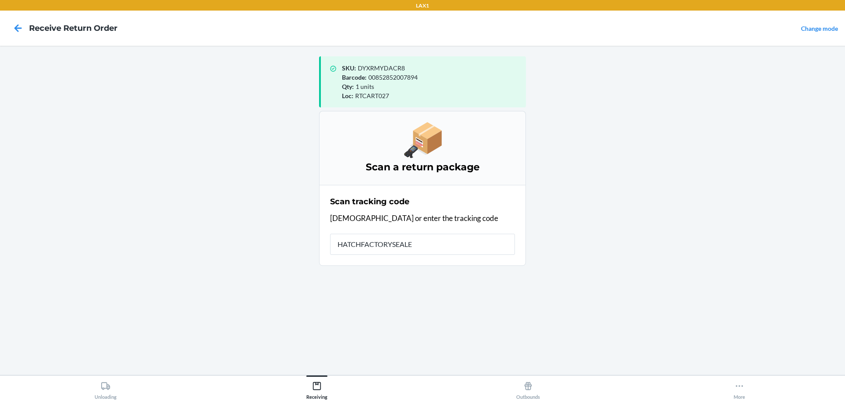
type input "HATCHFACTORYSEALED"
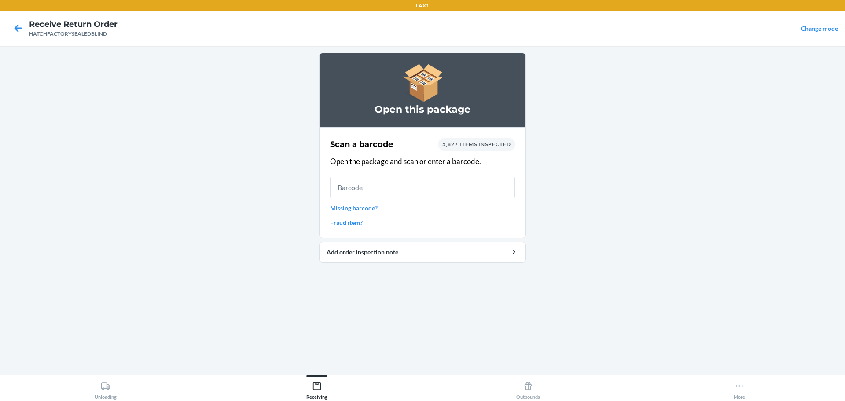
click at [389, 192] on input "text" at bounding box center [422, 187] width 185 height 21
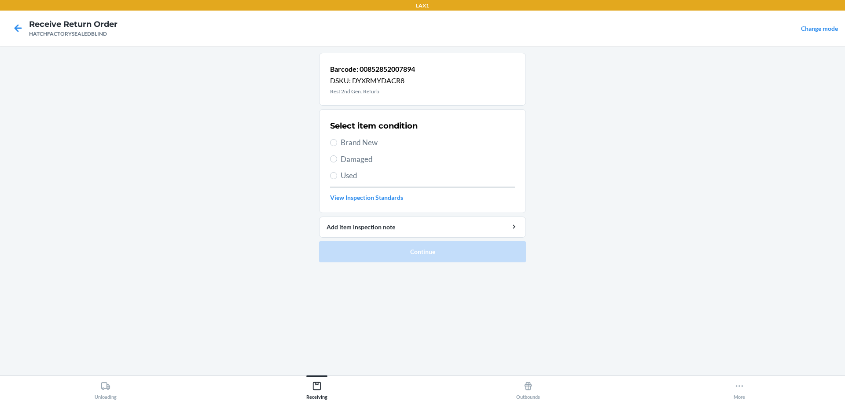
click at [350, 166] on div "Select item condition Brand New Damaged Used View Inspection Standards" at bounding box center [422, 161] width 185 height 87
click at [351, 156] on span "Damaged" at bounding box center [428, 159] width 174 height 11
click at [337, 156] on input "Damaged" at bounding box center [333, 158] width 7 height 7
radio input "true"
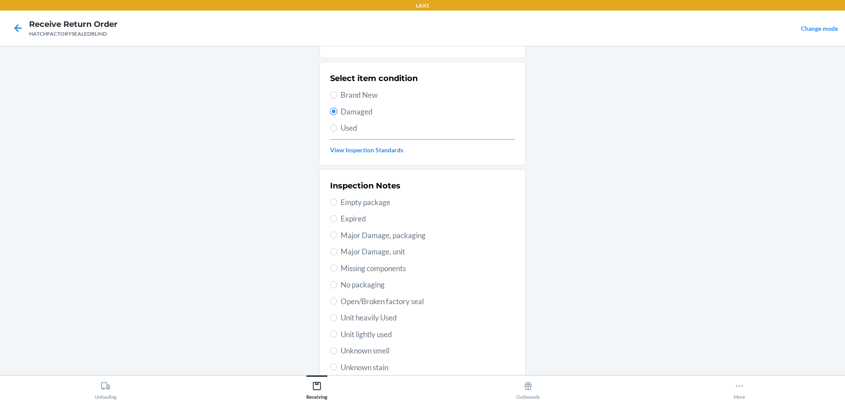
scroll to position [129, 0]
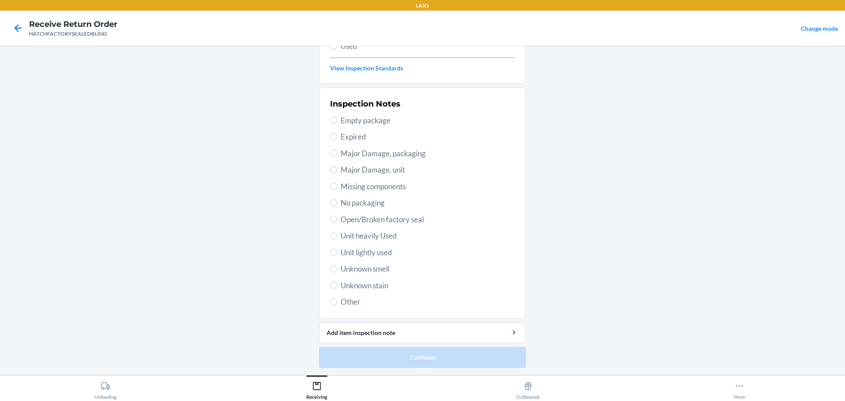
click at [351, 171] on span "Major Damage, unit" at bounding box center [428, 169] width 174 height 11
click at [337, 171] on input "Major Damage, unit" at bounding box center [333, 169] width 7 height 7
radio input "true"
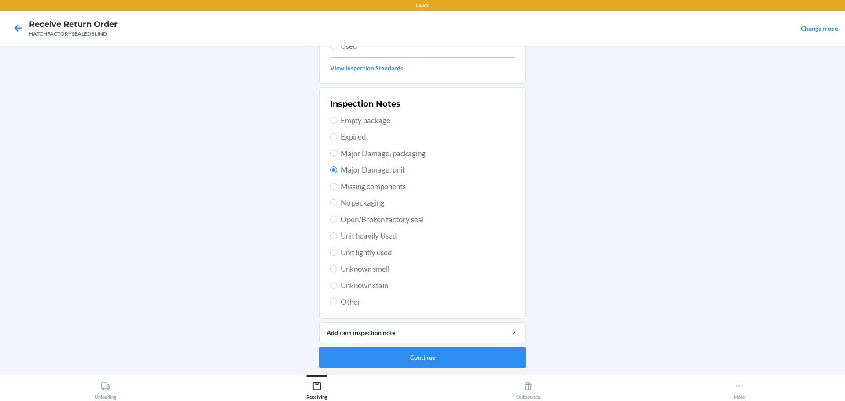
drag, startPoint x: 435, startPoint y: 305, endPoint x: 438, endPoint y: 321, distance: 16.1
click at [438, 320] on li "Barcode: 00852852007894 DSKU: DYXRMYDACR8 Rest 2nd Gen. Refurb Select item cond…" at bounding box center [422, 145] width 207 height 445
drag, startPoint x: 454, startPoint y: 346, endPoint x: 457, endPoint y: 357, distance: 11.6
click at [457, 357] on li "Barcode: 00852852007894 DSKU: DYXRMYDACR8 Rest 2nd Gen. Refurb Select item cond…" at bounding box center [422, 145] width 207 height 445
click at [456, 359] on button "Continue" at bounding box center [422, 357] width 207 height 21
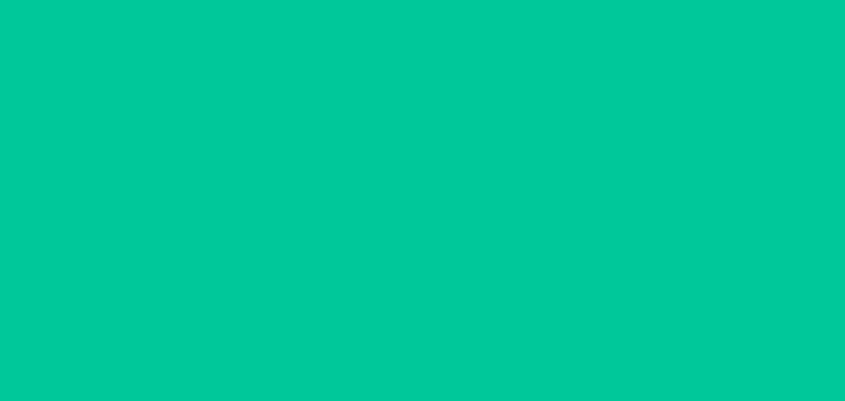
scroll to position [57, 0]
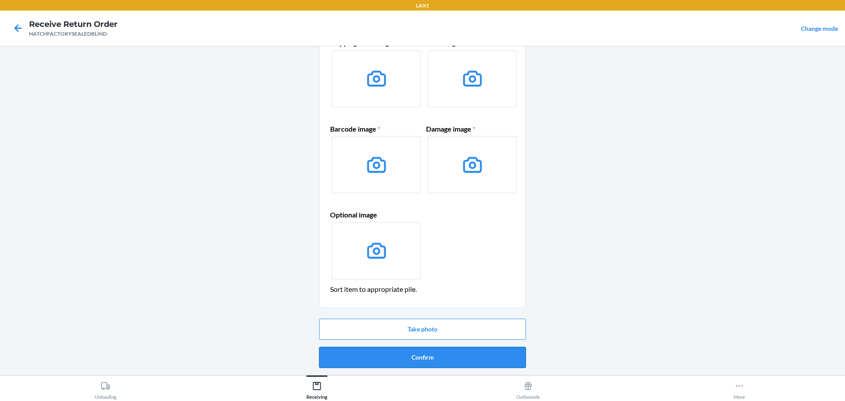
click at [438, 356] on button "Confirm" at bounding box center [422, 357] width 207 height 21
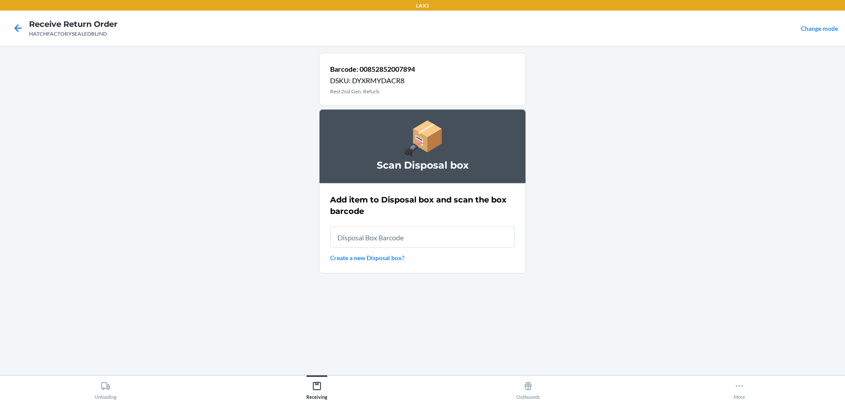
drag, startPoint x: 452, startPoint y: 237, endPoint x: 447, endPoint y: 233, distance: 5.6
click at [449, 236] on input "text" at bounding box center [422, 237] width 185 height 21
type input "RB0000019A4"
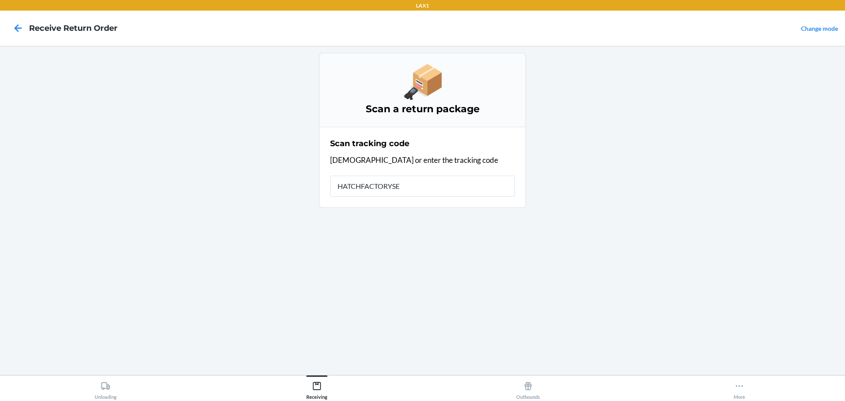
type input "HATCHFACTORYSEA"
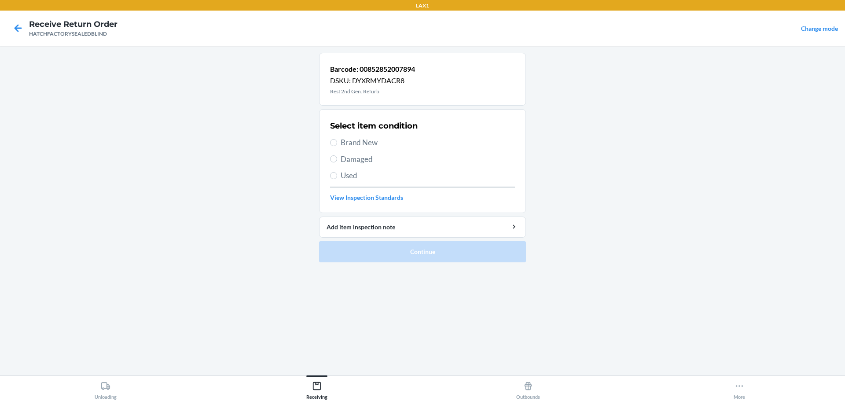
click at [352, 157] on span "Damaged" at bounding box center [428, 159] width 174 height 11
click at [337, 157] on input "Damaged" at bounding box center [333, 158] width 7 height 7
radio input "true"
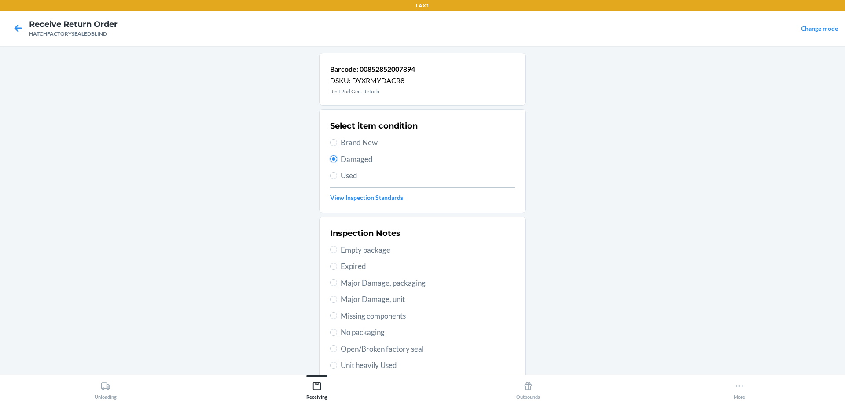
scroll to position [129, 0]
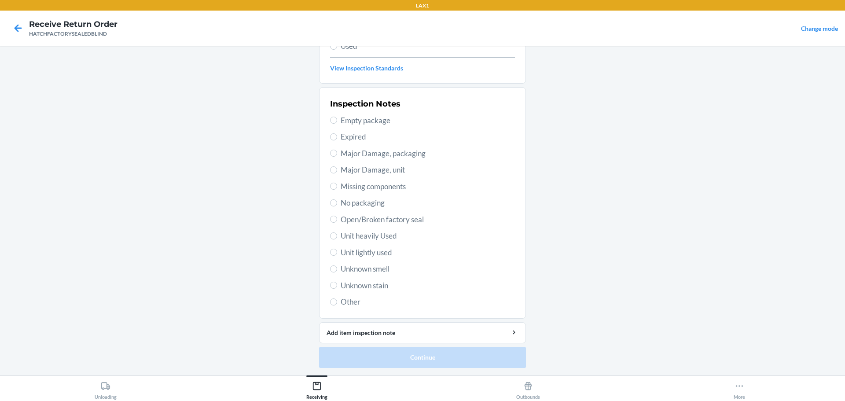
click at [368, 168] on span "Major Damage, unit" at bounding box center [428, 169] width 174 height 11
click at [337, 168] on input "Major Damage, unit" at bounding box center [333, 169] width 7 height 7
radio input "true"
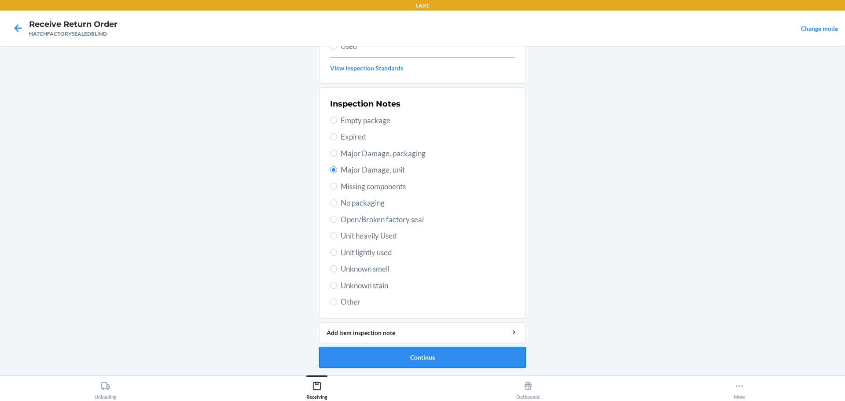
click at [475, 350] on button "Continue" at bounding box center [422, 357] width 207 height 21
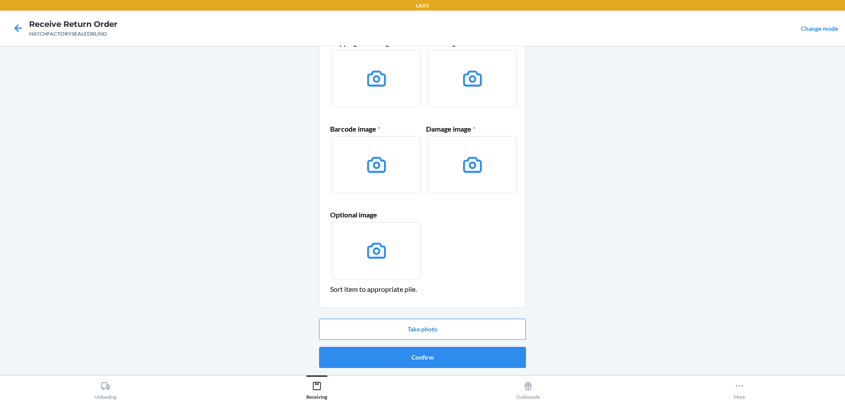
click at [475, 350] on button "Confirm" at bounding box center [422, 357] width 207 height 21
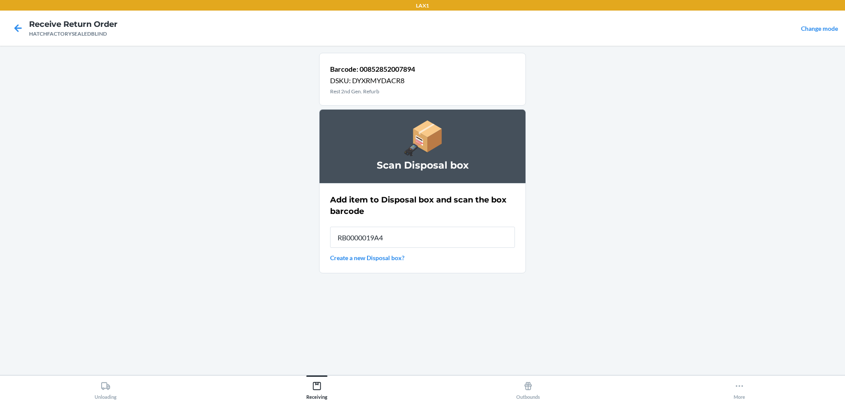
type input "RB0000019A4"
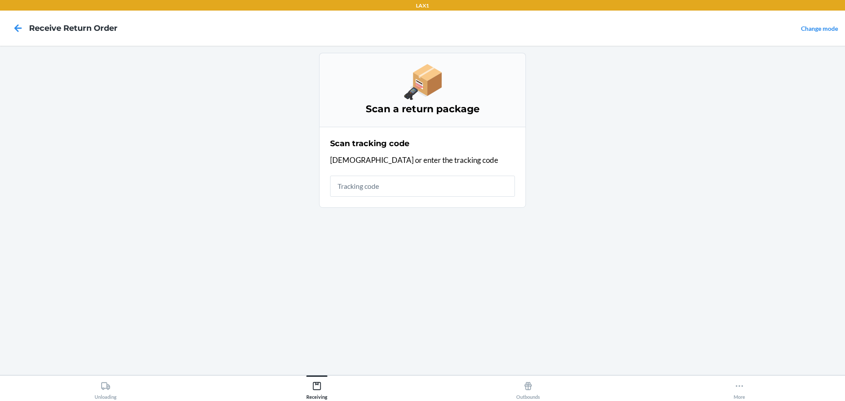
click at [389, 176] on input "text" at bounding box center [422, 186] width 185 height 21
type input "HATCHFACTORYSEALEDBL"
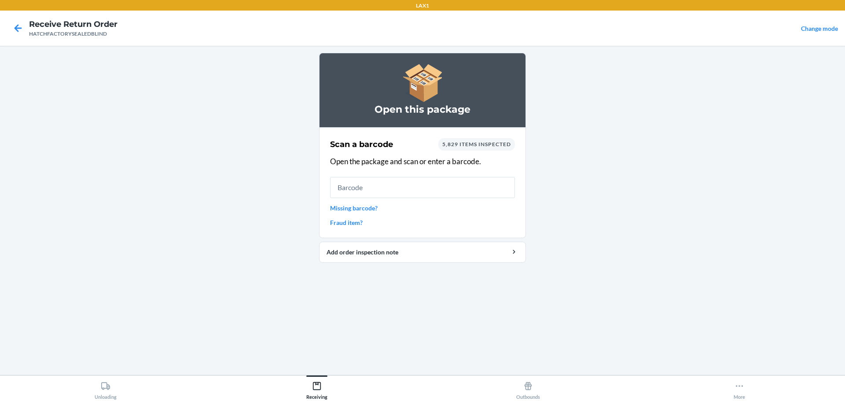
click at [386, 185] on input "text" at bounding box center [422, 187] width 185 height 21
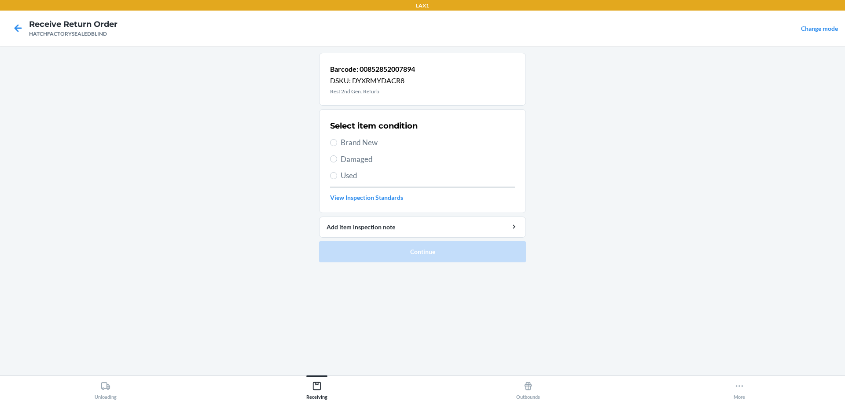
click at [361, 144] on span "Brand New" at bounding box center [428, 142] width 174 height 11
click at [337, 144] on input "Brand New" at bounding box center [333, 142] width 7 height 7
radio input "true"
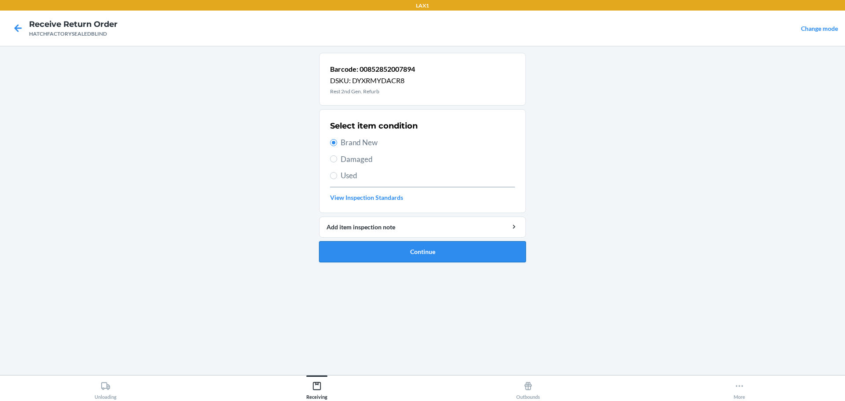
click at [423, 257] on button "Continue" at bounding box center [422, 251] width 207 height 21
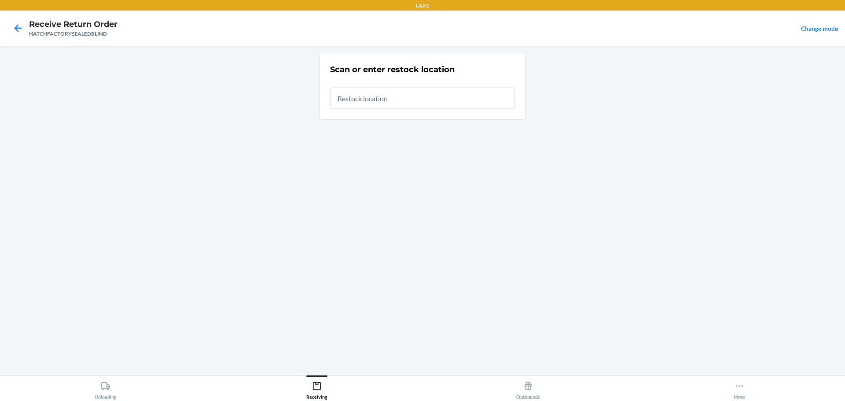
click at [363, 108] on input "text" at bounding box center [422, 98] width 185 height 21
type input "RTCART027"
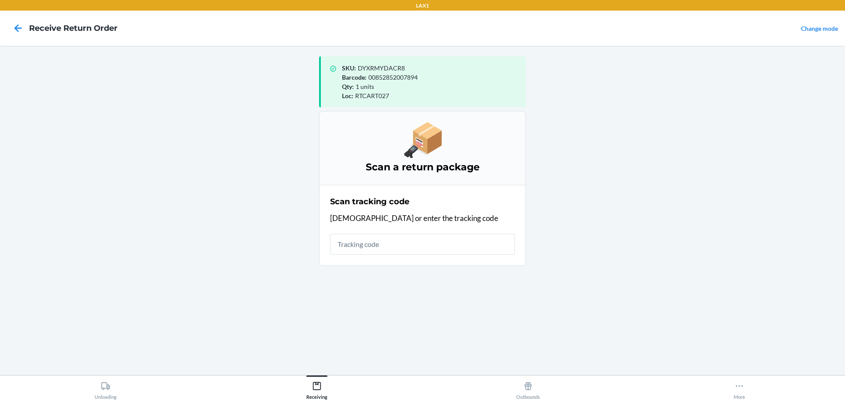
click at [426, 236] on input "text" at bounding box center [422, 244] width 185 height 21
type input "HATCHFACTORYS"
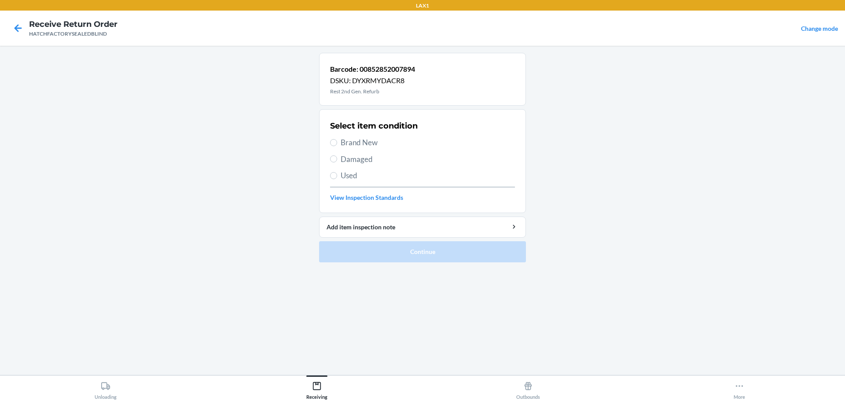
click at [360, 146] on span "Brand New" at bounding box center [428, 142] width 174 height 11
click at [337, 146] on input "Brand New" at bounding box center [333, 142] width 7 height 7
radio input "true"
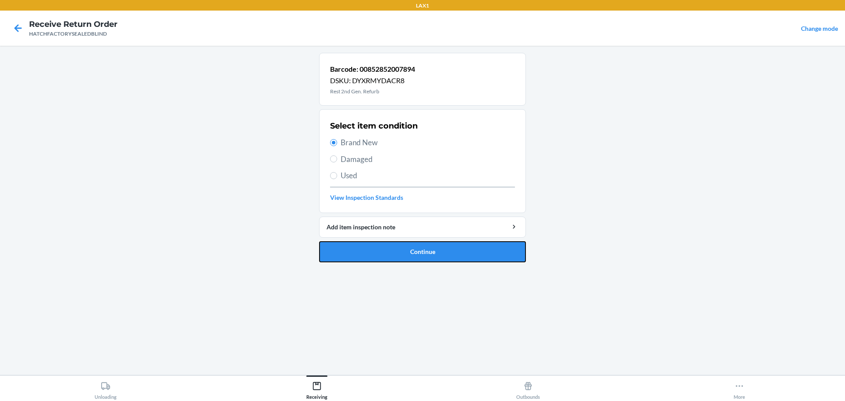
drag, startPoint x: 366, startPoint y: 244, endPoint x: 369, endPoint y: 236, distance: 8.5
click at [366, 245] on button "Continue" at bounding box center [422, 251] width 207 height 21
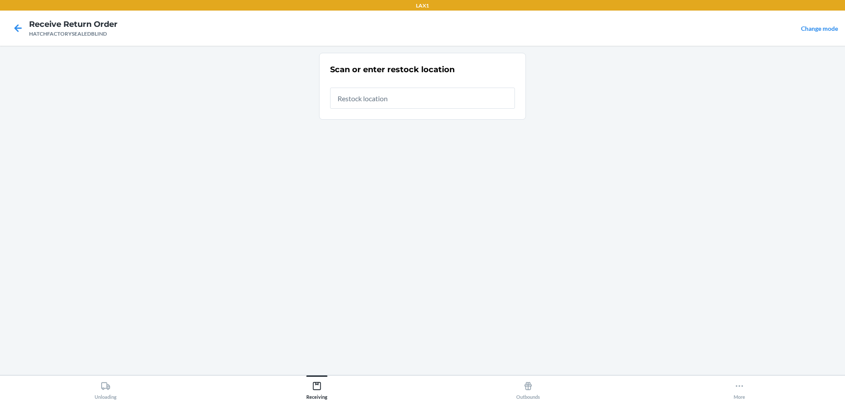
click at [400, 103] on input "text" at bounding box center [422, 98] width 185 height 21
type input "RTCART027"
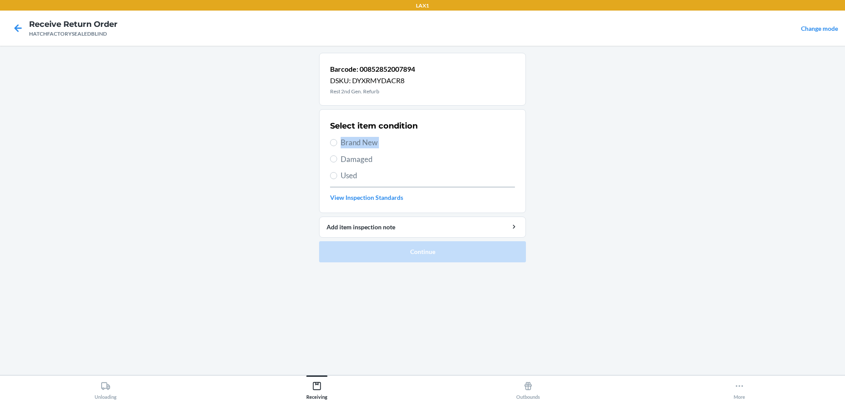
drag, startPoint x: 340, startPoint y: 148, endPoint x: 343, endPoint y: 158, distance: 9.7
click at [343, 158] on div "Select item condition Brand New Damaged Used View Inspection Standards" at bounding box center [422, 161] width 185 height 87
click at [343, 158] on span "Damaged" at bounding box center [428, 159] width 174 height 11
click at [337, 158] on input "Damaged" at bounding box center [333, 158] width 7 height 7
radio input "true"
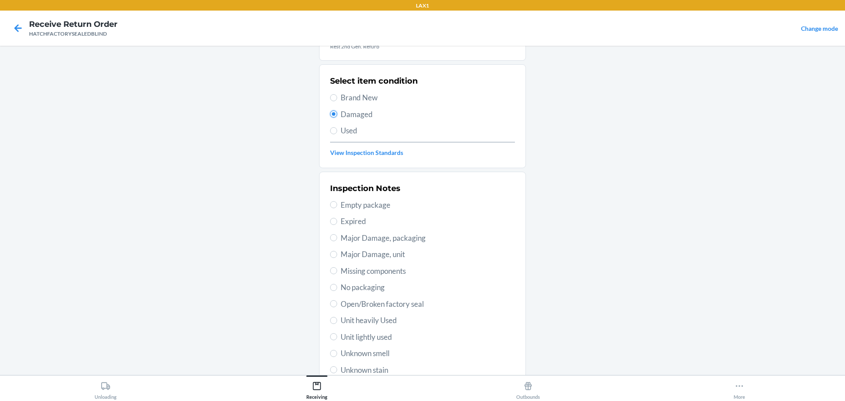
scroll to position [88, 0]
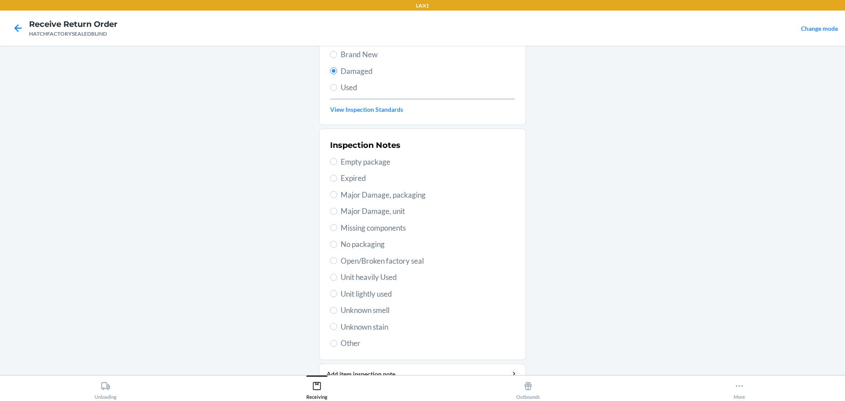
click at [376, 213] on span "Major Damage, unit" at bounding box center [428, 211] width 174 height 11
click at [337, 213] on input "Major Damage, unit" at bounding box center [333, 211] width 7 height 7
radio input "true"
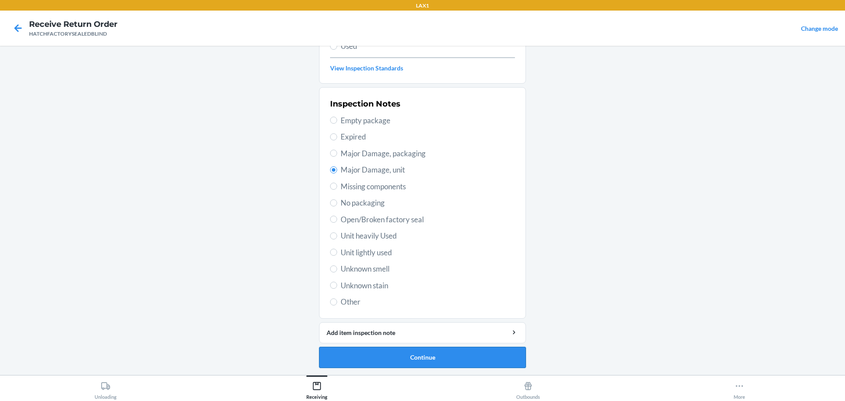
click at [431, 355] on button "Continue" at bounding box center [422, 357] width 207 height 21
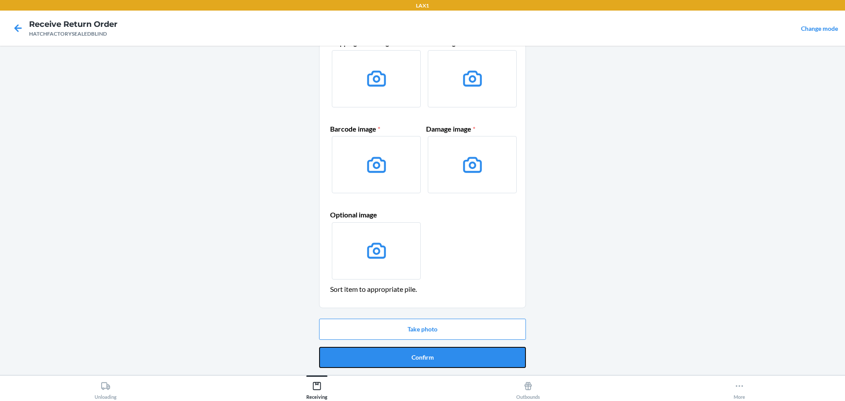
click at [431, 355] on button "Confirm" at bounding box center [422, 357] width 207 height 21
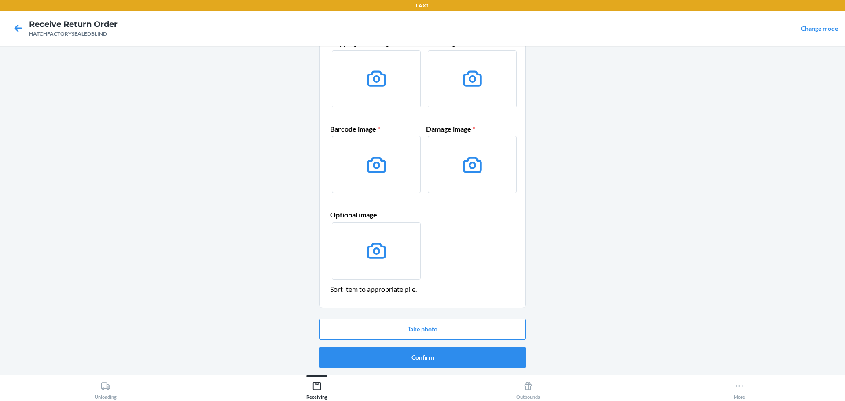
scroll to position [0, 0]
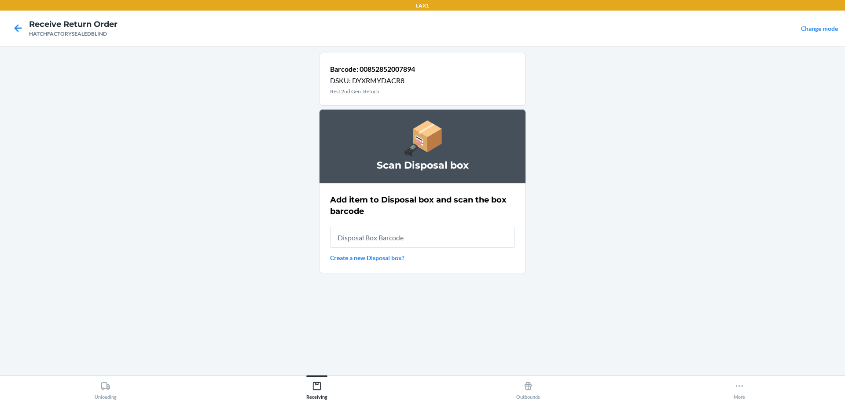
click at [402, 239] on input "text" at bounding box center [422, 237] width 185 height 21
type input "RB0000019A4"
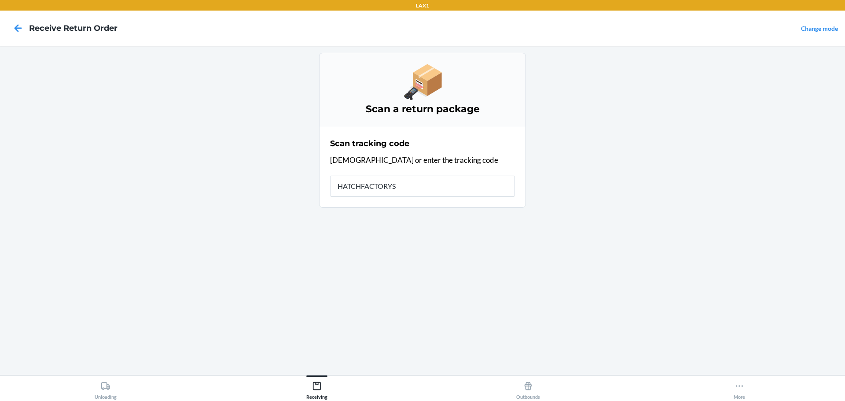
type input "HATCHFACTORYSE"
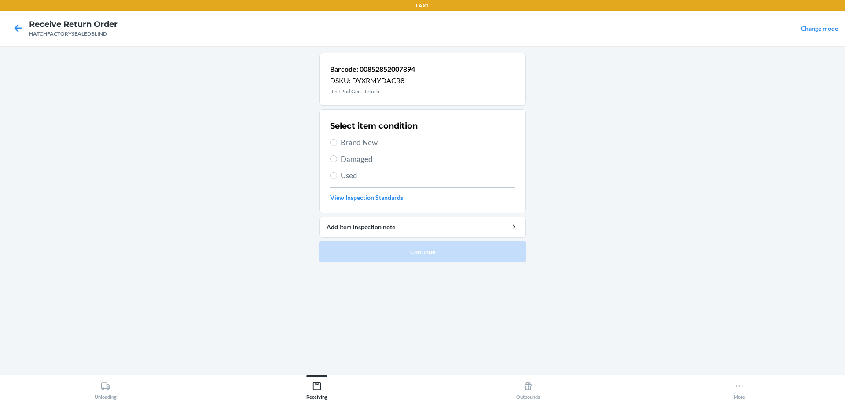
click at [337, 162] on label "Damaged" at bounding box center [422, 159] width 185 height 11
click at [337, 162] on input "Damaged" at bounding box center [333, 158] width 7 height 7
radio input "true"
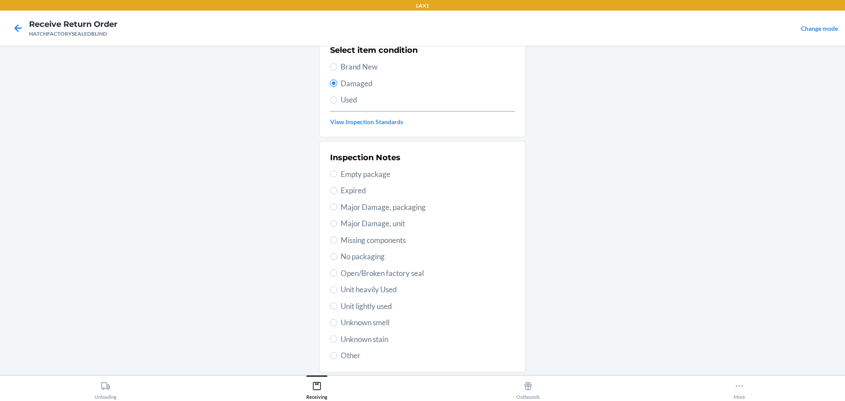
scroll to position [129, 0]
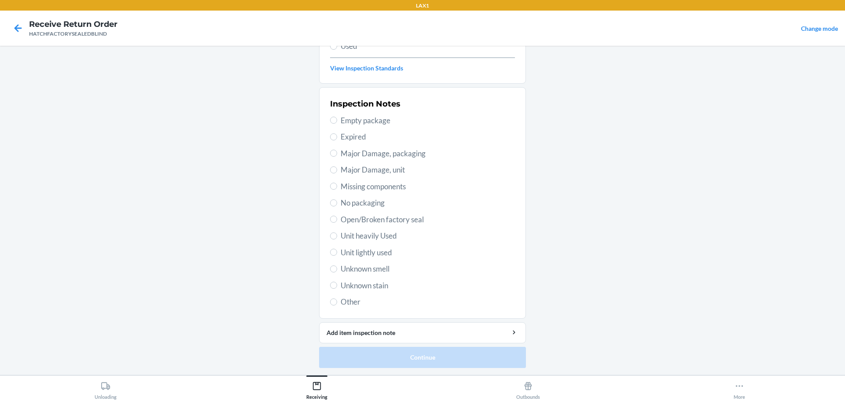
click at [399, 171] on span "Major Damage, unit" at bounding box center [428, 169] width 174 height 11
click at [337, 171] on input "Major Damage, unit" at bounding box center [333, 169] width 7 height 7
radio input "true"
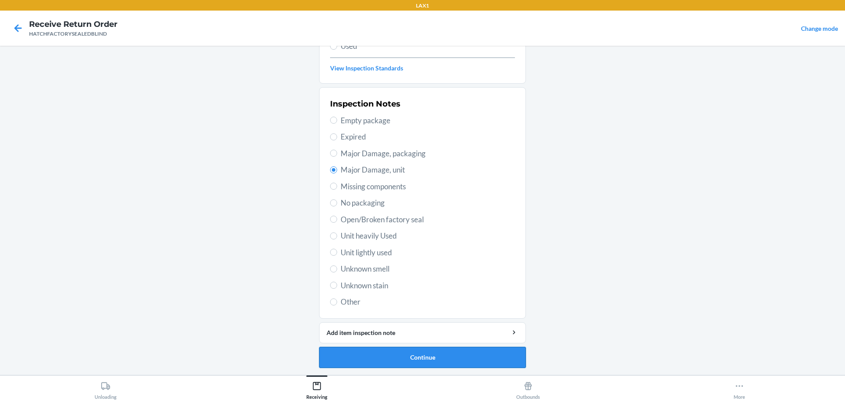
click at [446, 354] on button "Continue" at bounding box center [422, 357] width 207 height 21
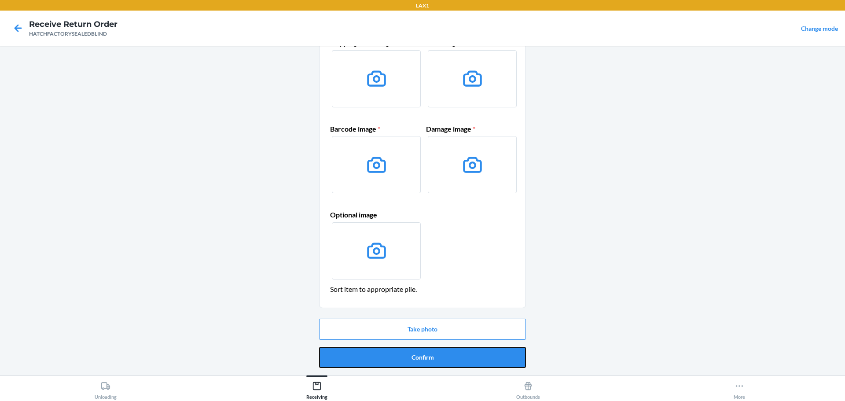
click at [446, 354] on button "Confirm" at bounding box center [422, 357] width 207 height 21
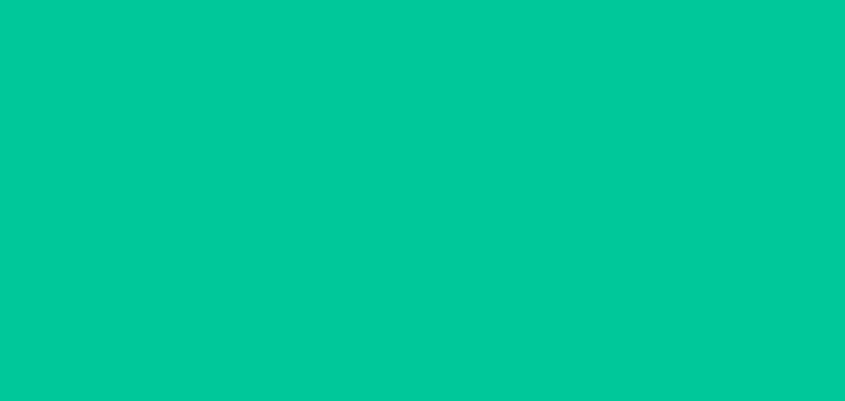
scroll to position [0, 0]
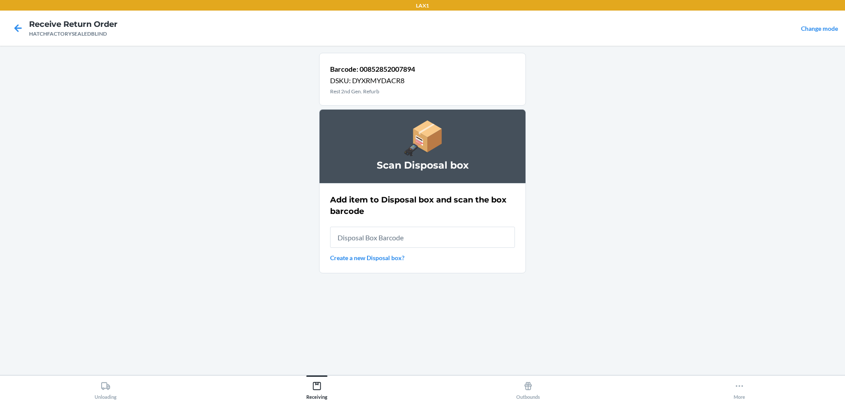
click at [401, 240] on input "text" at bounding box center [422, 237] width 185 height 21
type input "RB0000019A4"
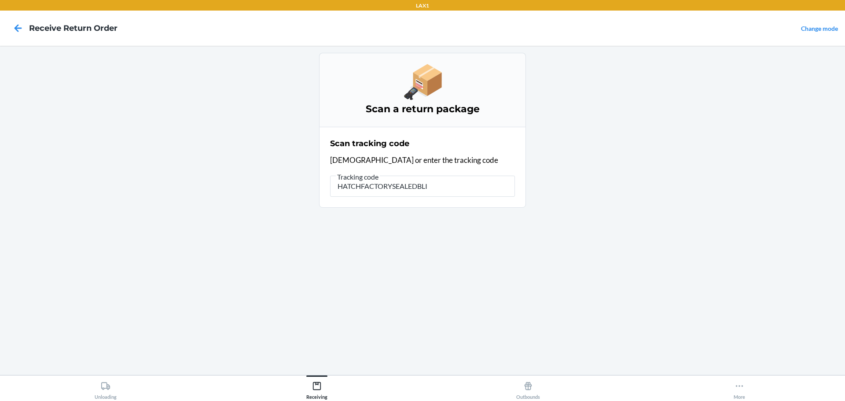
type input "HATCHFACTORYSEALEDBLIN"
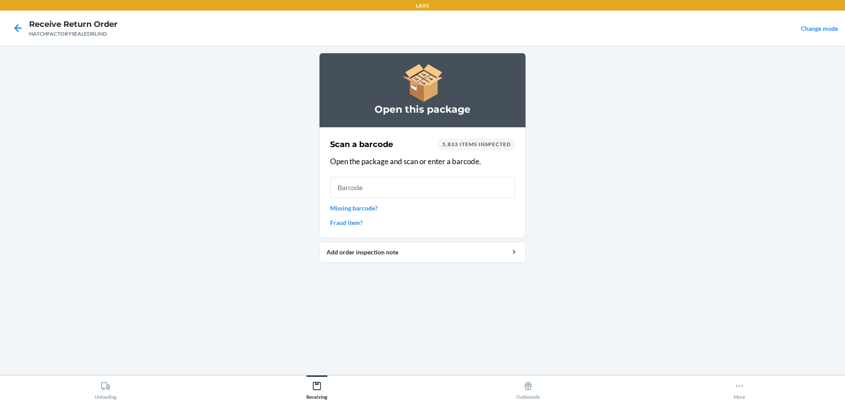
click at [346, 192] on input "text" at bounding box center [422, 187] width 185 height 21
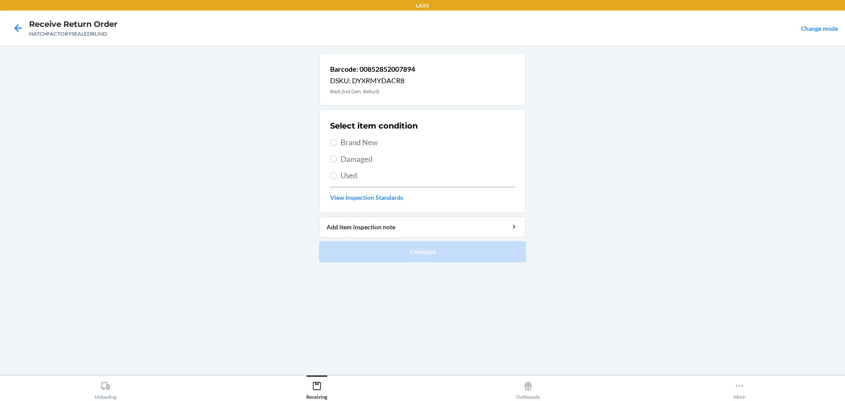
click at [351, 158] on span "Damaged" at bounding box center [428, 159] width 174 height 11
click at [337, 158] on input "Damaged" at bounding box center [333, 158] width 7 height 7
radio input "true"
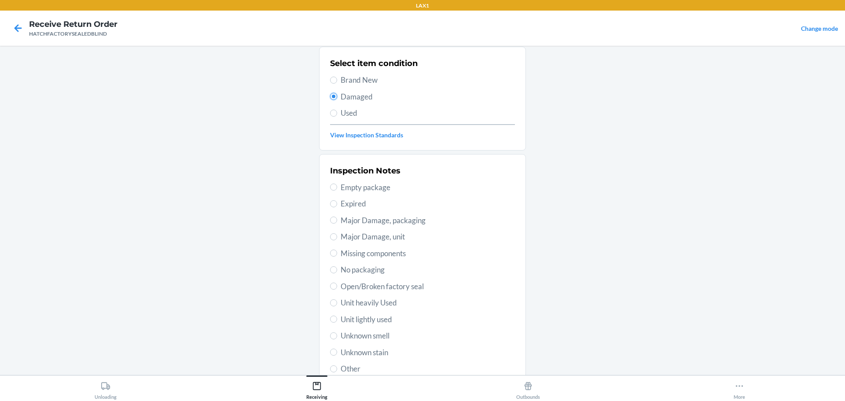
scroll to position [129, 0]
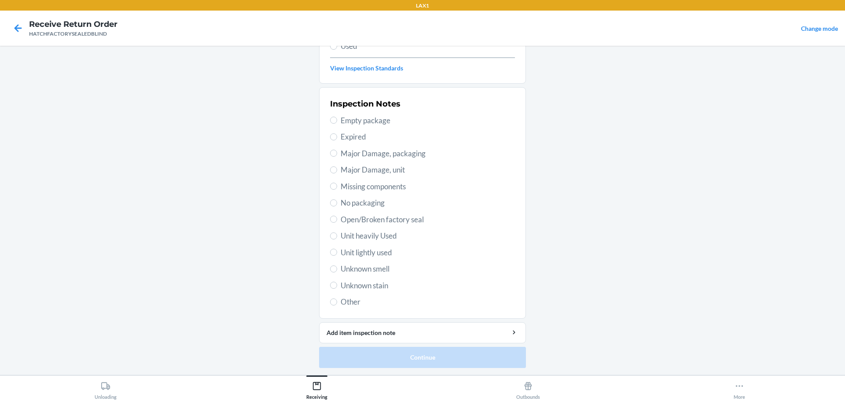
click at [384, 167] on span "Major Damage, unit" at bounding box center [428, 169] width 174 height 11
click at [337, 167] on input "Major Damage, unit" at bounding box center [333, 169] width 7 height 7
radio input "true"
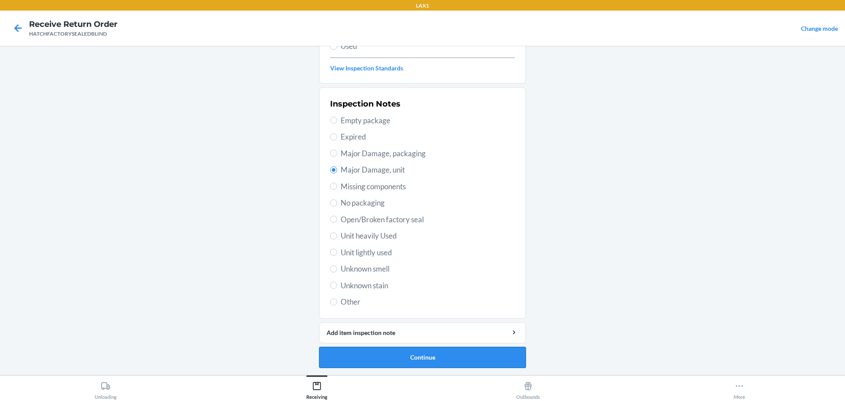
click at [427, 350] on button "Continue" at bounding box center [422, 357] width 207 height 21
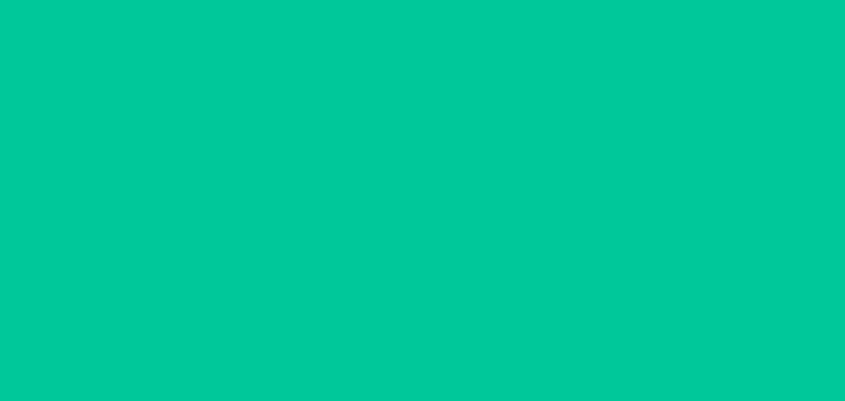
scroll to position [57, 0]
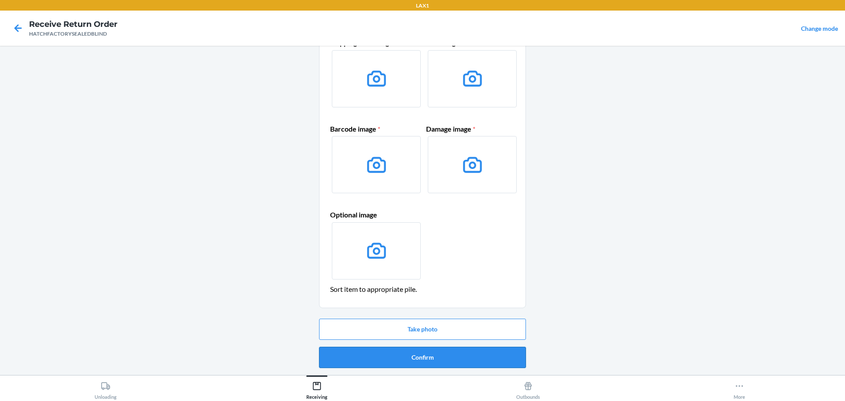
click at [422, 356] on button "Confirm" at bounding box center [422, 357] width 207 height 21
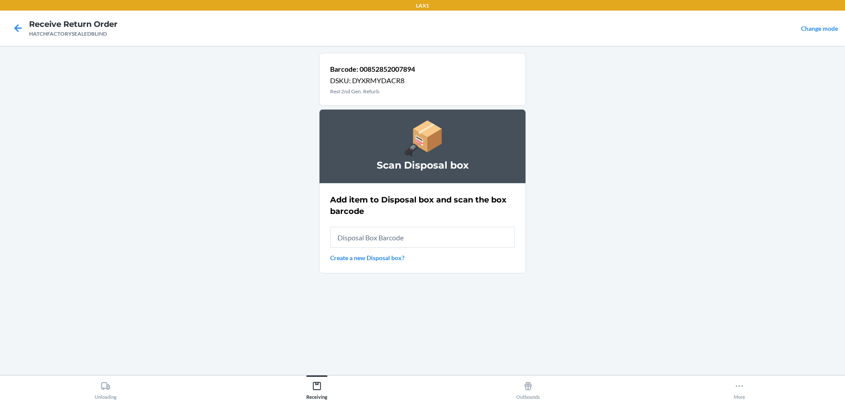
click at [412, 240] on input "text" at bounding box center [422, 237] width 185 height 21
type input "RB0000019A4"
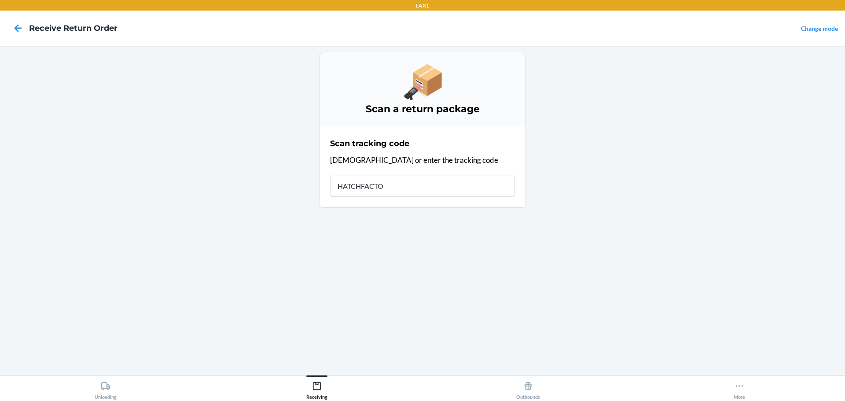
type input "HATCHFACTOR"
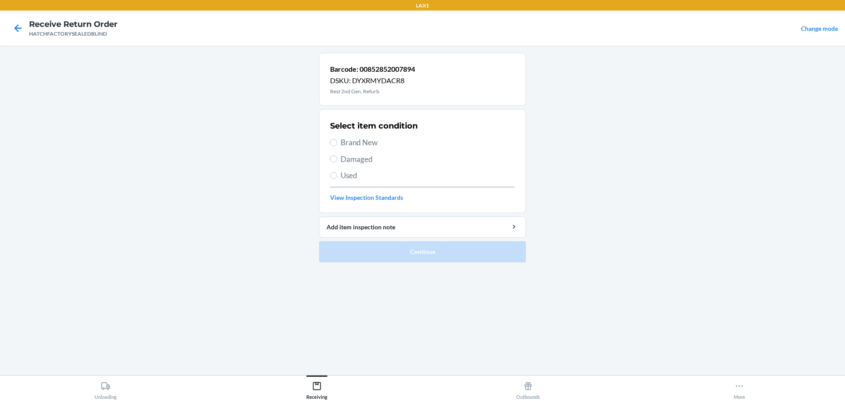
click at [354, 162] on span "Damaged" at bounding box center [428, 159] width 174 height 11
click at [337, 162] on input "Damaged" at bounding box center [333, 158] width 7 height 7
radio input "true"
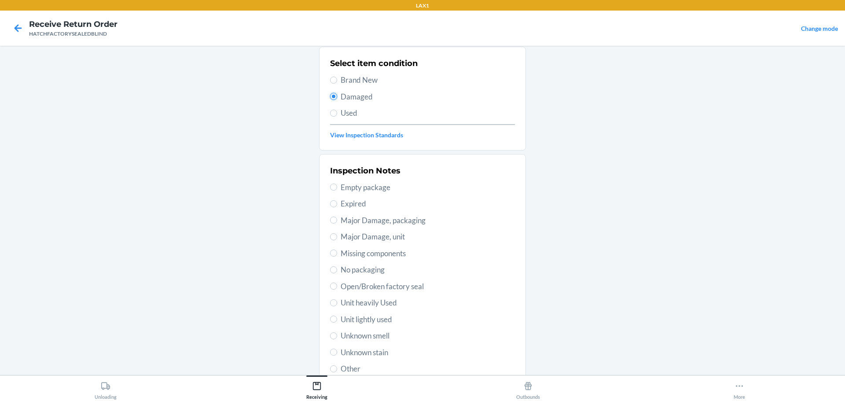
scroll to position [129, 0]
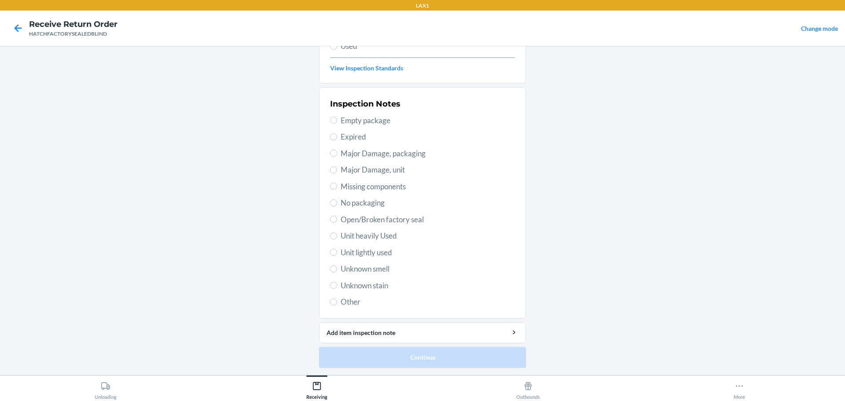
click at [369, 165] on span "Major Damage, unit" at bounding box center [428, 169] width 174 height 11
click at [337, 166] on input "Major Damage, unit" at bounding box center [333, 169] width 7 height 7
radio input "true"
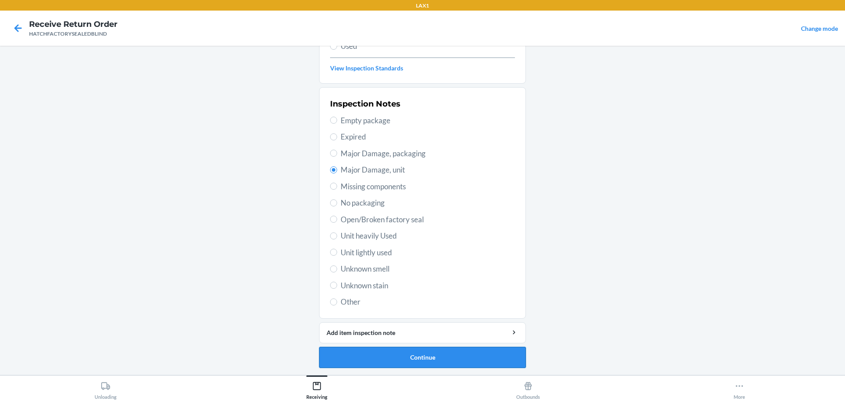
click at [470, 350] on button "Continue" at bounding box center [422, 357] width 207 height 21
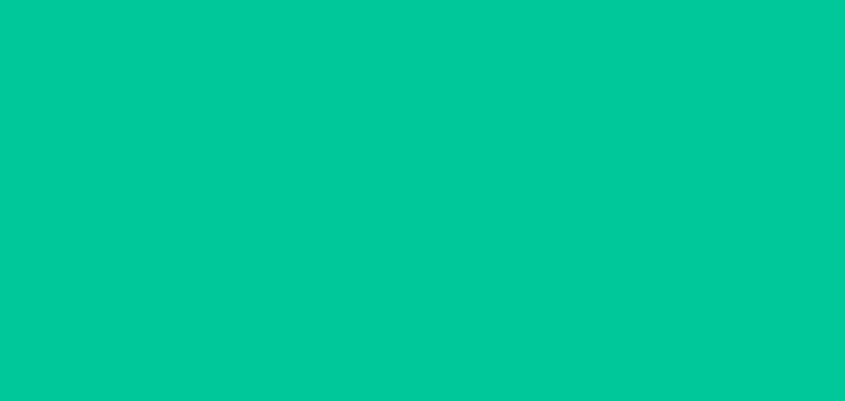
click at [470, 350] on button "Confirm" at bounding box center [422, 357] width 207 height 21
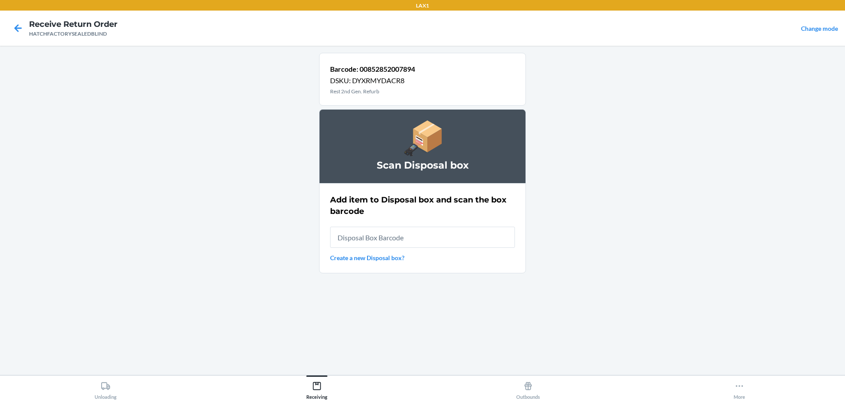
click at [474, 234] on input "text" at bounding box center [422, 237] width 185 height 21
type input "RB0000019A4"
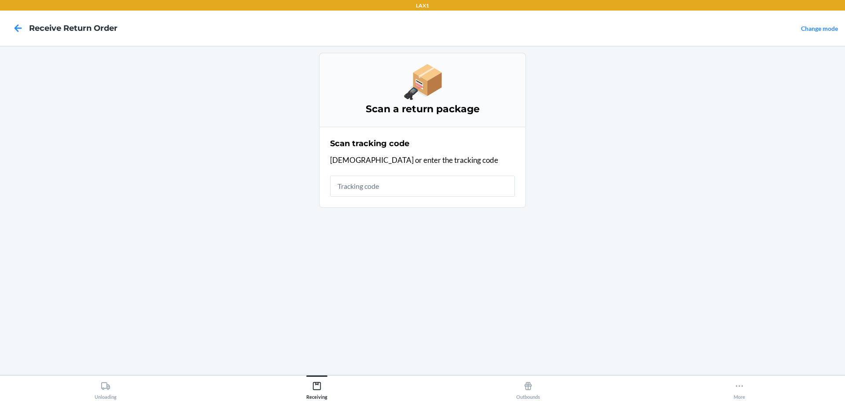
click at [437, 183] on input "text" at bounding box center [422, 186] width 185 height 21
type input "HATCHFACTORYSEALEDBLI"
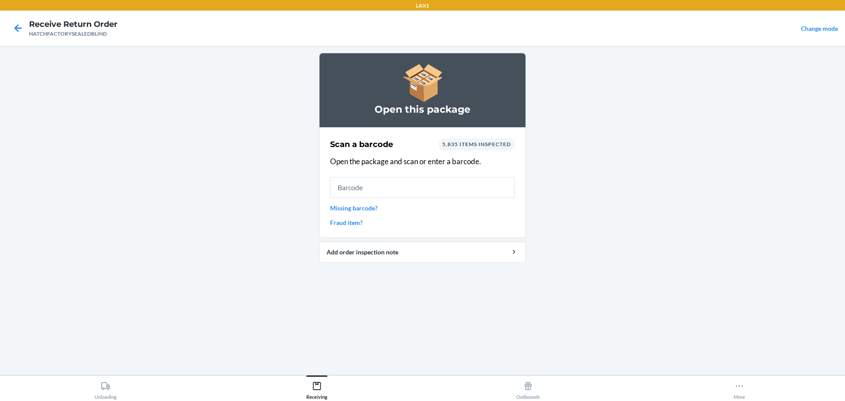
click at [412, 191] on input "text" at bounding box center [422, 187] width 185 height 21
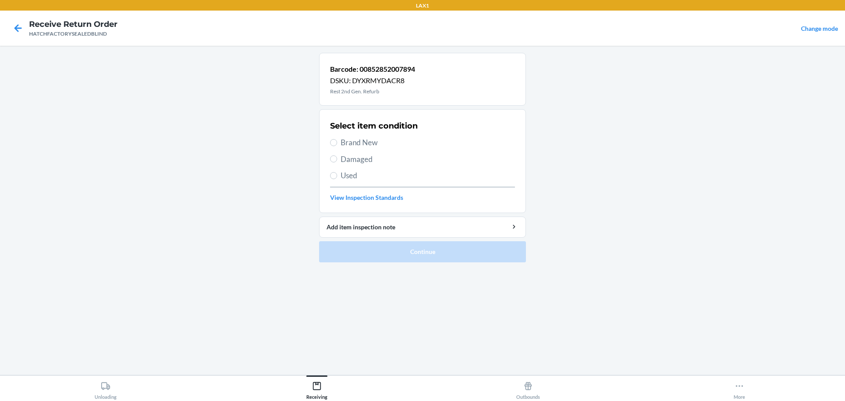
click at [357, 158] on span "Damaged" at bounding box center [428, 159] width 174 height 11
click at [337, 158] on input "Damaged" at bounding box center [333, 158] width 7 height 7
radio input "true"
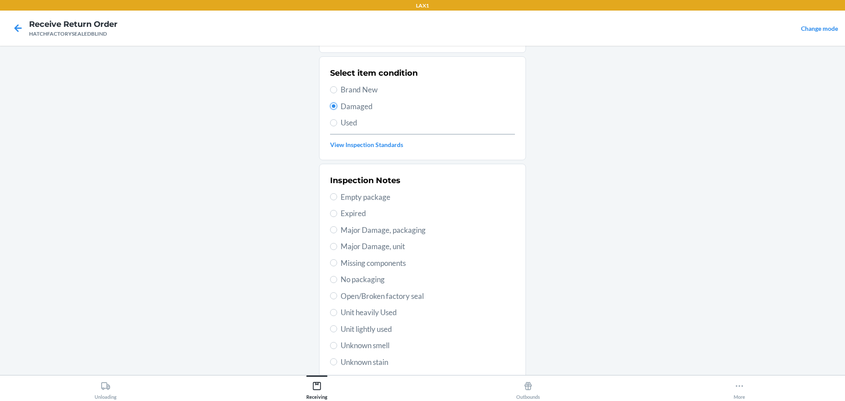
scroll to position [129, 0]
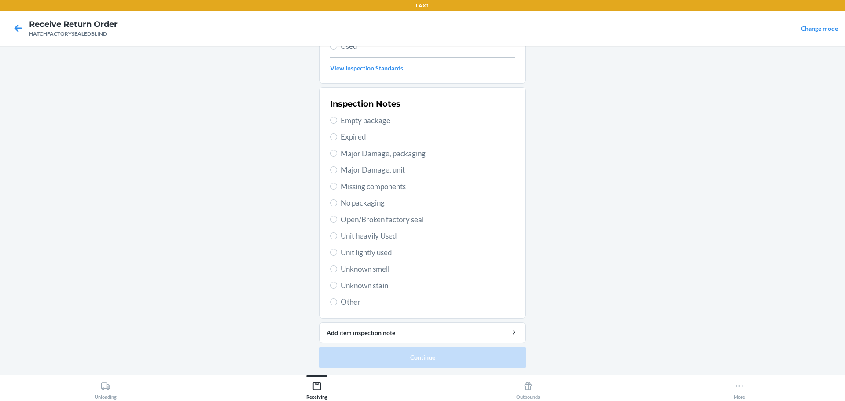
click at [377, 173] on span "Major Damage, unit" at bounding box center [428, 169] width 174 height 11
click at [337, 173] on input "Major Damage, unit" at bounding box center [333, 169] width 7 height 7
radio input "true"
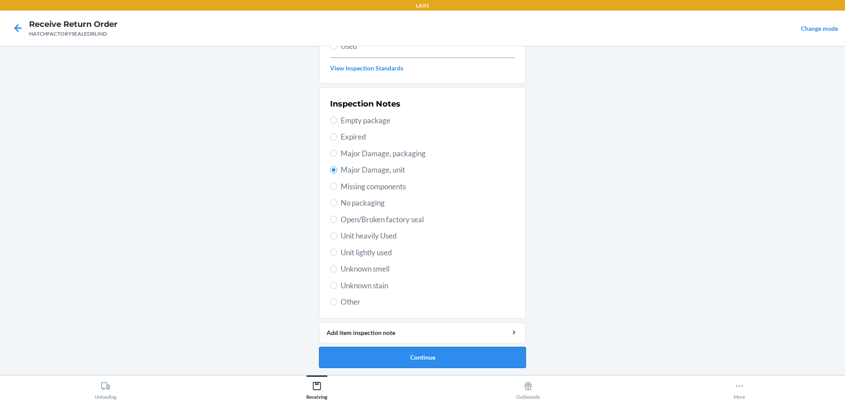
click at [436, 360] on button "Continue" at bounding box center [422, 357] width 207 height 21
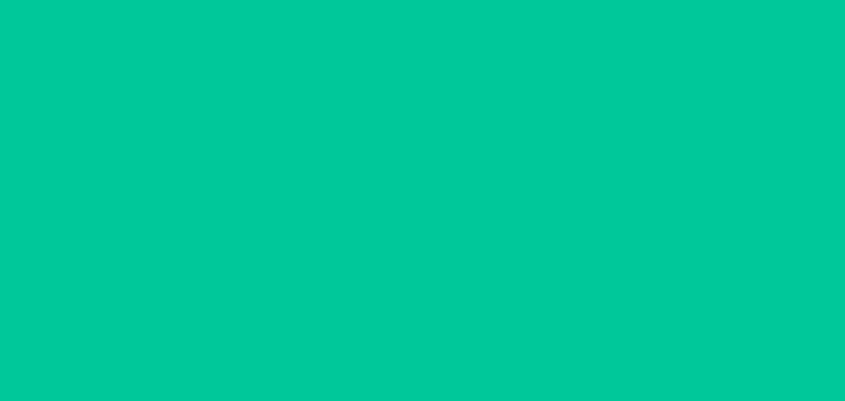
click at [436, 360] on button "Confirm" at bounding box center [422, 357] width 207 height 21
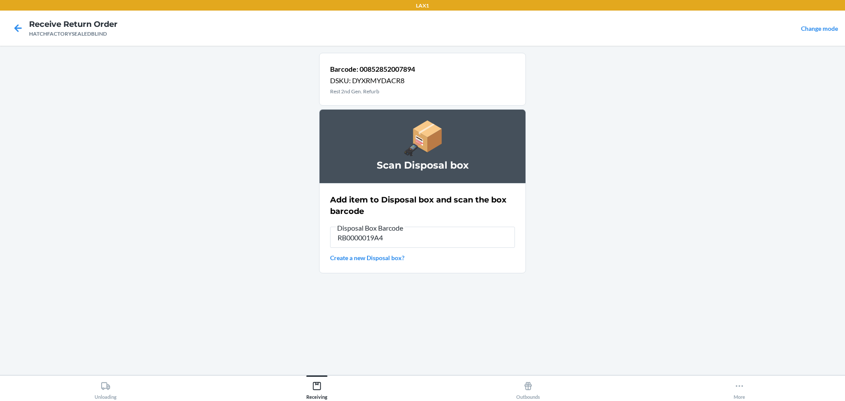
type input "RB0000019A4"
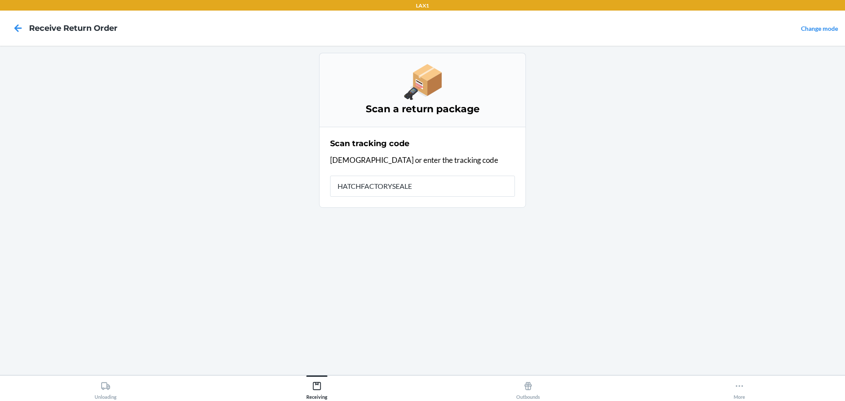
type input "HATCHFACTORYSEALED"
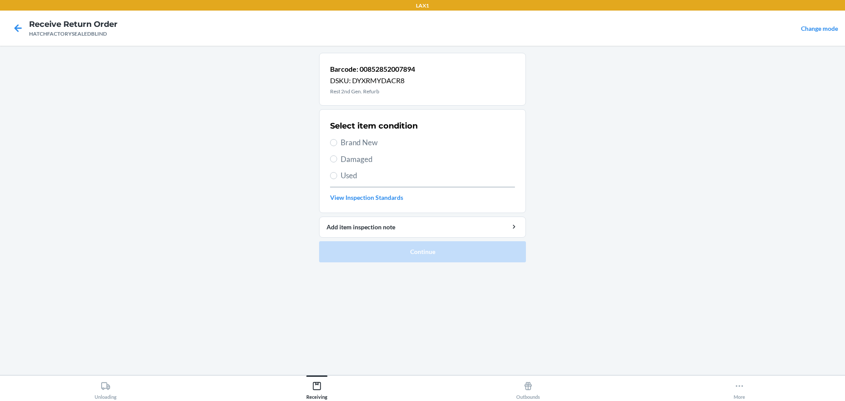
click at [352, 143] on span "Brand New" at bounding box center [428, 142] width 174 height 11
click at [337, 143] on input "Brand New" at bounding box center [333, 142] width 7 height 7
radio input "true"
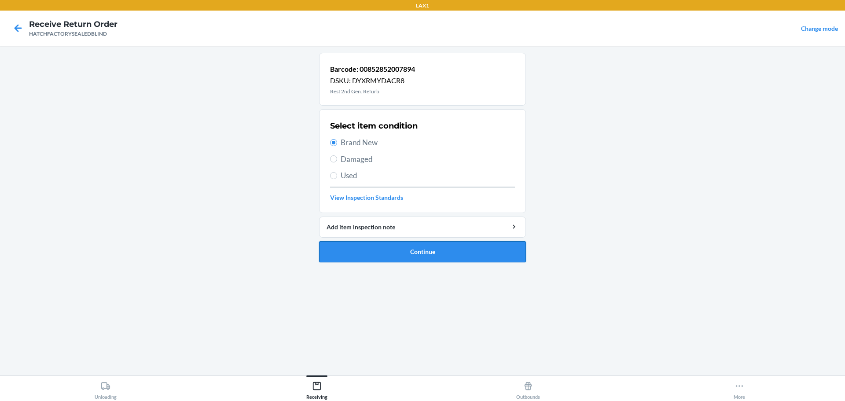
click at [416, 252] on button "Continue" at bounding box center [422, 251] width 207 height 21
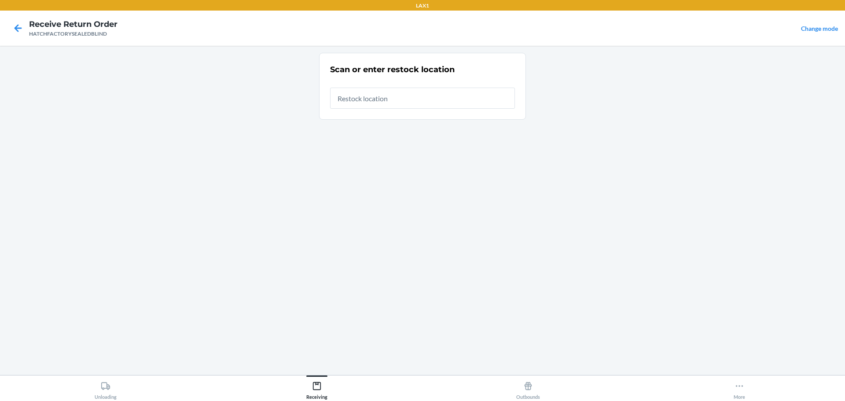
click at [403, 95] on input "text" at bounding box center [422, 98] width 185 height 21
type input "RTCART027"
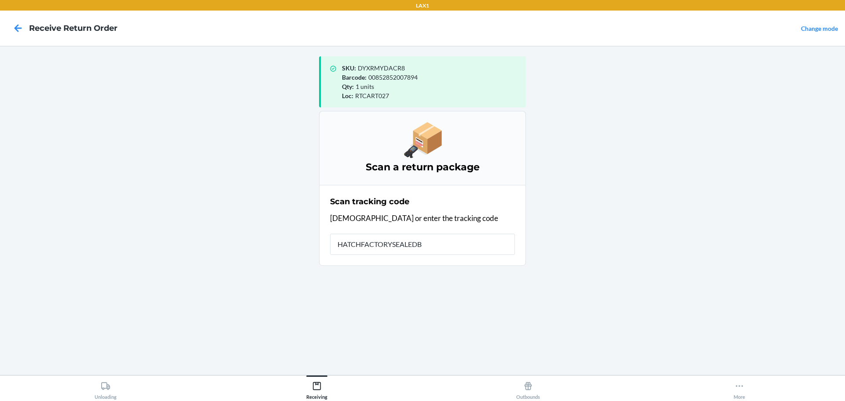
type input "HATCHFACTORYSEALEDBL"
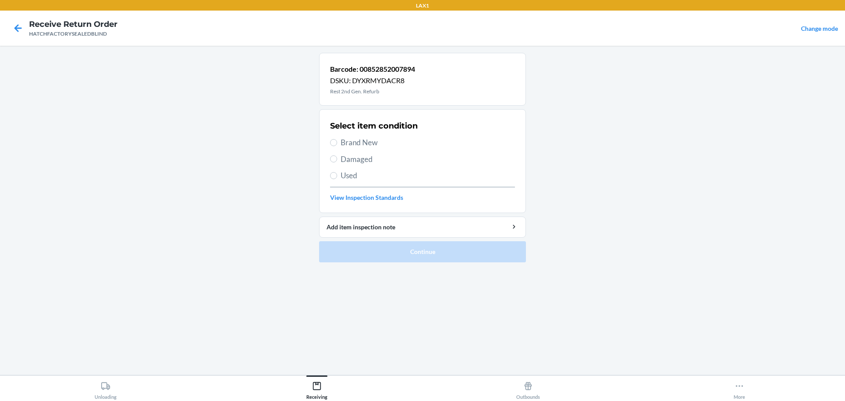
click at [367, 137] on span "Brand New" at bounding box center [428, 142] width 174 height 11
click at [337, 139] on input "Brand New" at bounding box center [333, 142] width 7 height 7
radio input "true"
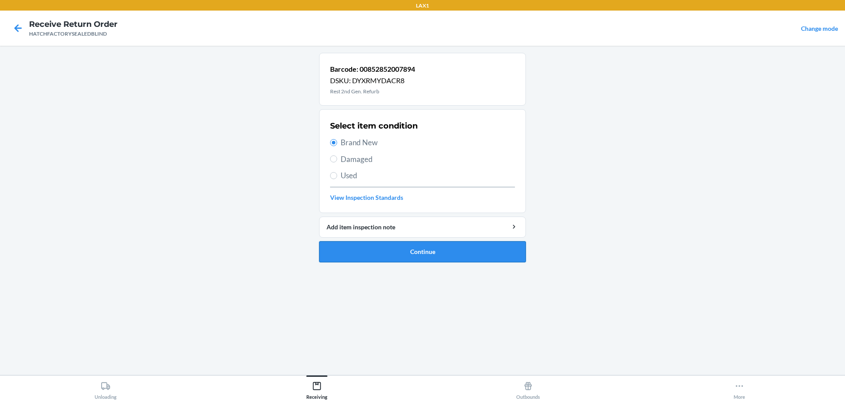
click at [425, 251] on button "Continue" at bounding box center [422, 251] width 207 height 21
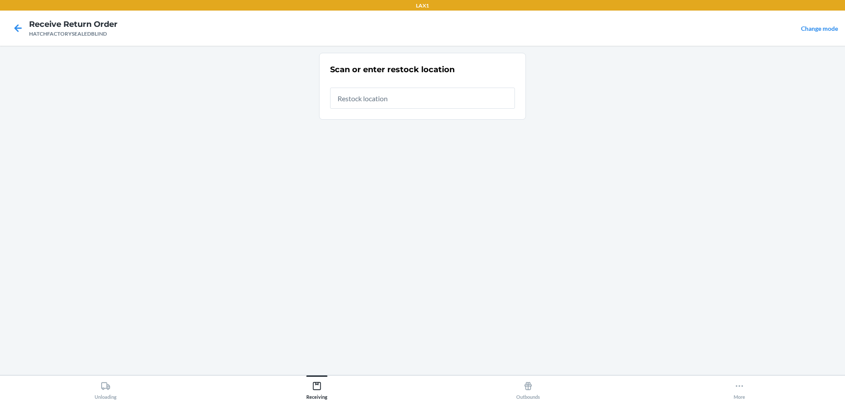
click at [419, 105] on input "text" at bounding box center [422, 98] width 185 height 21
type input "RTCART027"
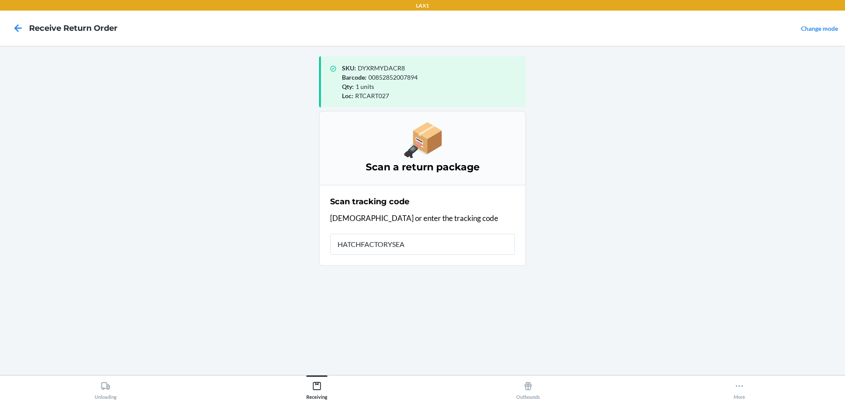
type input "HATCHFACTORYSEAL"
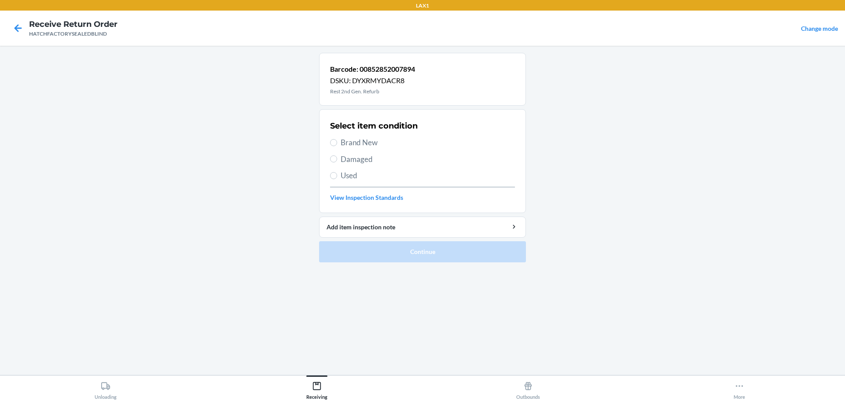
click at [349, 162] on span "Damaged" at bounding box center [428, 159] width 174 height 11
click at [337, 162] on input "Damaged" at bounding box center [333, 158] width 7 height 7
radio input "true"
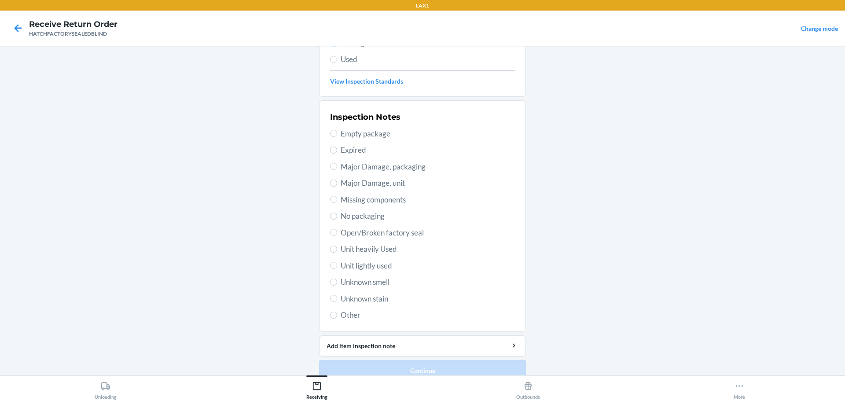
scroll to position [129, 0]
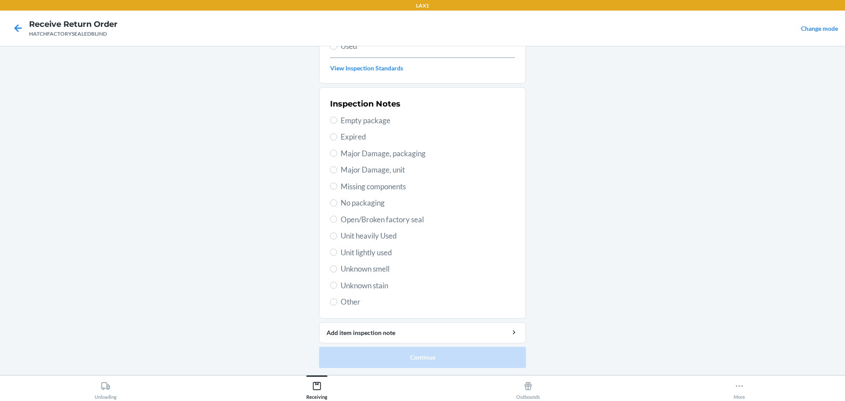
click at [390, 167] on span "Major Damage, unit" at bounding box center [428, 169] width 174 height 11
click at [337, 167] on input "Major Damage, unit" at bounding box center [333, 169] width 7 height 7
radio input "true"
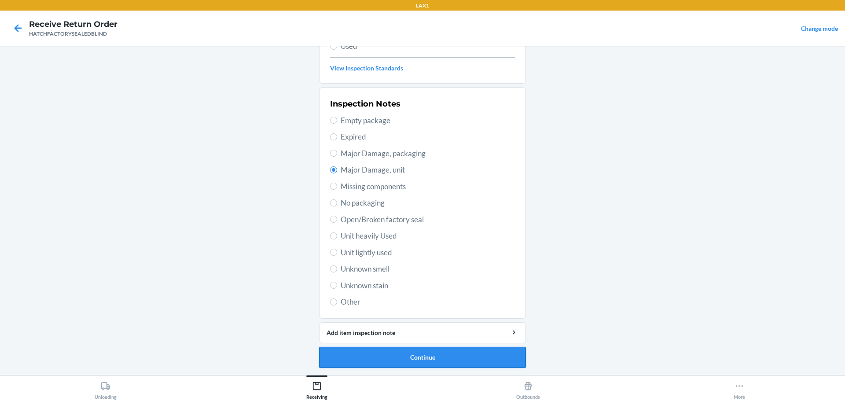
click at [440, 356] on button "Continue" at bounding box center [422, 357] width 207 height 21
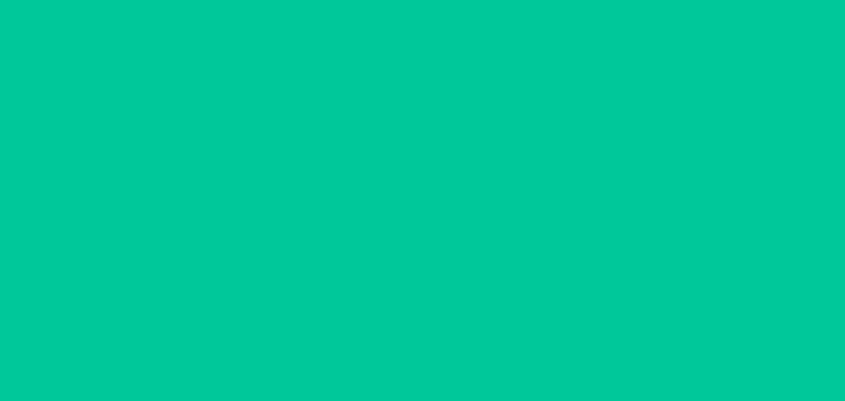
scroll to position [57, 0]
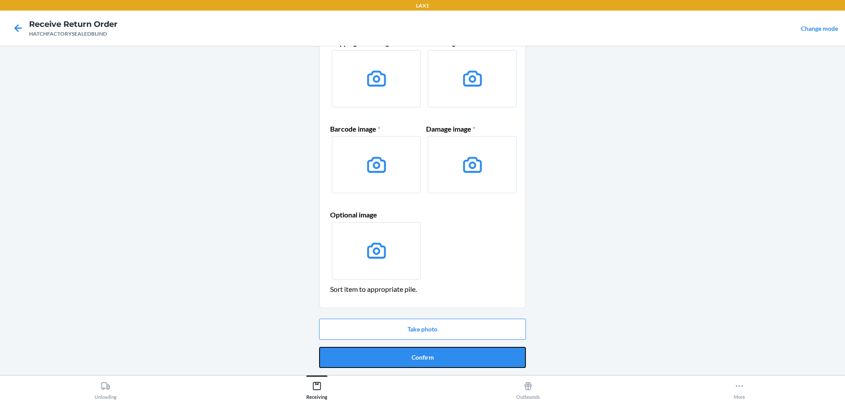
click at [440, 356] on button "Confirm" at bounding box center [422, 357] width 207 height 21
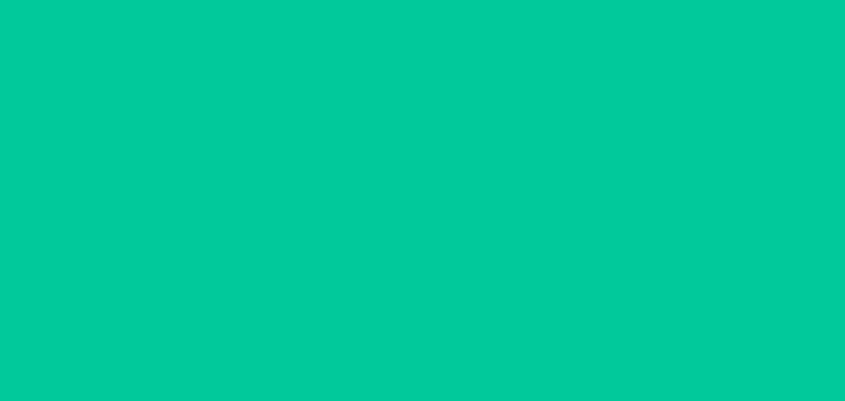
scroll to position [0, 0]
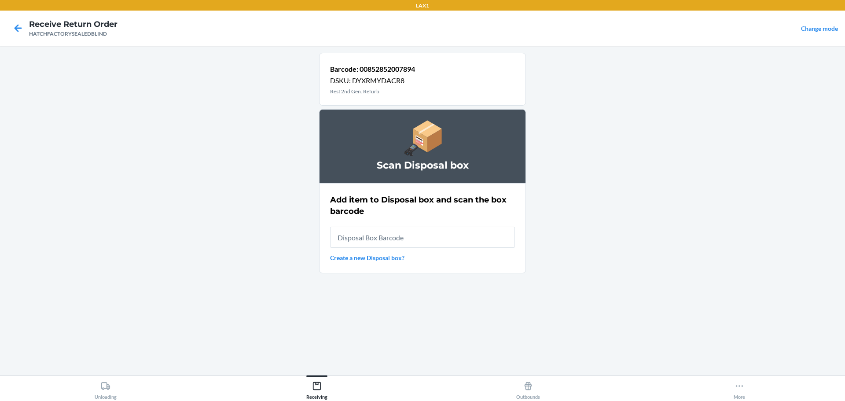
click at [428, 237] on input "text" at bounding box center [422, 237] width 185 height 21
type input "RB0000019A4"
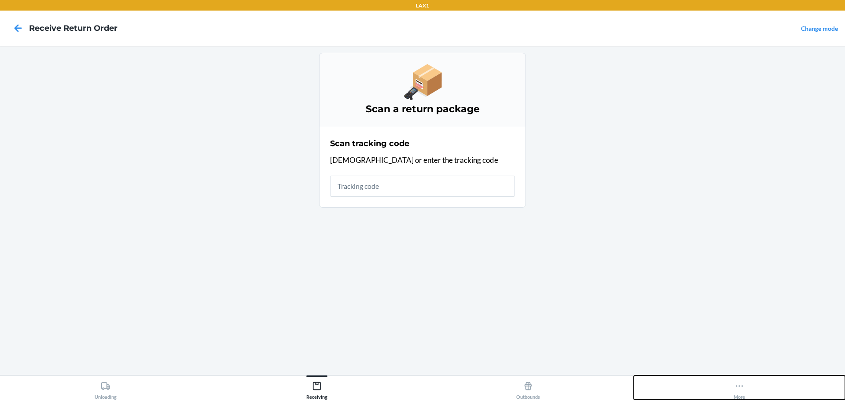
click at [772, 392] on button "More" at bounding box center [739, 387] width 211 height 24
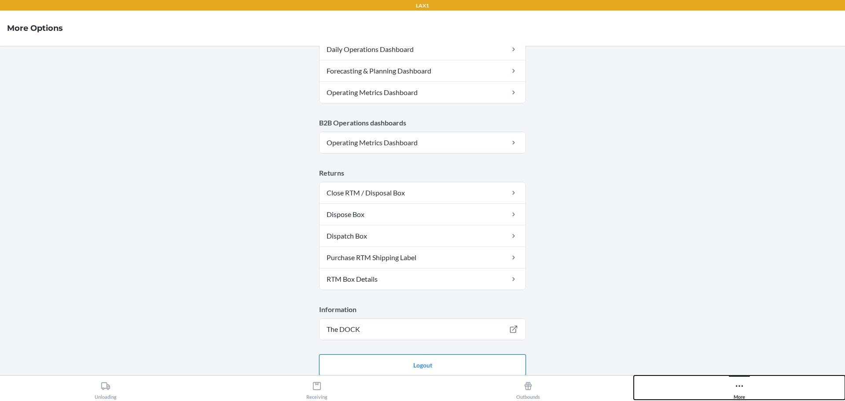
scroll to position [445, 0]
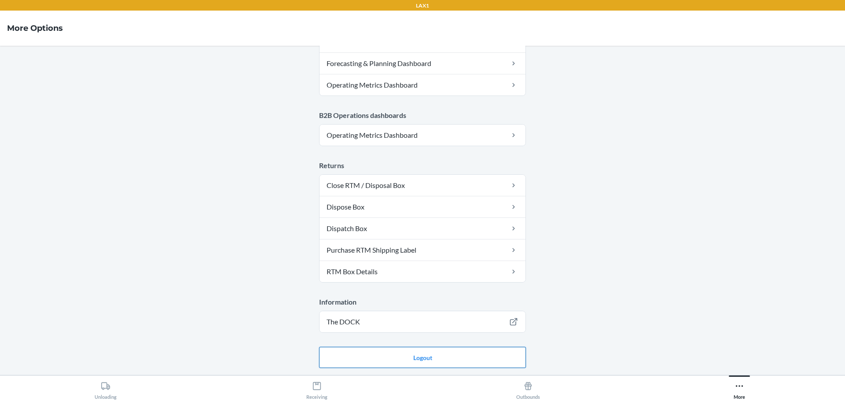
click at [500, 354] on button "Logout" at bounding box center [422, 357] width 207 height 21
